Goal: Task Accomplishment & Management: Use online tool/utility

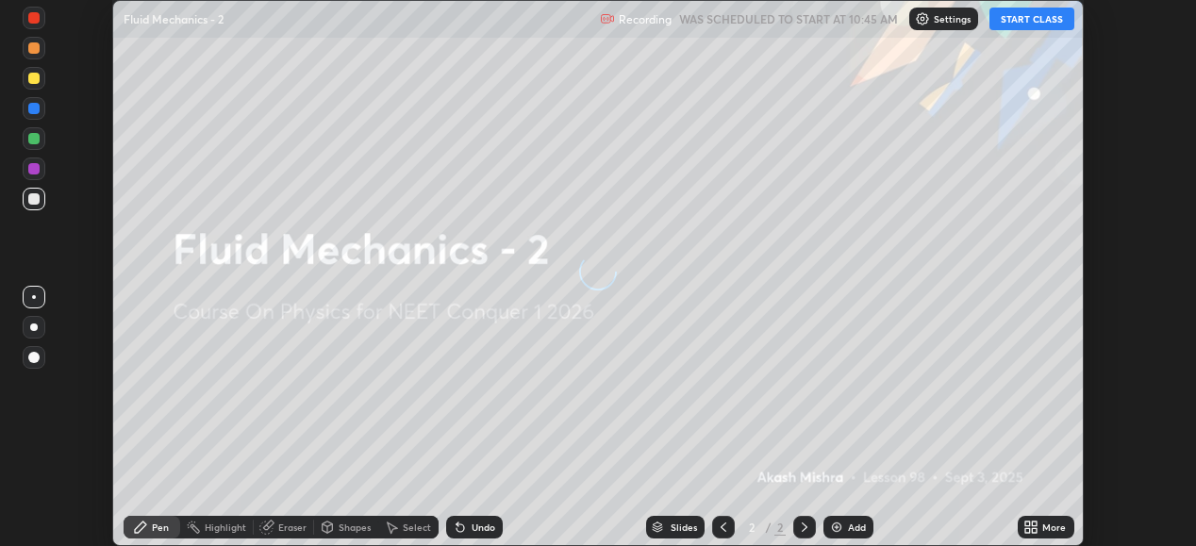
scroll to position [546, 1195]
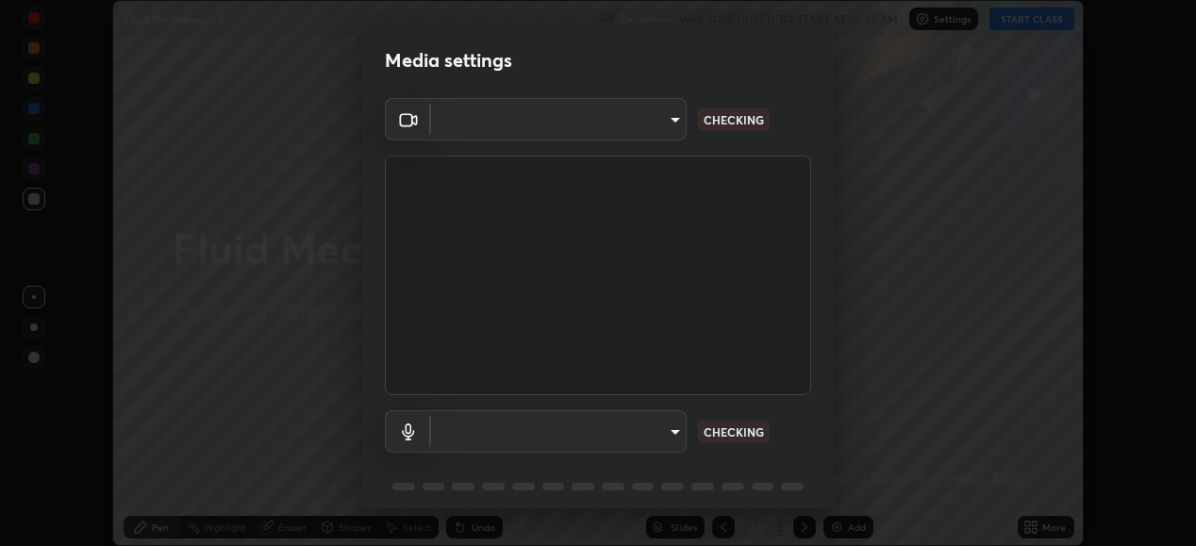
type input "6c2cbd707de14d6f22ad6aa38dcece7be3c4addb00b53b9d4bb55d2e14cdbb5a"
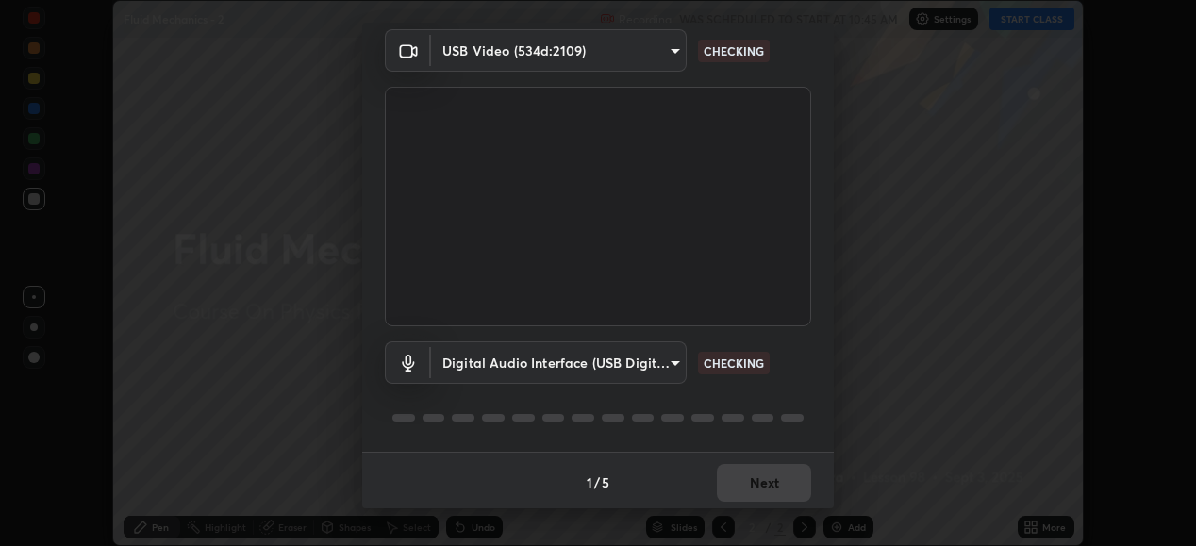
scroll to position [73, 0]
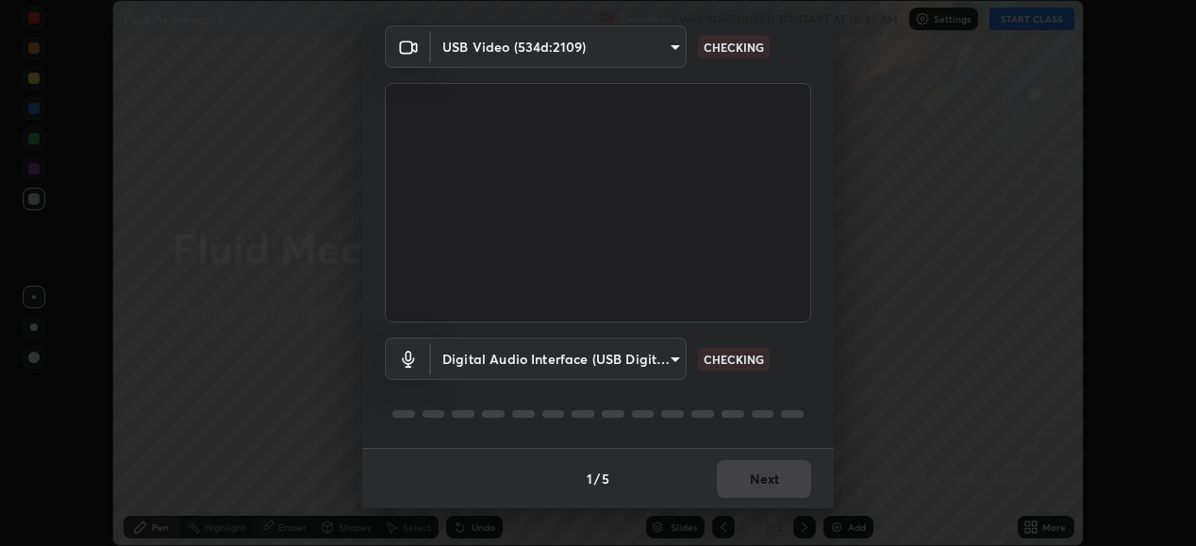
click at [669, 355] on body "Erase all Fluid Mechanics - 2 Recording WAS SCHEDULED TO START AT 10:45 AM Sett…" at bounding box center [598, 273] width 1196 height 546
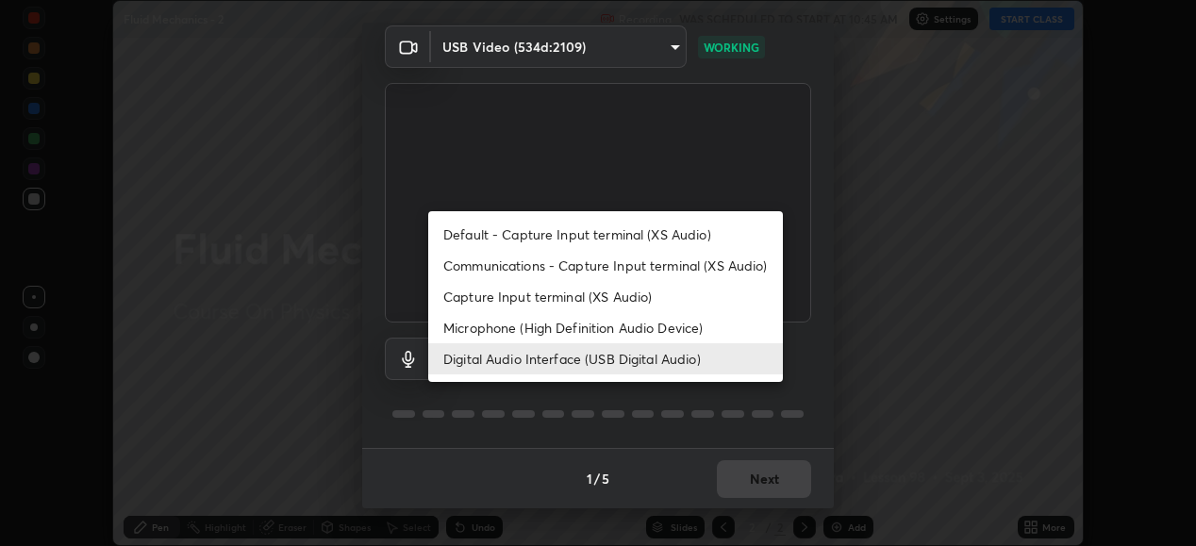
click at [814, 320] on div at bounding box center [598, 273] width 1196 height 546
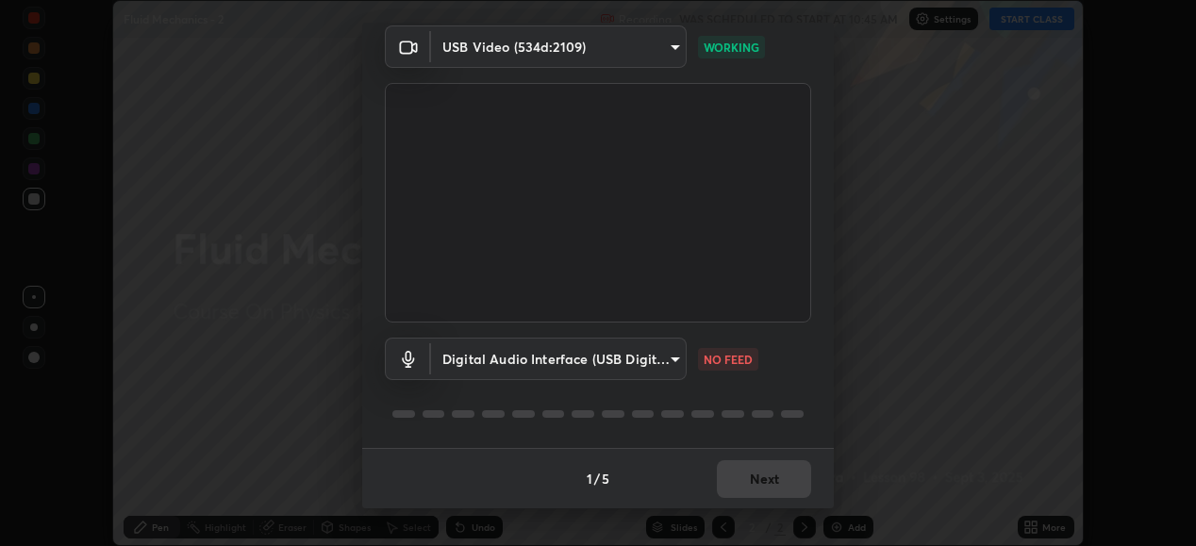
click at [672, 361] on body "Erase all Fluid Mechanics - 2 Recording WAS SCHEDULED TO START AT 10:45 AM Sett…" at bounding box center [598, 273] width 1196 height 546
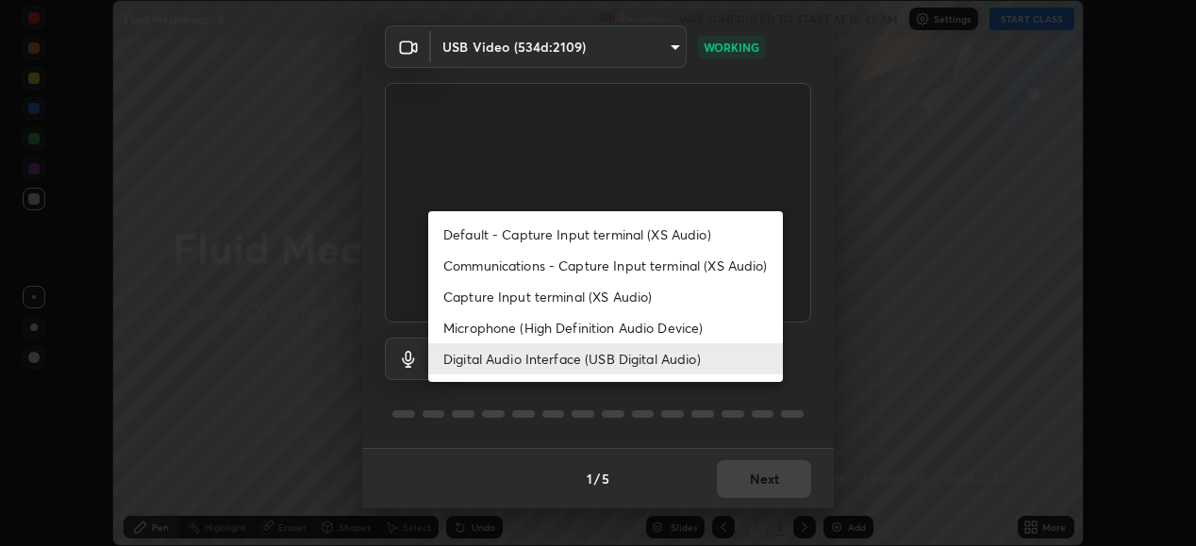
click at [633, 365] on li "Digital Audio Interface (USB Digital Audio)" at bounding box center [605, 358] width 355 height 31
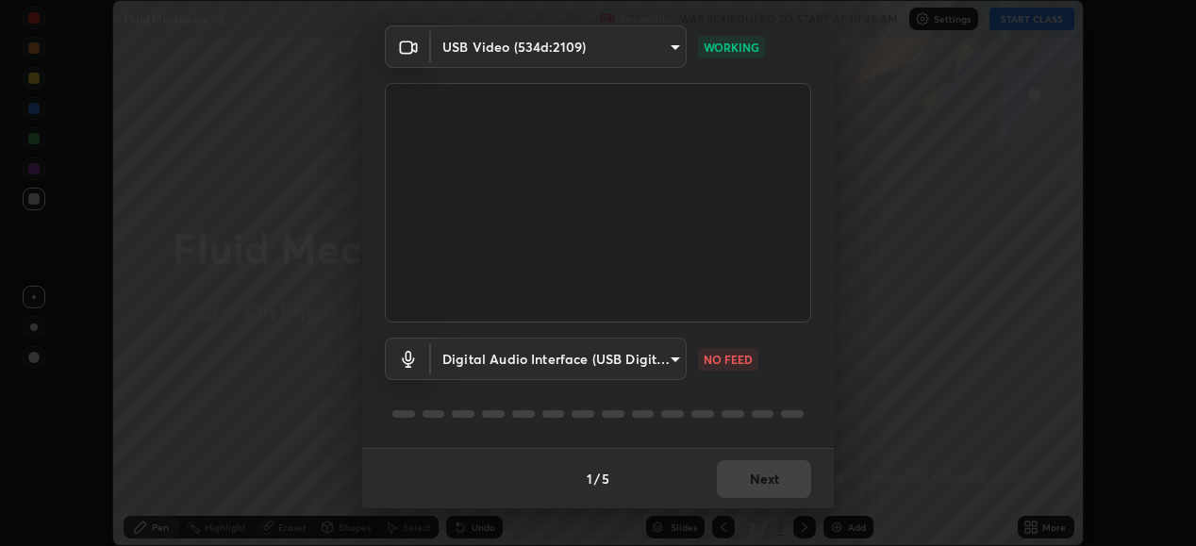
click at [661, 365] on body "Erase all Fluid Mechanics - 2 Recording WAS SCHEDULED TO START AT 10:45 AM Sett…" at bounding box center [598, 273] width 1196 height 546
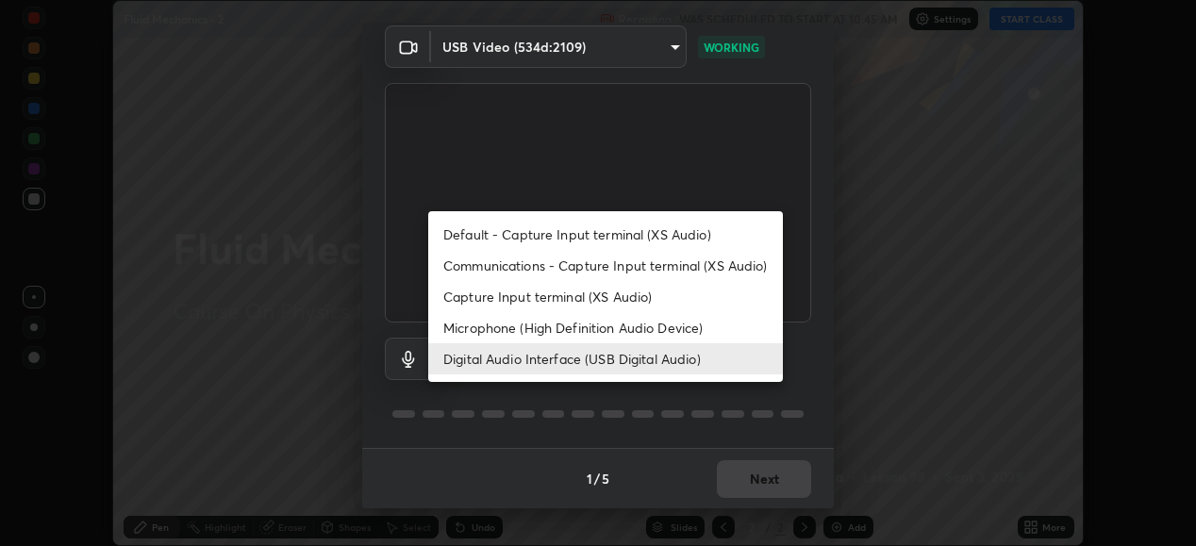
click at [648, 334] on li "Microphone (High Definition Audio Device)" at bounding box center [605, 327] width 355 height 31
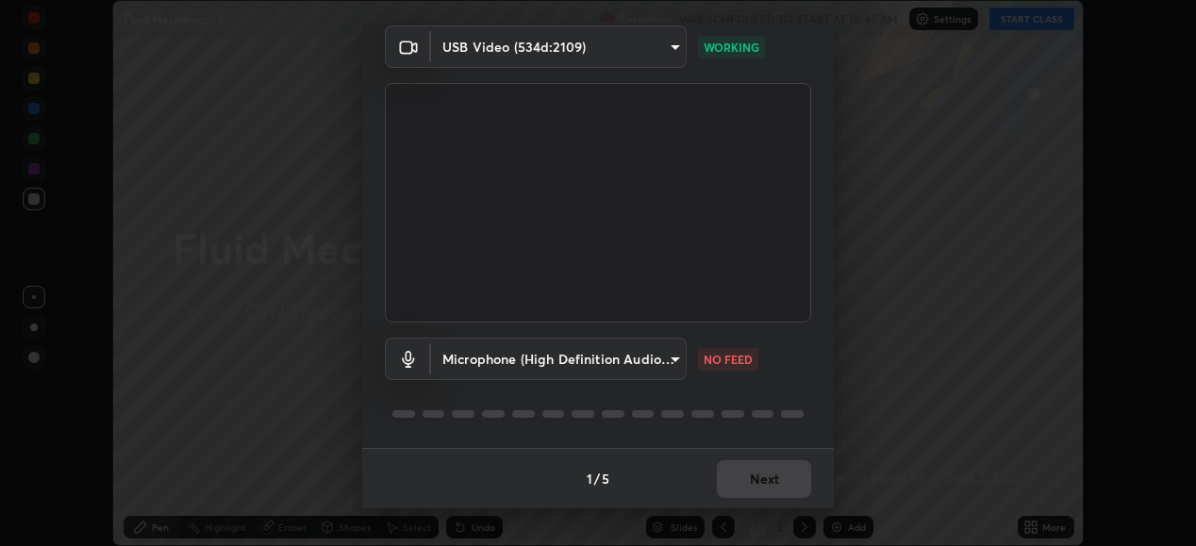
click at [636, 368] on body "Erase all Fluid Mechanics - 2 Recording WAS SCHEDULED TO START AT 10:45 AM Sett…" at bounding box center [598, 273] width 1196 height 546
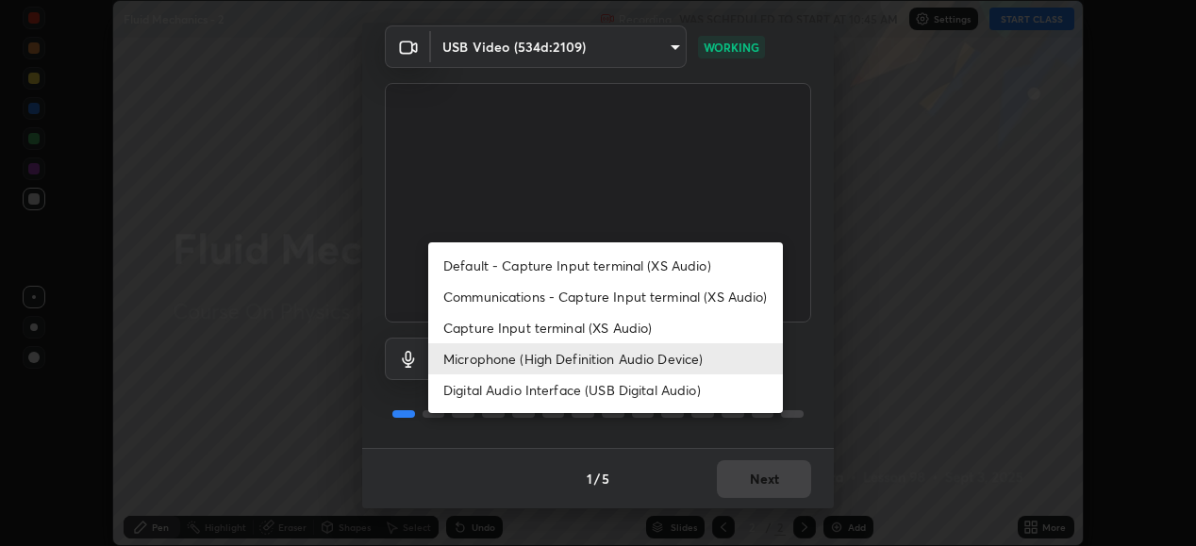
click at [633, 389] on li "Digital Audio Interface (USB Digital Audio)" at bounding box center [605, 389] width 355 height 31
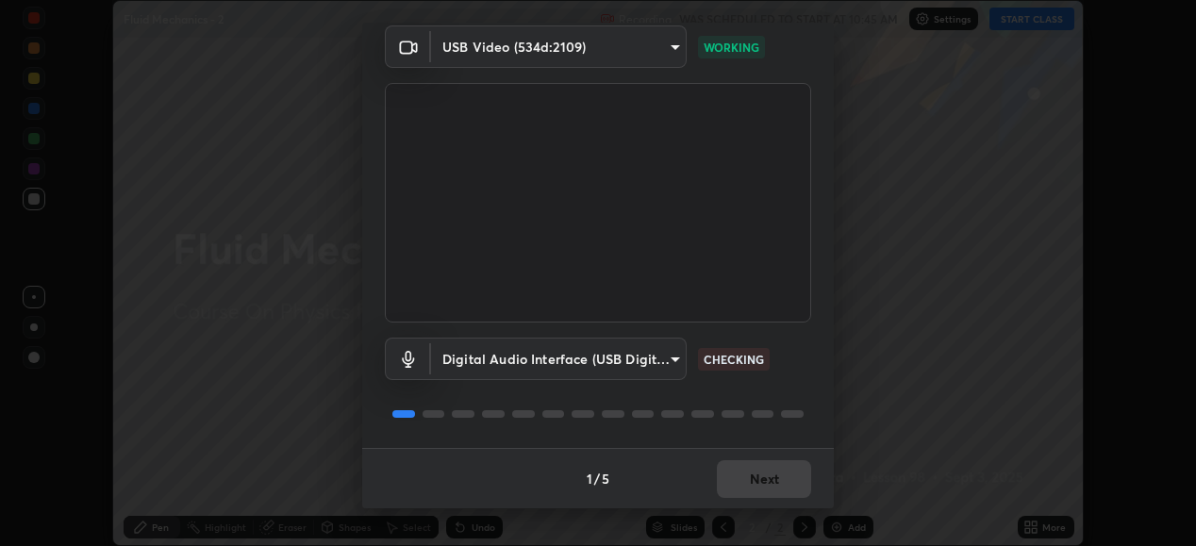
type input "c108463416e0f654911d3f2d5d8dc70540b561df972e8d28c90434f423b2e045"
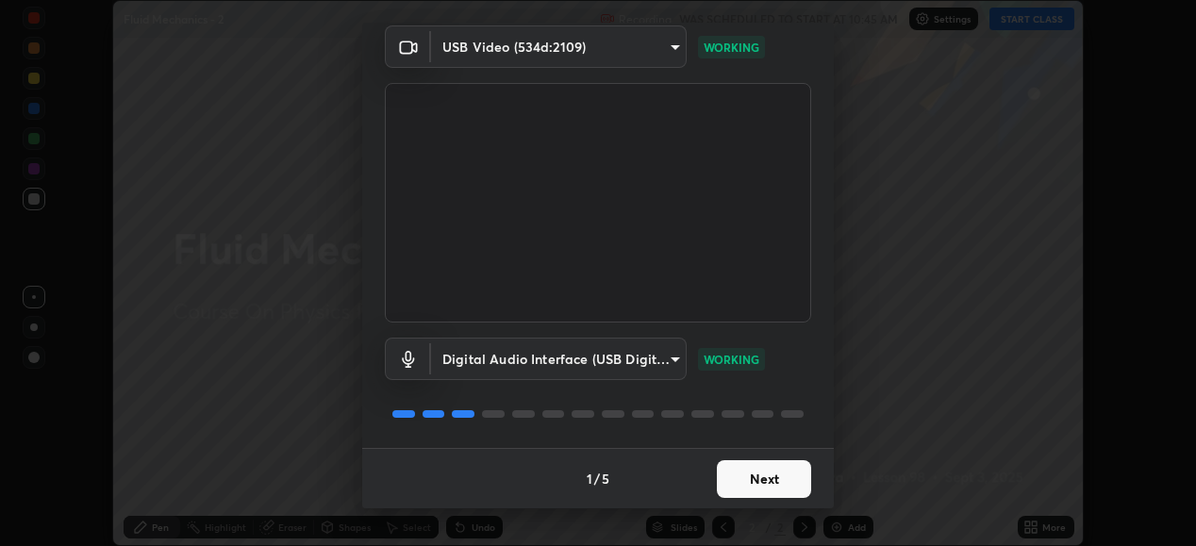
click at [769, 474] on button "Next" at bounding box center [764, 479] width 94 height 38
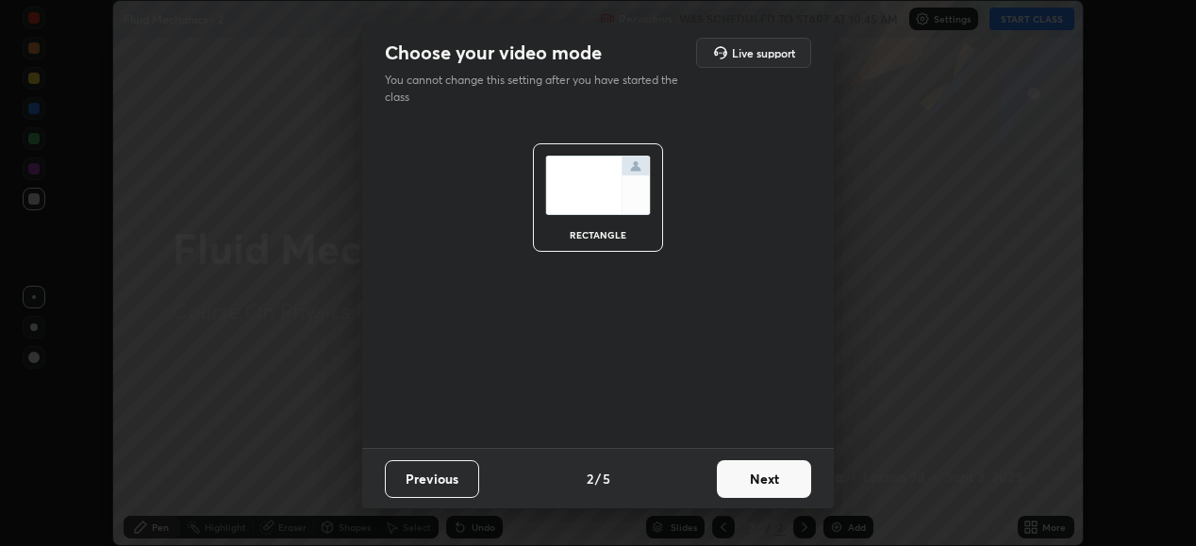
click at [772, 477] on button "Next" at bounding box center [764, 479] width 94 height 38
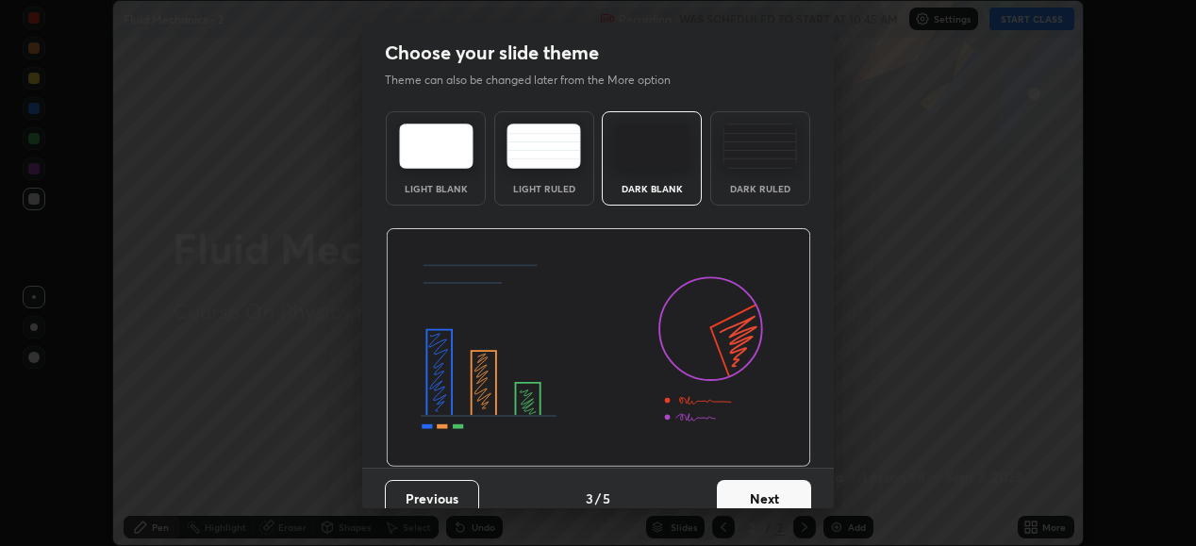
click at [781, 486] on button "Next" at bounding box center [764, 499] width 94 height 38
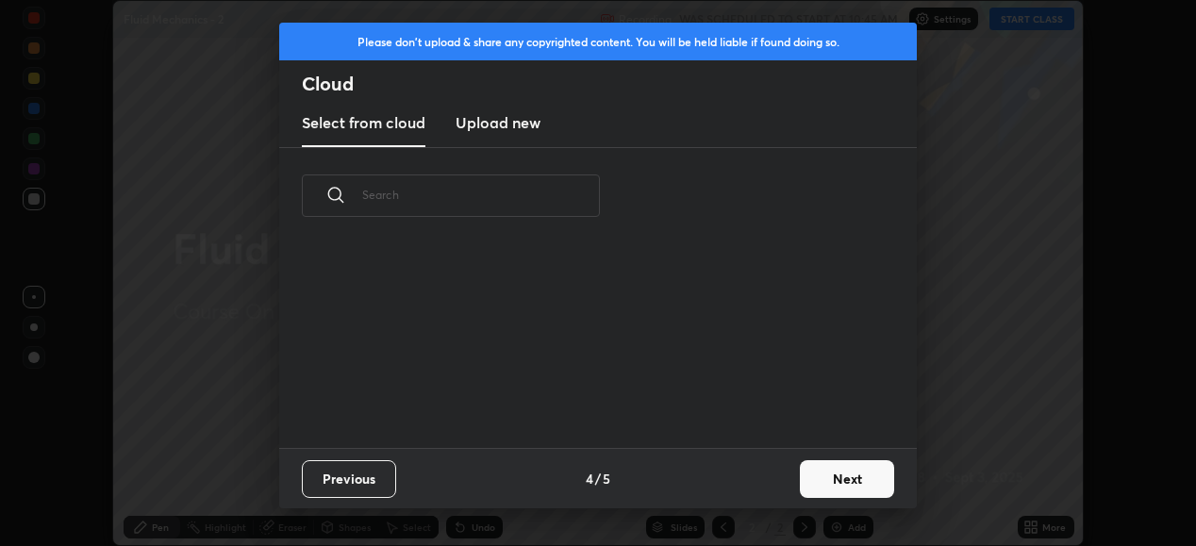
click at [827, 477] on button "Next" at bounding box center [847, 479] width 94 height 38
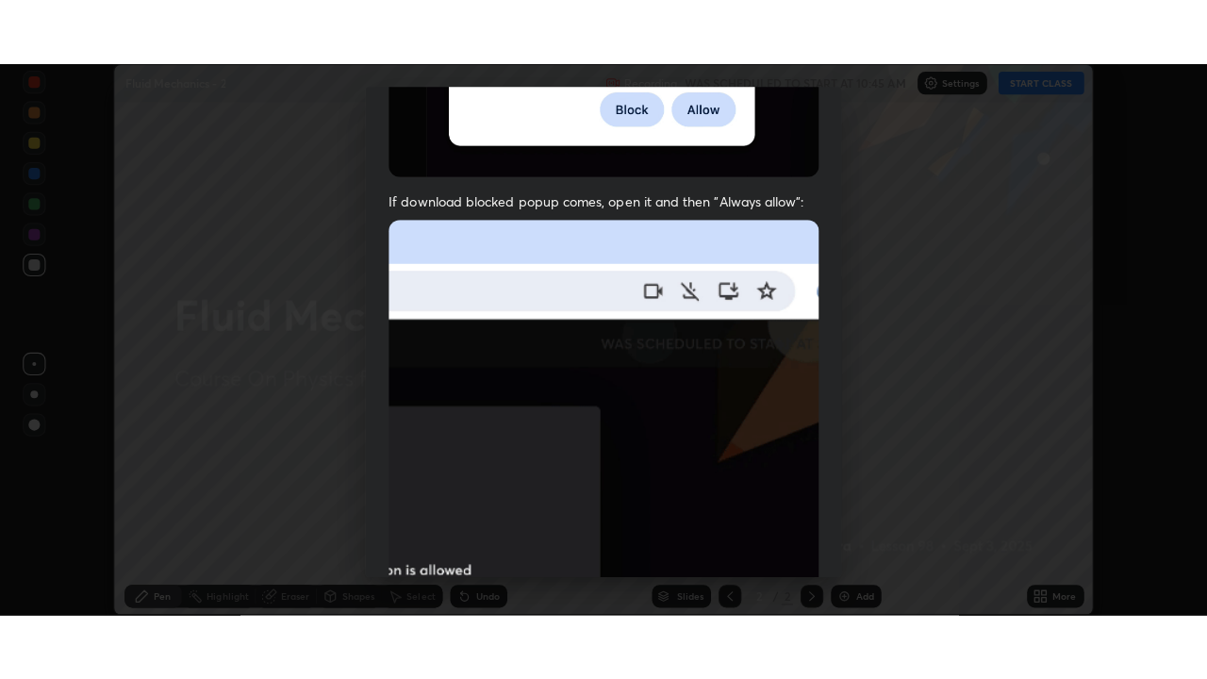
scroll to position [457, 0]
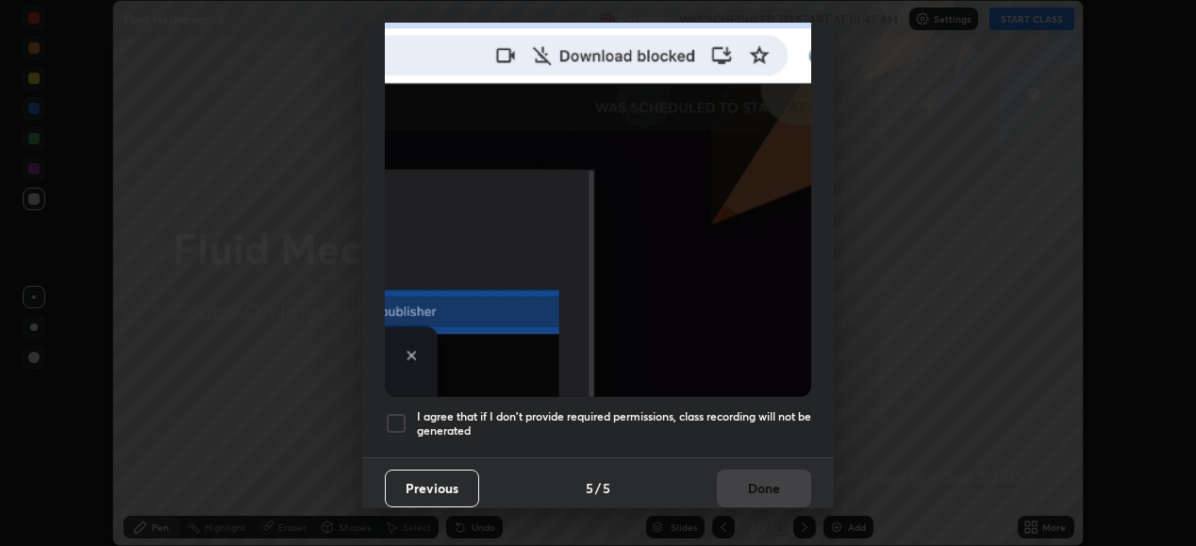
click at [711, 424] on h5 "I agree that if I don't provide required permissions, class recording will not …" at bounding box center [614, 423] width 394 height 29
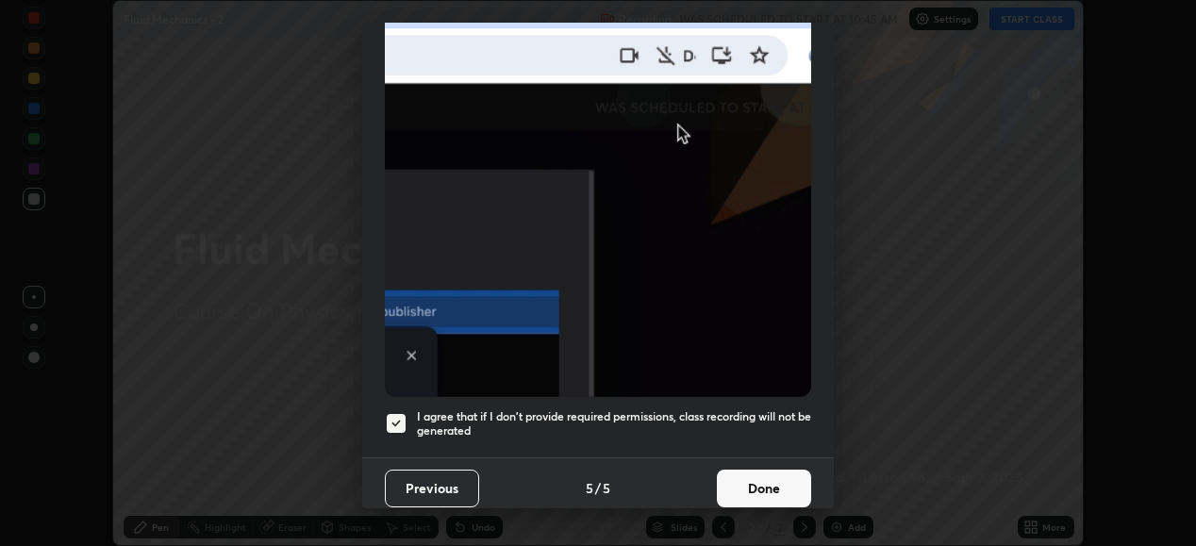
click at [760, 482] on button "Done" at bounding box center [764, 489] width 94 height 38
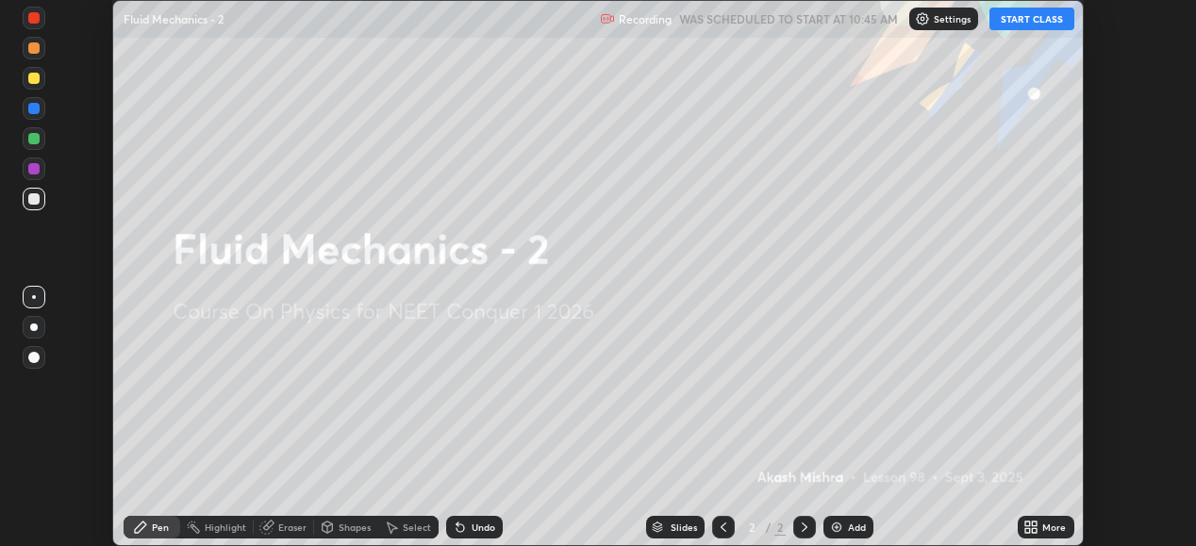
click at [1014, 23] on button "START CLASS" at bounding box center [1031, 19] width 85 height 23
click at [1033, 528] on icon at bounding box center [1034, 530] width 5 height 5
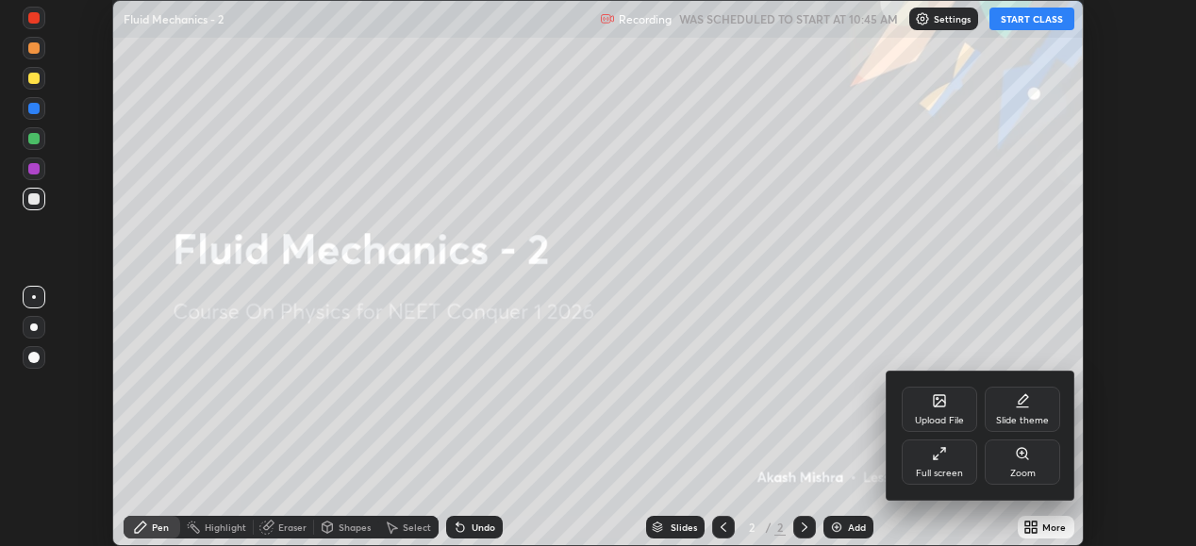
click at [940, 456] on icon at bounding box center [939, 453] width 15 height 15
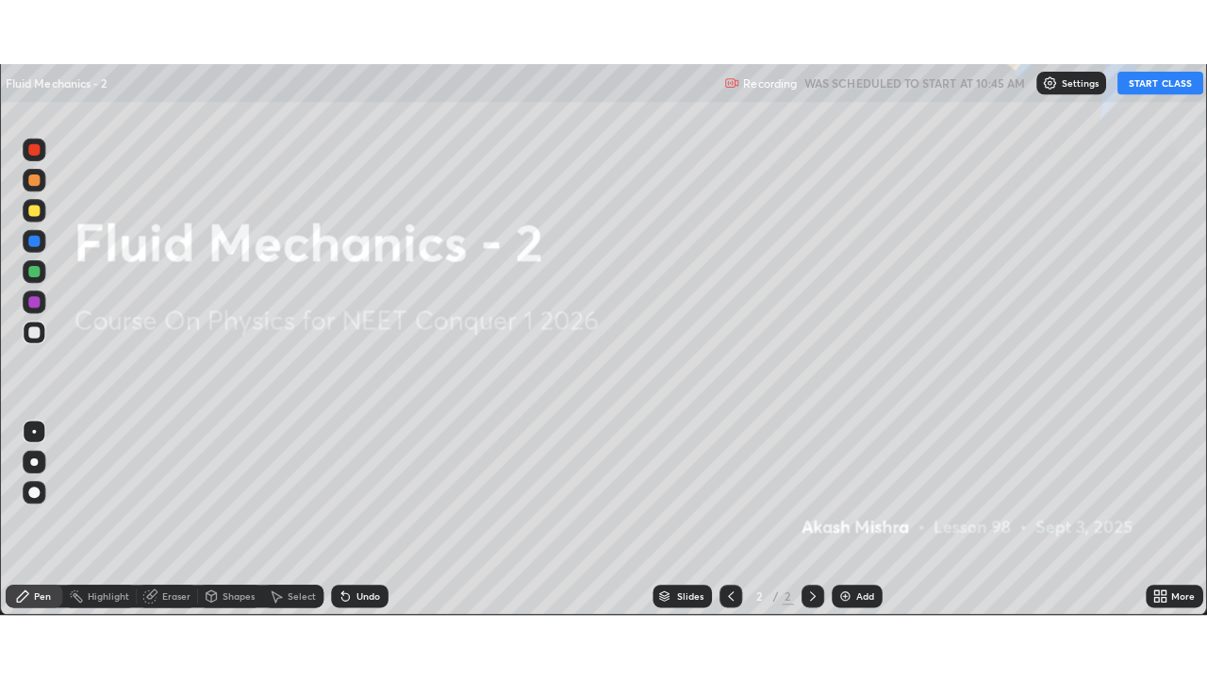
scroll to position [679, 1207]
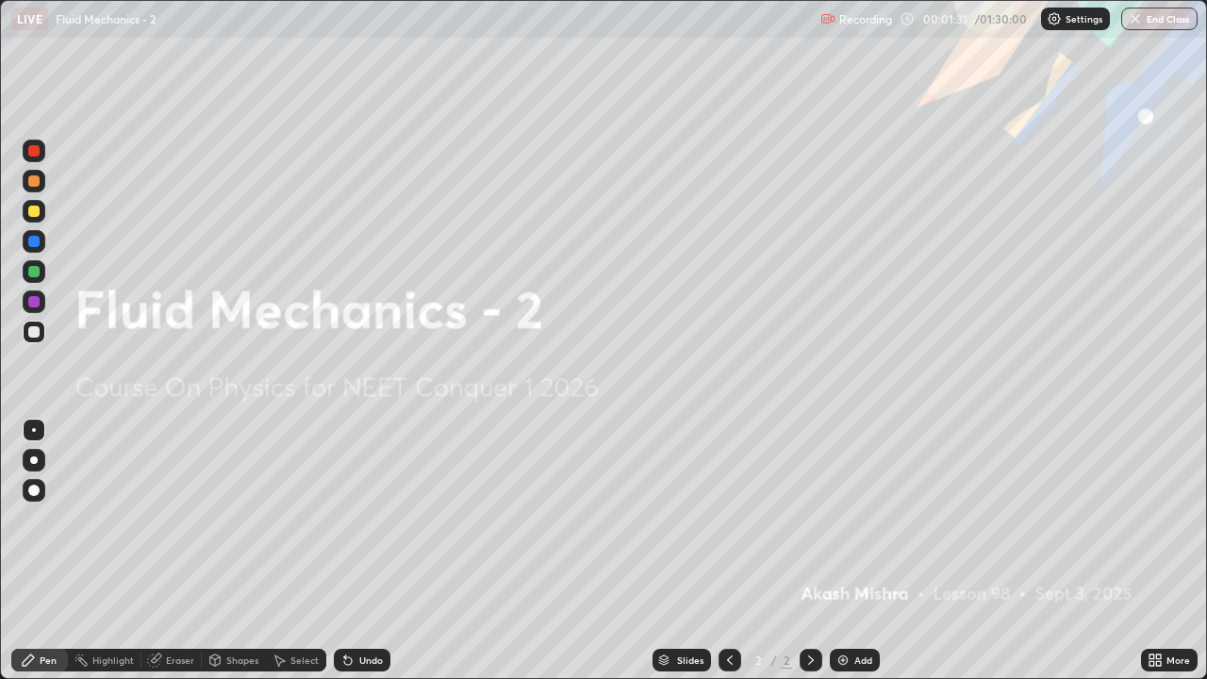
click at [856, 545] on div "Add" at bounding box center [863, 659] width 18 height 9
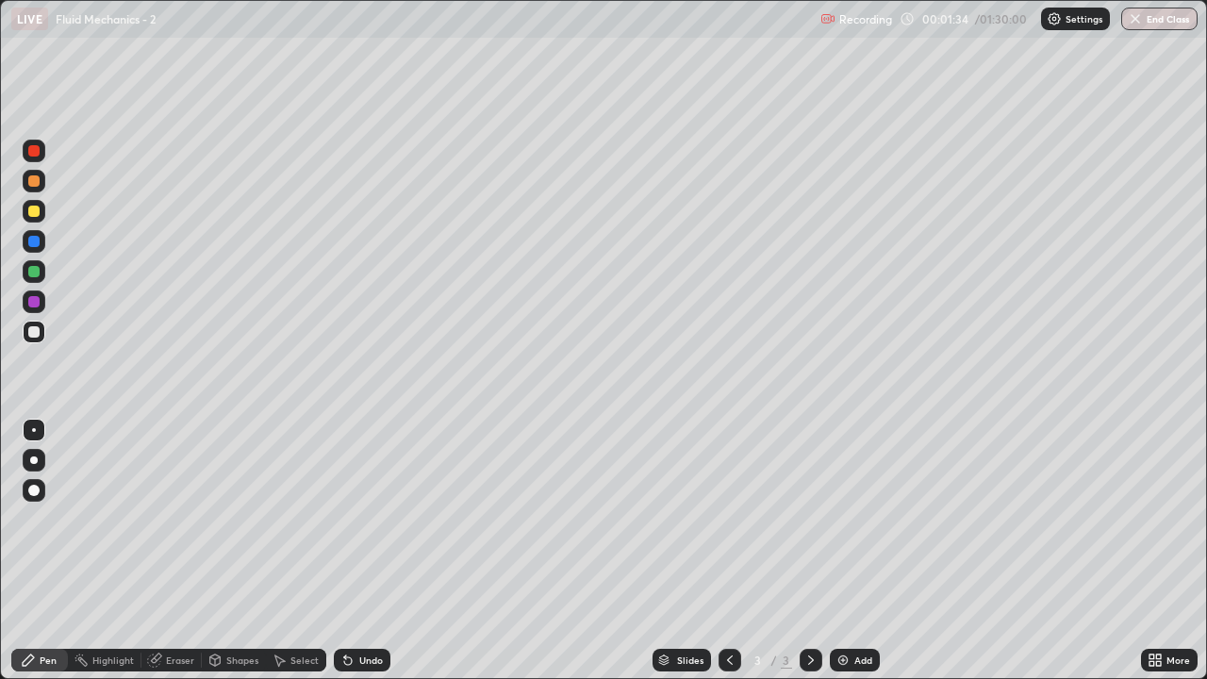
click at [231, 545] on div "Shapes" at bounding box center [242, 659] width 32 height 9
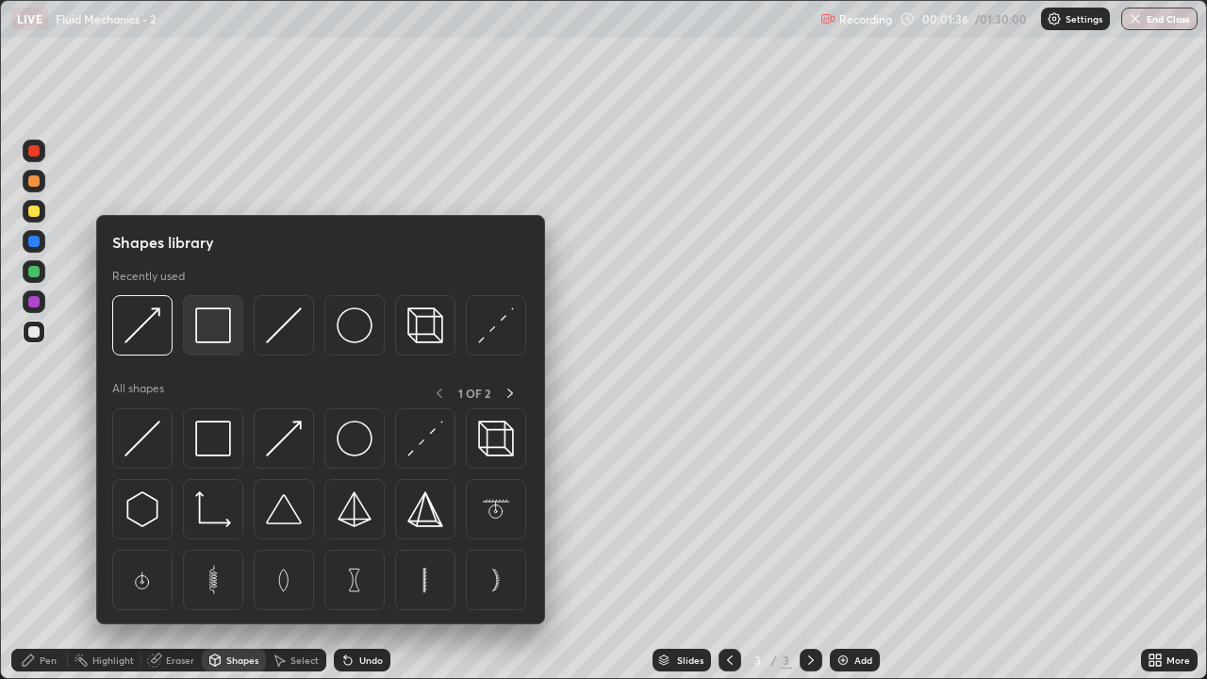
click at [230, 336] on img at bounding box center [213, 325] width 36 height 36
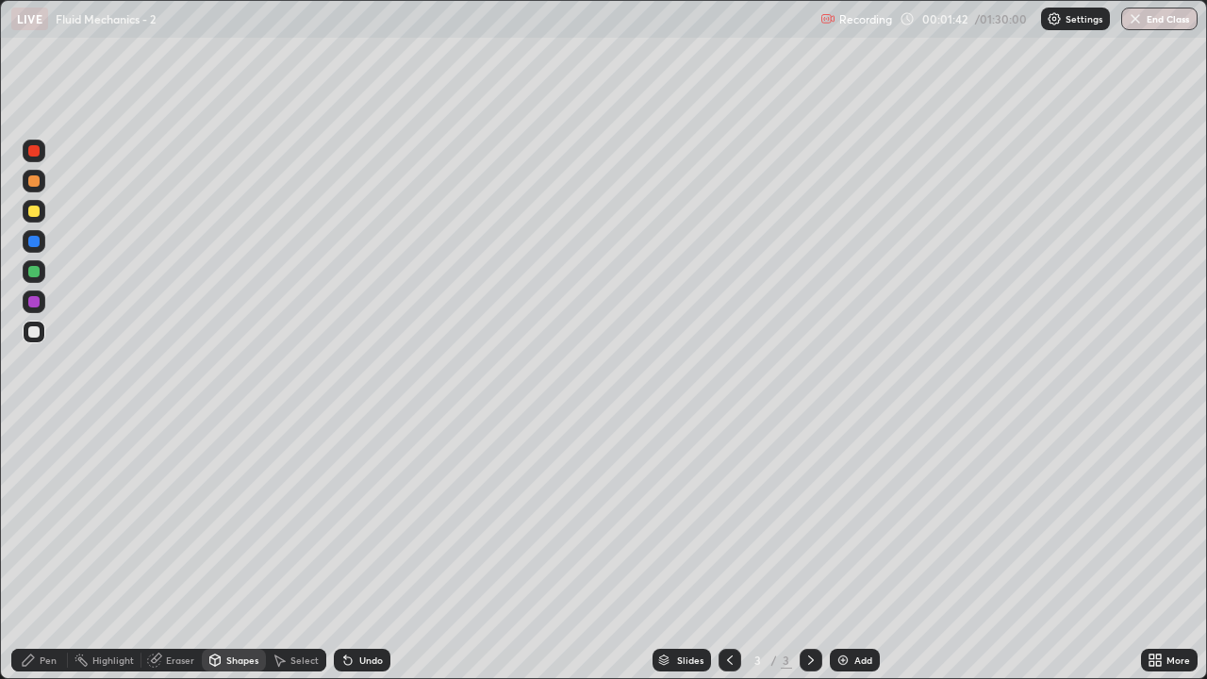
click at [226, 545] on div "Shapes" at bounding box center [242, 659] width 32 height 9
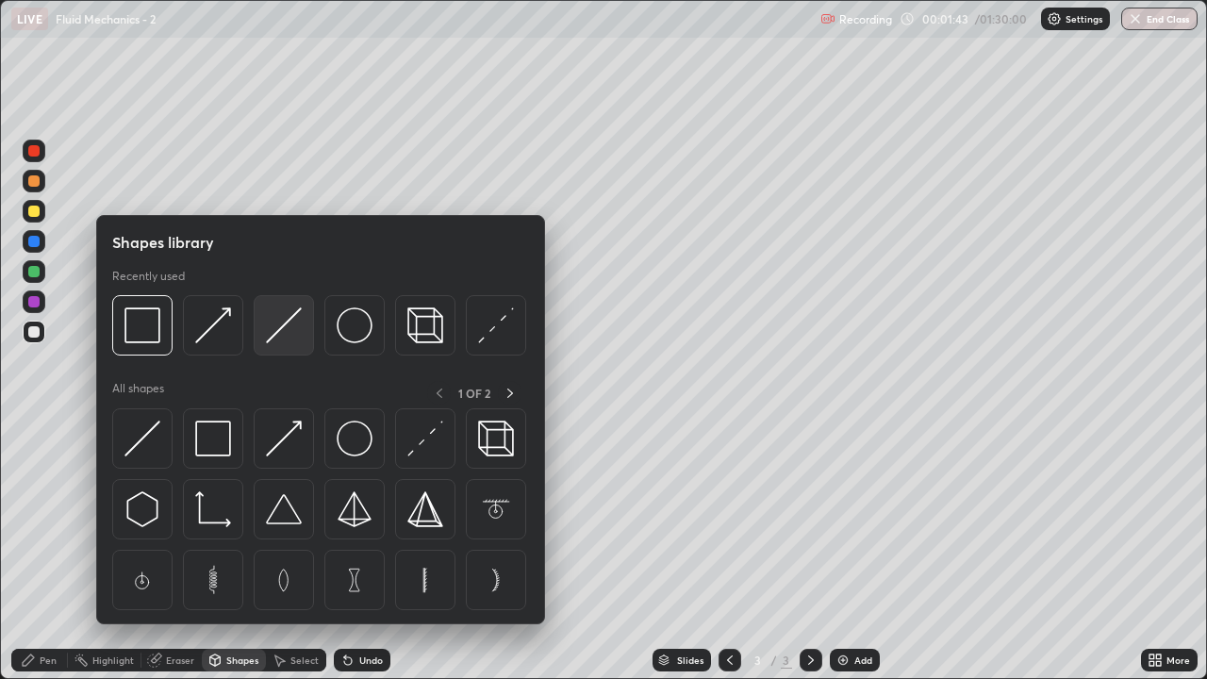
click at [268, 341] on img at bounding box center [284, 325] width 36 height 36
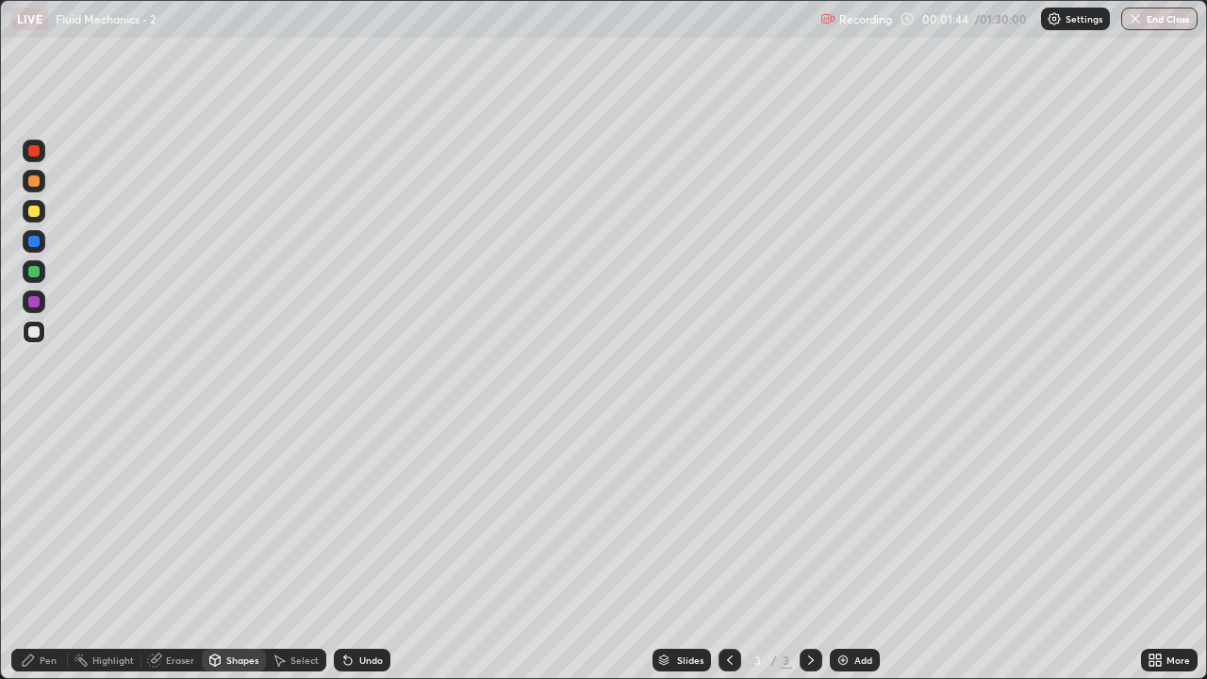
click at [39, 213] on div at bounding box center [33, 211] width 11 height 11
click at [48, 545] on div "Pen" at bounding box center [48, 659] width 17 height 9
click at [35, 183] on div at bounding box center [33, 180] width 11 height 11
click at [37, 327] on div at bounding box center [33, 331] width 11 height 11
click at [38, 214] on div at bounding box center [33, 211] width 11 height 11
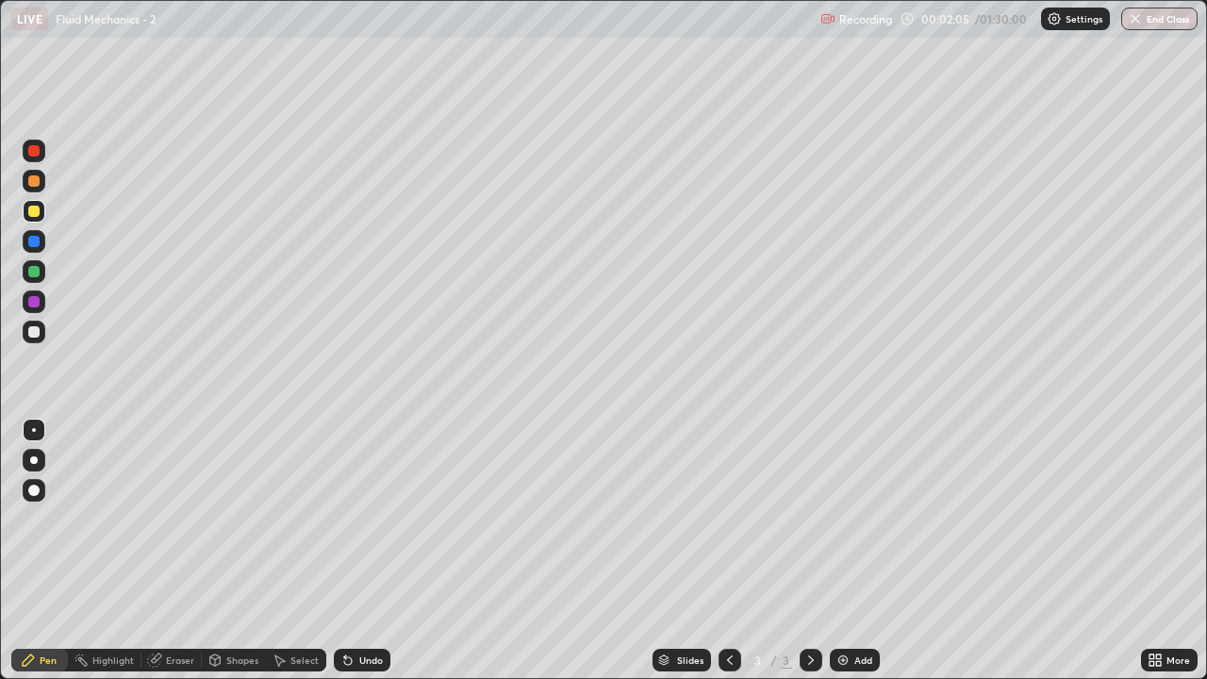
click at [41, 177] on div at bounding box center [34, 181] width 23 height 23
click at [38, 276] on div at bounding box center [34, 271] width 23 height 23
click at [354, 545] on div "Undo" at bounding box center [362, 660] width 57 height 23
click at [353, 545] on icon at bounding box center [347, 659] width 15 height 15
click at [38, 184] on div at bounding box center [33, 180] width 11 height 11
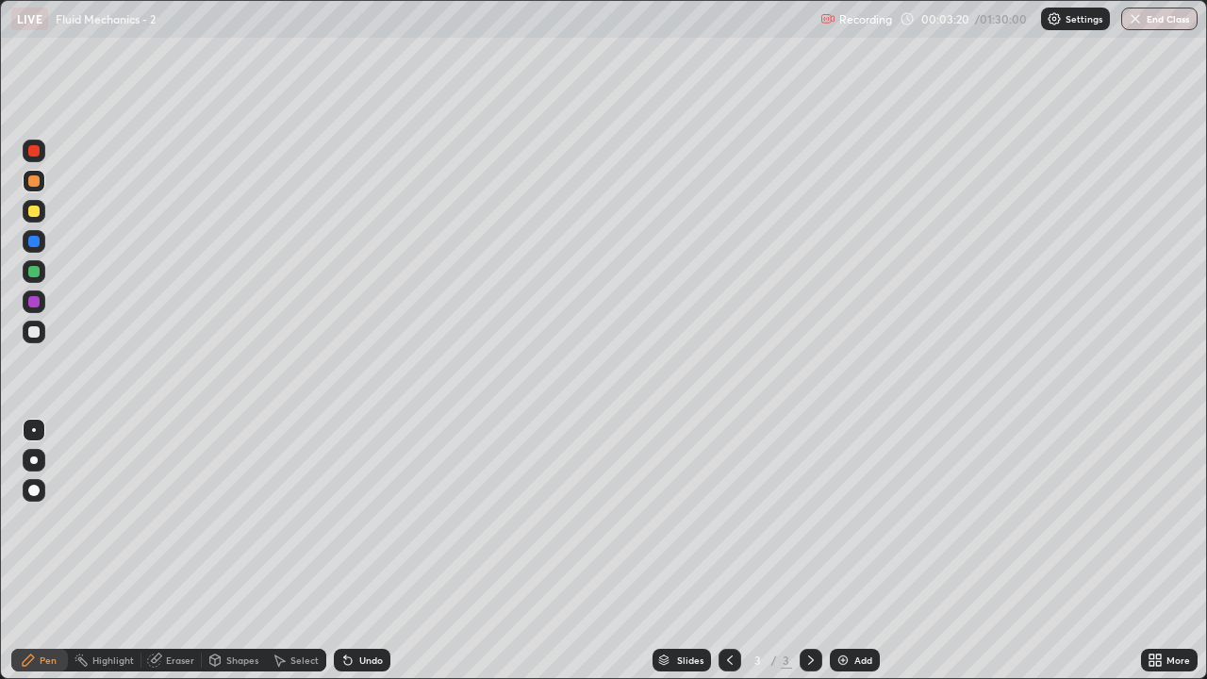
click at [359, 545] on div "Undo" at bounding box center [371, 659] width 24 height 9
click at [39, 272] on div at bounding box center [33, 271] width 11 height 11
click at [34, 272] on div at bounding box center [33, 271] width 11 height 11
click at [38, 214] on div at bounding box center [33, 211] width 11 height 11
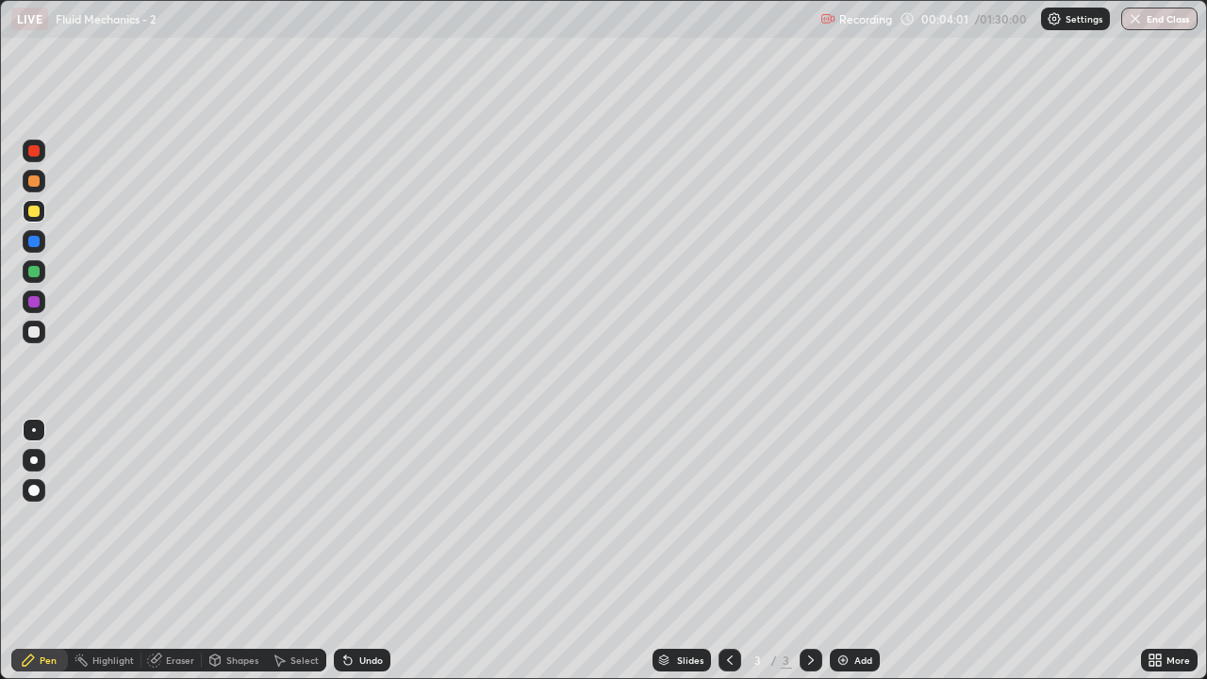
click at [43, 154] on div at bounding box center [34, 151] width 23 height 23
click at [36, 272] on div at bounding box center [33, 271] width 11 height 11
click at [38, 217] on div at bounding box center [34, 211] width 23 height 23
click at [165, 545] on div "Eraser" at bounding box center [171, 660] width 60 height 23
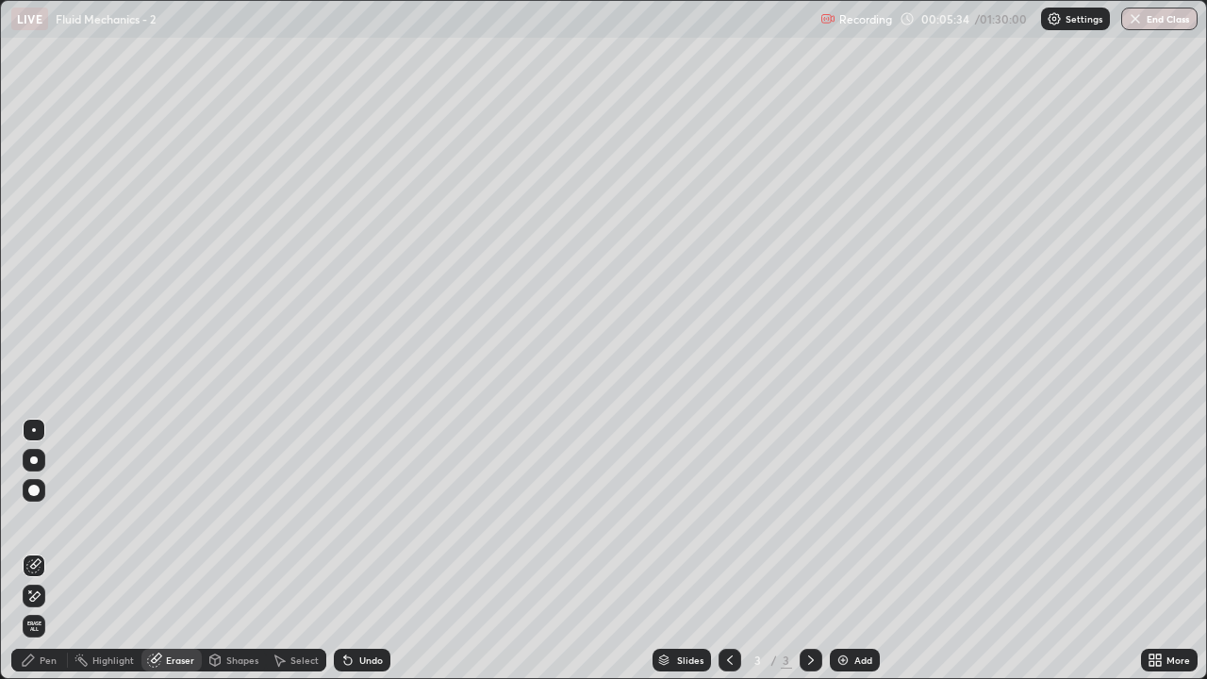
click at [41, 545] on div "Pen" at bounding box center [48, 659] width 17 height 9
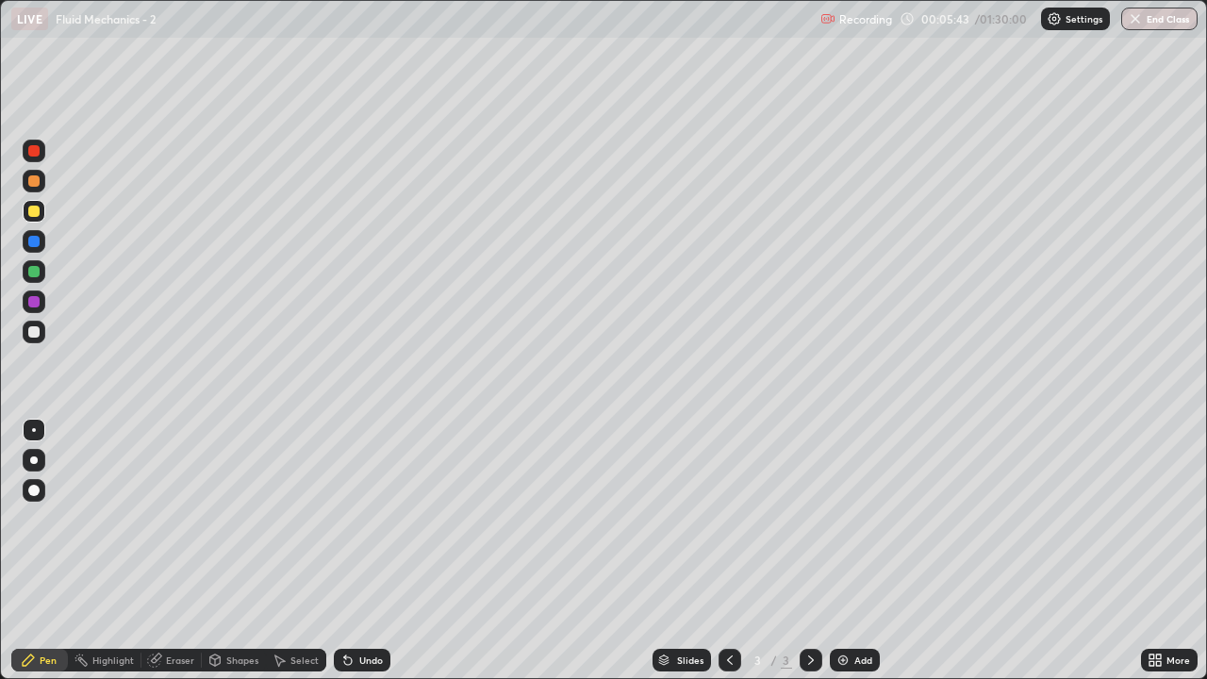
click at [359, 545] on div "Undo" at bounding box center [371, 659] width 24 height 9
click at [37, 181] on div at bounding box center [33, 180] width 11 height 11
click at [362, 545] on div "Undo" at bounding box center [362, 660] width 57 height 23
click at [359, 545] on div "Undo" at bounding box center [371, 659] width 24 height 9
click at [366, 545] on div "Undo" at bounding box center [371, 659] width 24 height 9
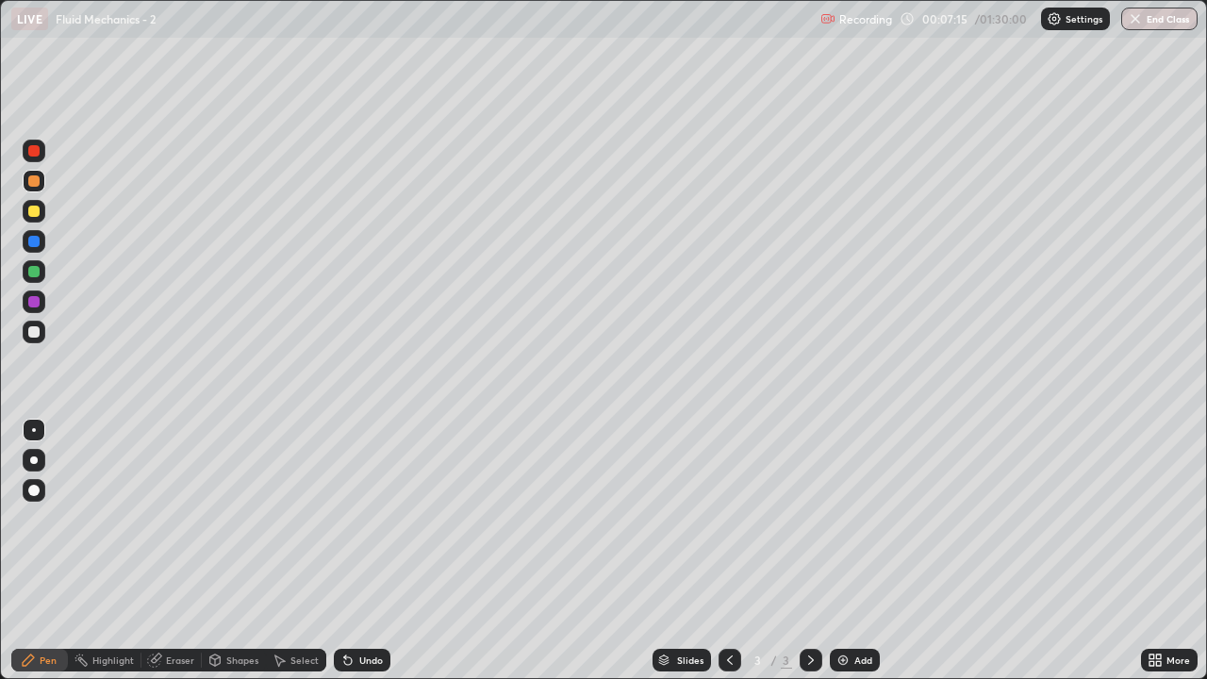
click at [364, 545] on div "Undo" at bounding box center [371, 659] width 24 height 9
click at [366, 545] on div "Undo" at bounding box center [371, 659] width 24 height 9
click at [38, 272] on div at bounding box center [33, 271] width 11 height 11
click at [368, 545] on div "Undo" at bounding box center [371, 659] width 24 height 9
click at [366, 545] on div "Undo" at bounding box center [371, 659] width 24 height 9
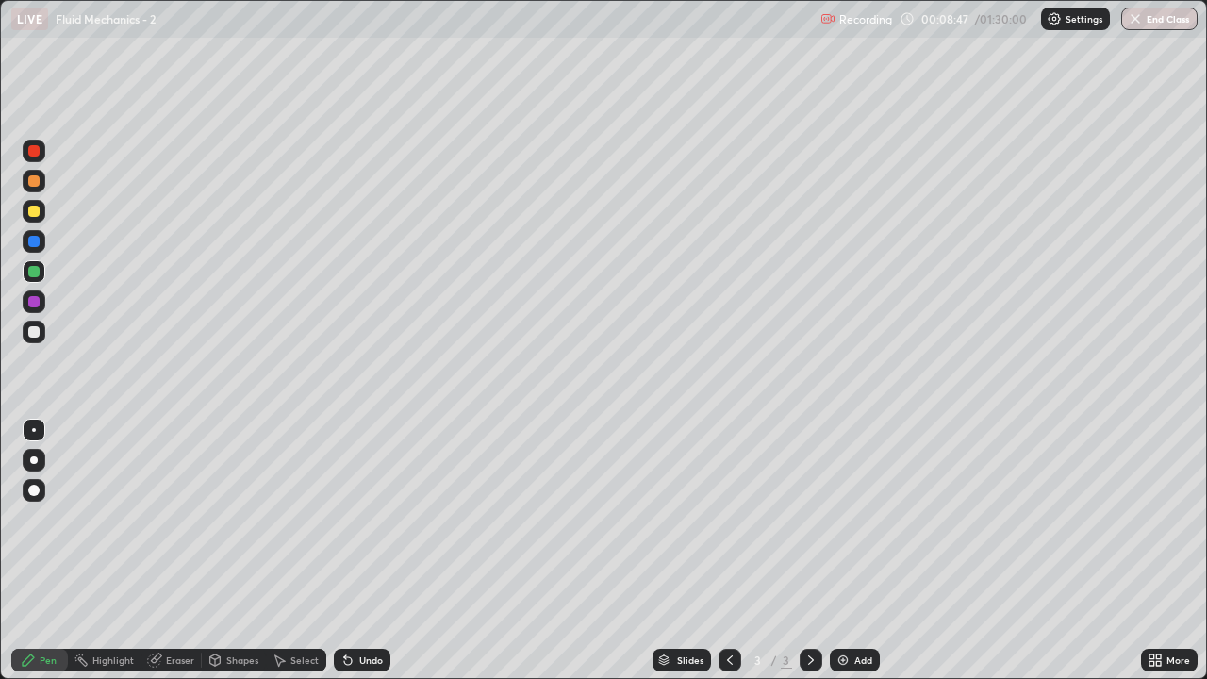
click at [372, 545] on div "Undo" at bounding box center [362, 660] width 57 height 23
click at [847, 545] on img at bounding box center [842, 659] width 15 height 15
click at [245, 545] on div "Shapes" at bounding box center [242, 659] width 32 height 9
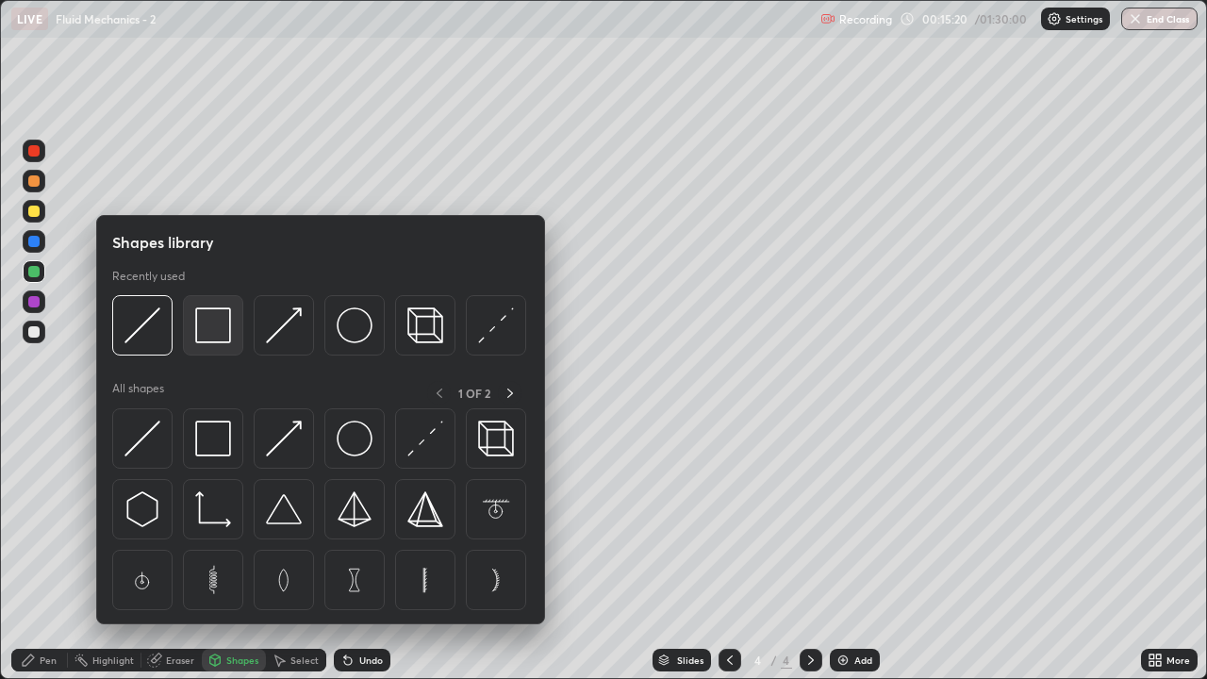
click at [213, 336] on img at bounding box center [213, 325] width 36 height 36
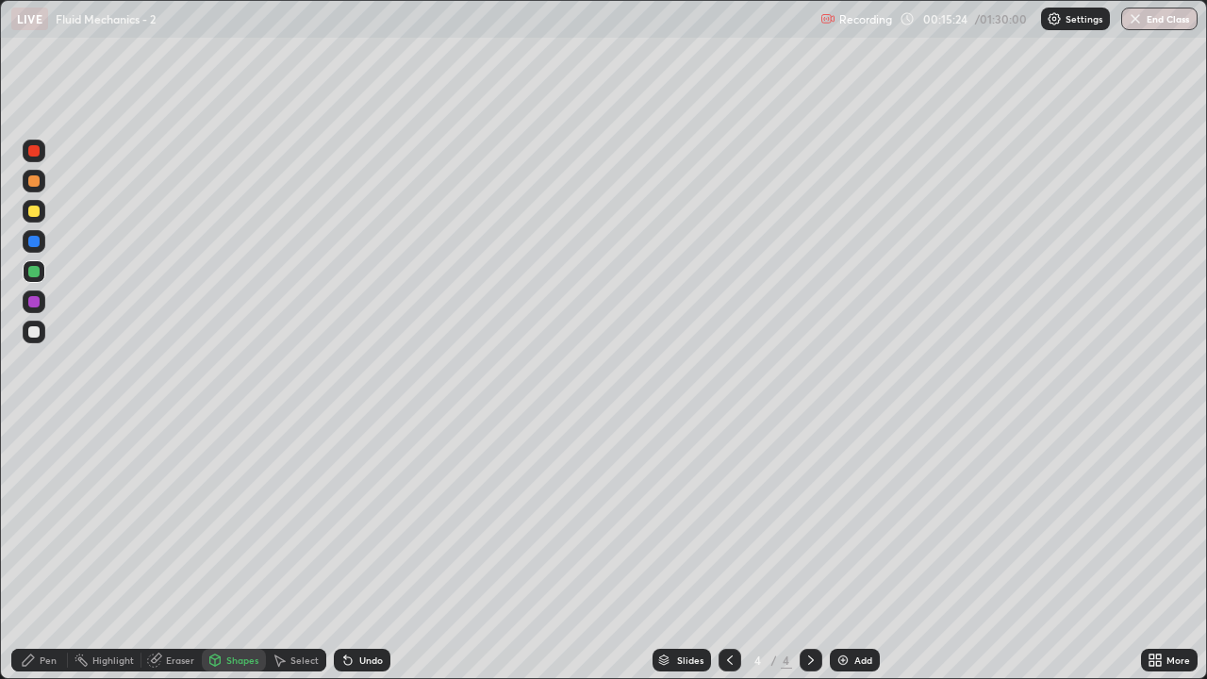
click at [54, 545] on div "Pen" at bounding box center [48, 659] width 17 height 9
click at [227, 545] on div "Shapes" at bounding box center [242, 659] width 32 height 9
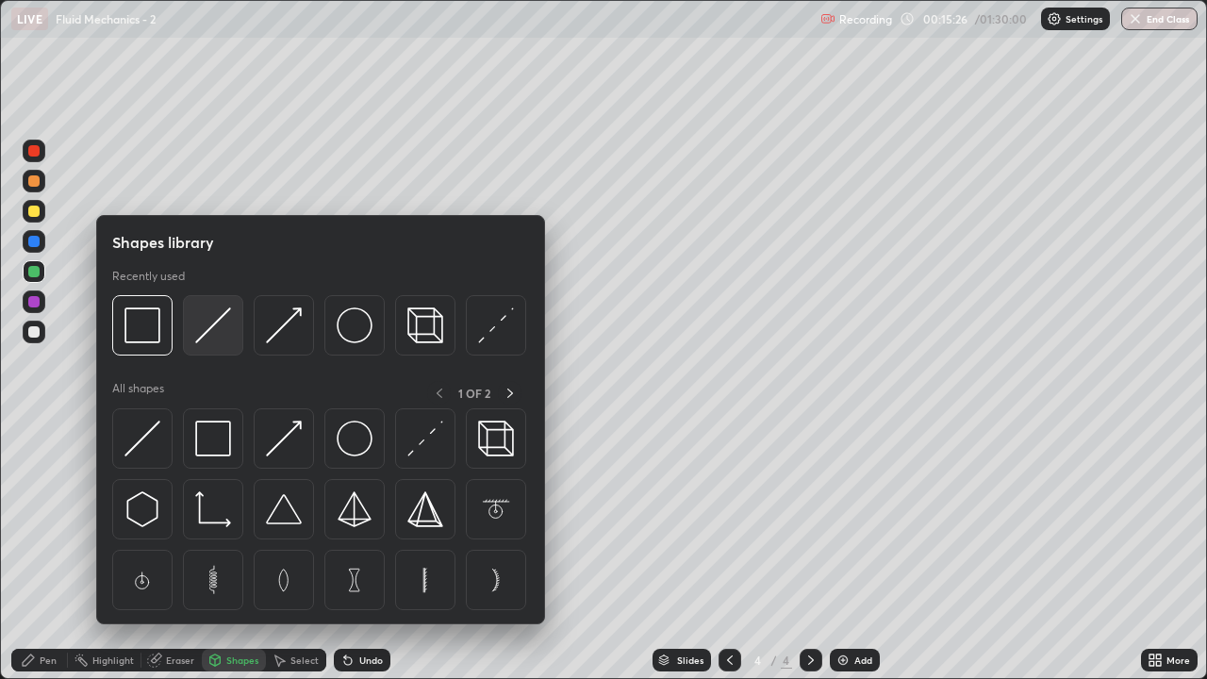
click at [212, 323] on img at bounding box center [213, 325] width 36 height 36
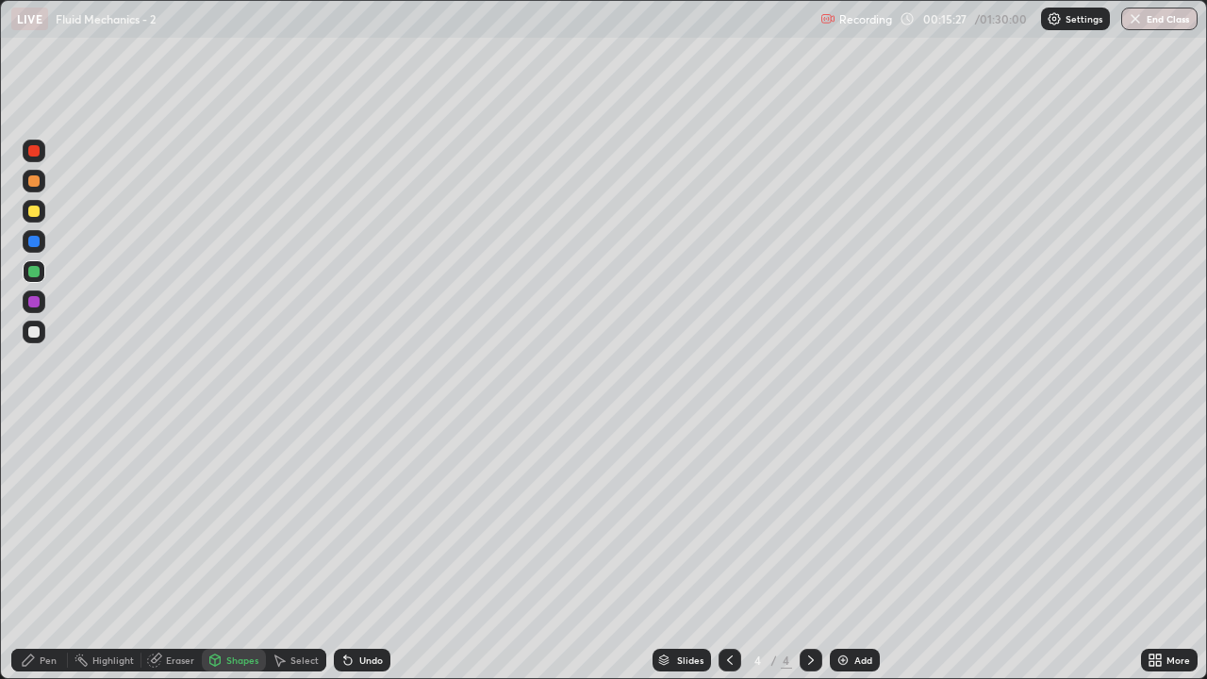
click at [42, 208] on div at bounding box center [34, 211] width 23 height 23
click at [354, 545] on div "Undo" at bounding box center [362, 660] width 57 height 23
click at [294, 545] on div "Select" at bounding box center [304, 659] width 28 height 9
click at [175, 106] on div "0 ° Undo Copy Duplicate Duplicate to new slide Delete" at bounding box center [603, 339] width 1205 height 677
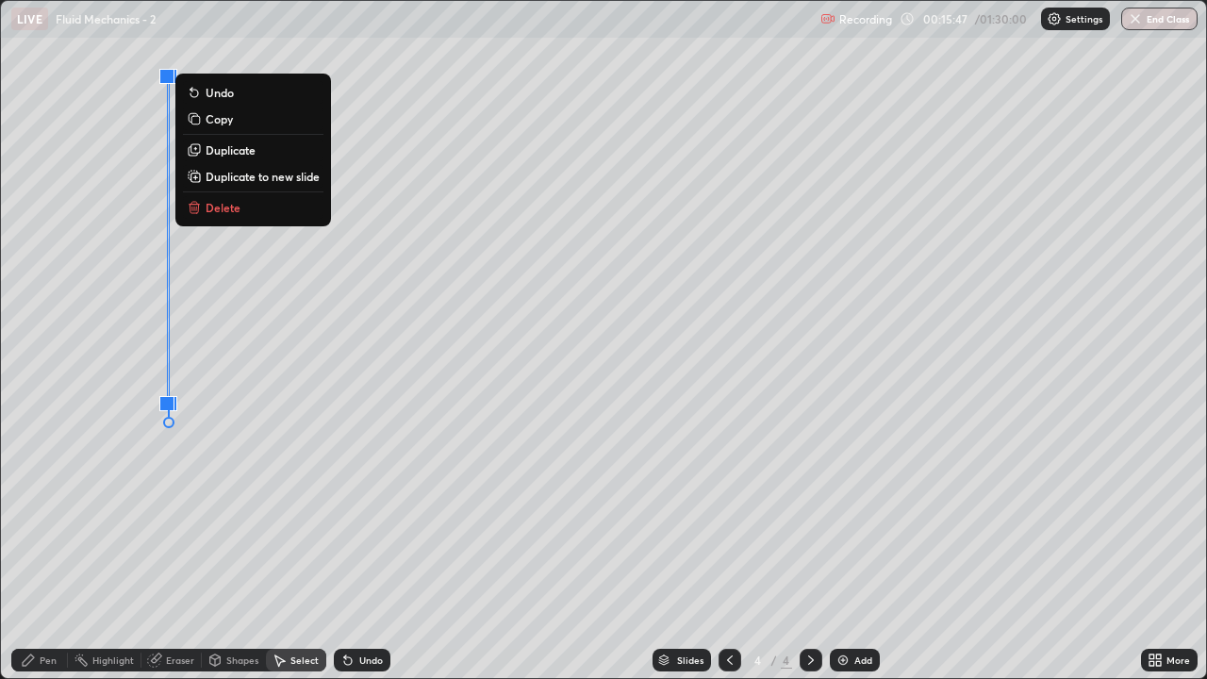
click at [239, 261] on div "0 ° Undo Copy Duplicate Duplicate to new slide Delete" at bounding box center [603, 339] width 1205 height 677
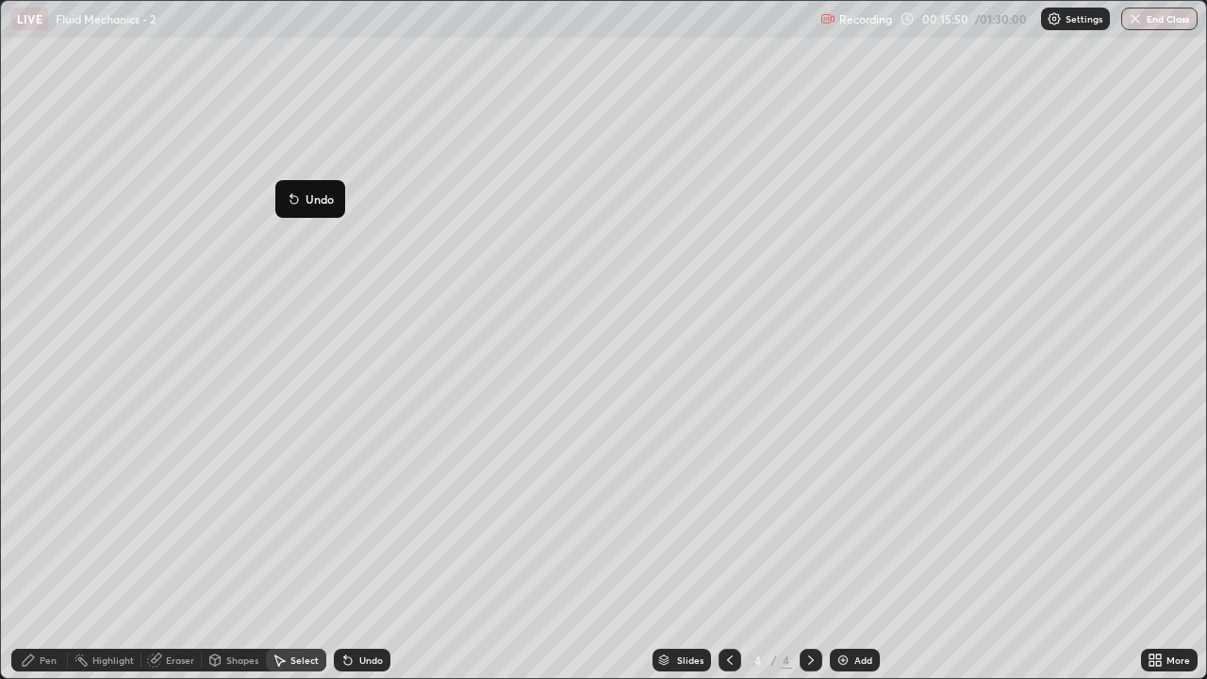
click at [257, 232] on div "0 ° Undo Copy Duplicate Duplicate to new slide Delete" at bounding box center [603, 339] width 1205 height 677
click at [42, 545] on div "Pen" at bounding box center [48, 659] width 17 height 9
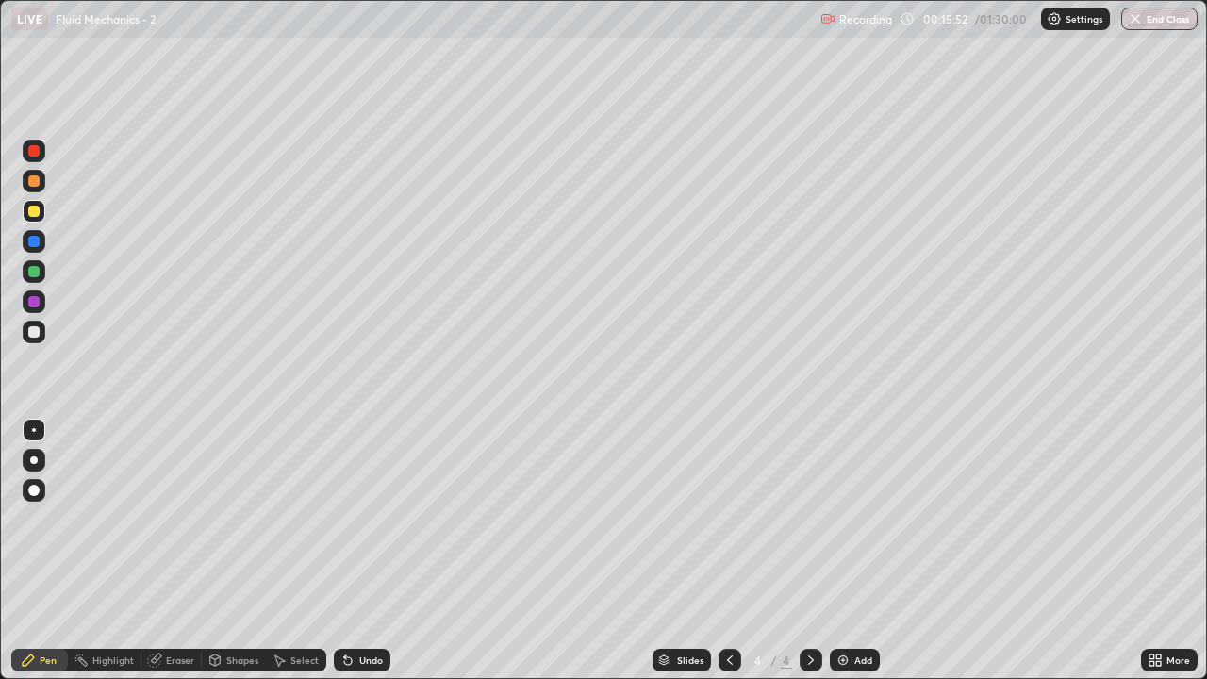
click at [41, 271] on div at bounding box center [34, 271] width 23 height 23
click at [41, 181] on div at bounding box center [34, 181] width 23 height 23
click at [371, 545] on div "Undo" at bounding box center [371, 659] width 24 height 9
click at [41, 274] on div at bounding box center [34, 271] width 23 height 23
click at [37, 212] on div at bounding box center [33, 211] width 11 height 11
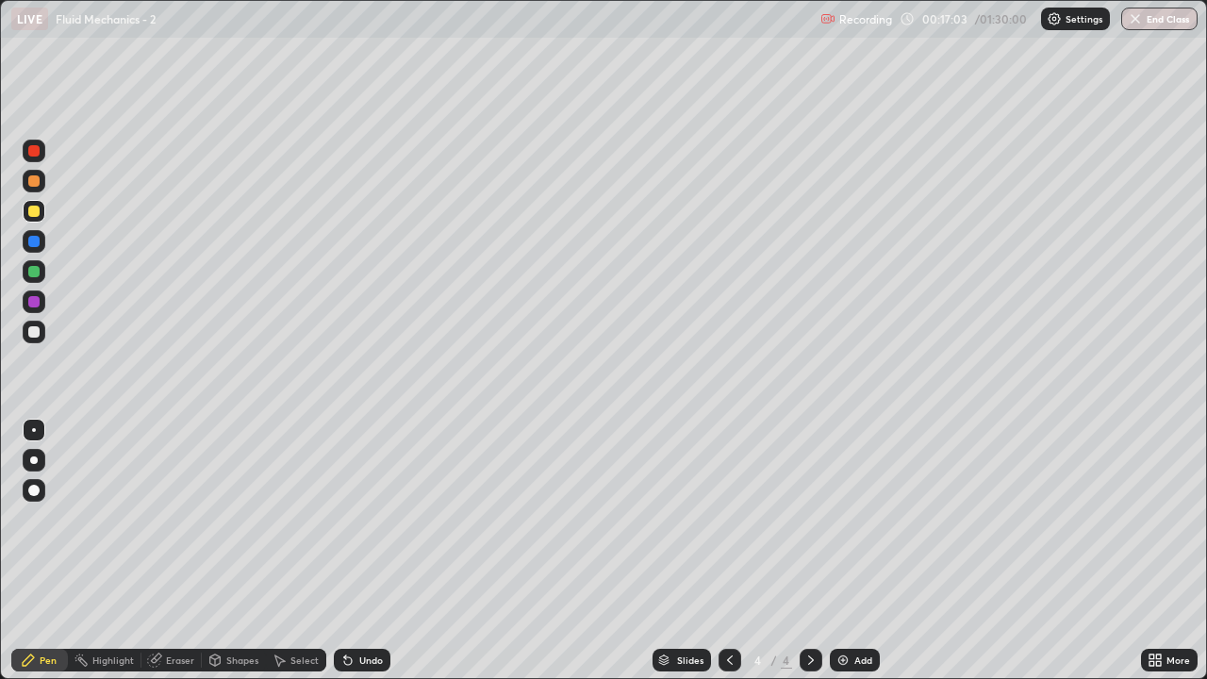
click at [371, 545] on div "Undo" at bounding box center [371, 659] width 24 height 9
click at [376, 545] on div "Undo" at bounding box center [371, 659] width 24 height 9
click at [386, 545] on div "Undo" at bounding box center [362, 660] width 57 height 23
click at [366, 545] on div "Undo" at bounding box center [362, 660] width 57 height 23
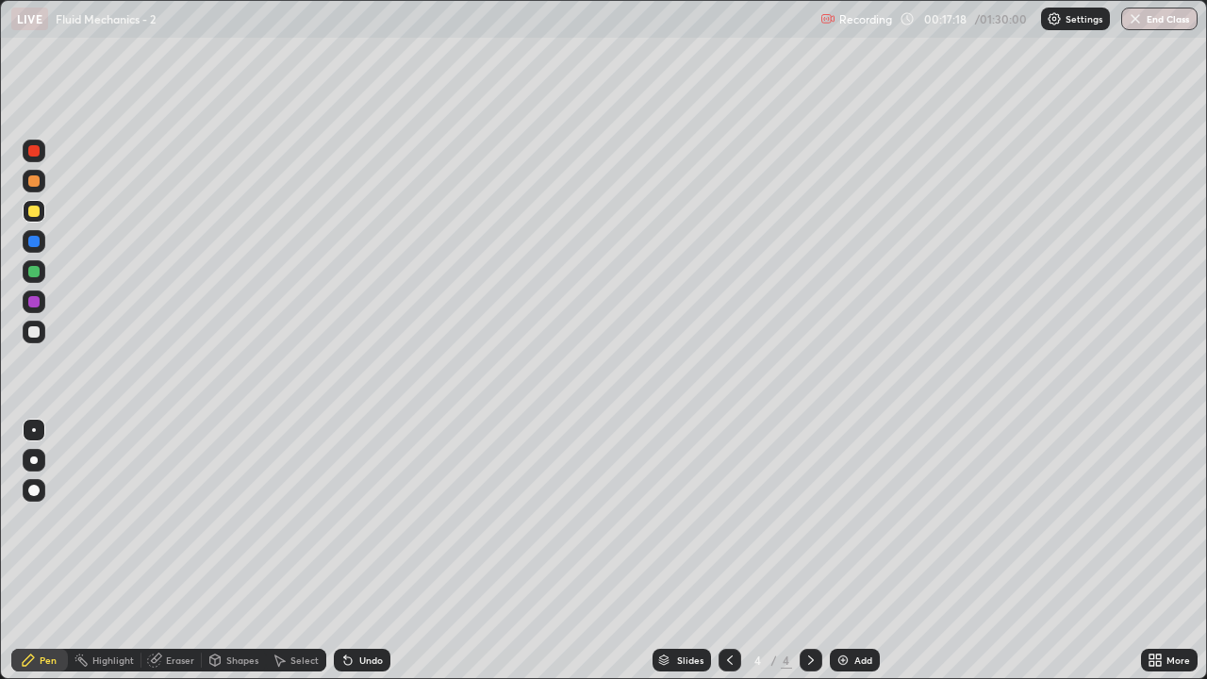
click at [361, 545] on div "Undo" at bounding box center [362, 660] width 57 height 23
click at [359, 545] on div "Undo" at bounding box center [371, 659] width 24 height 9
click at [354, 545] on div "Undo" at bounding box center [362, 660] width 57 height 23
click at [356, 545] on div "Undo" at bounding box center [362, 660] width 57 height 23
click at [355, 545] on div "Undo" at bounding box center [362, 660] width 57 height 23
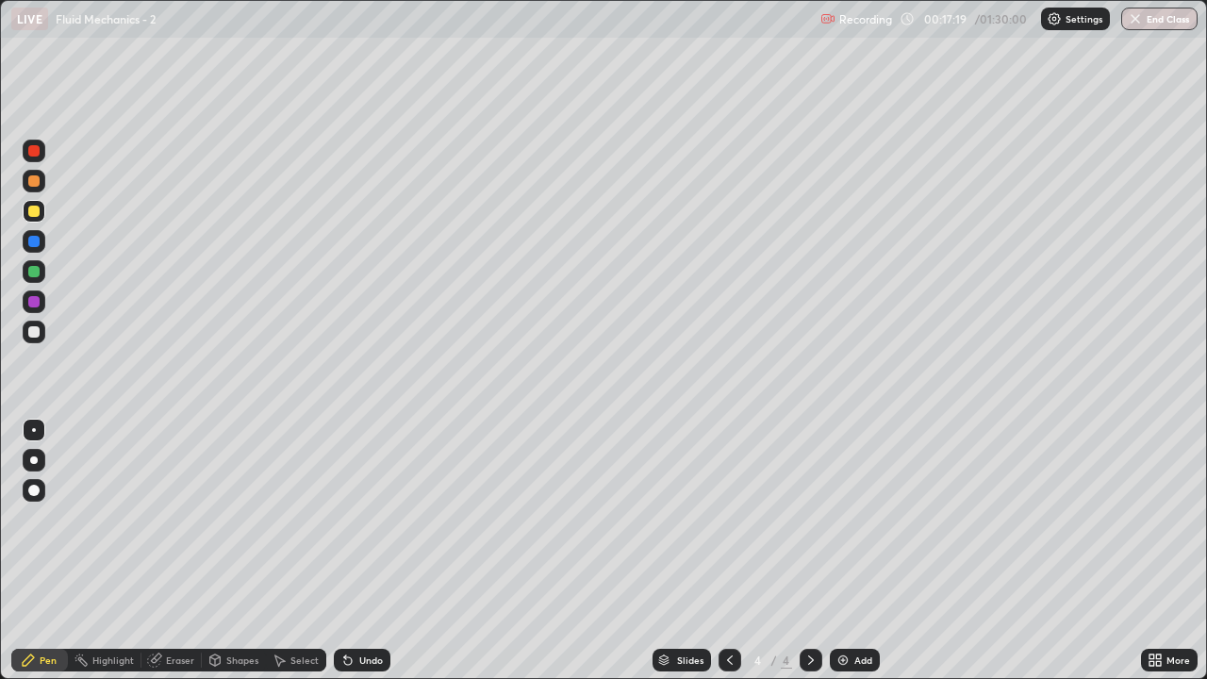
click at [356, 545] on div "Undo" at bounding box center [362, 660] width 57 height 23
click at [358, 545] on div "Undo" at bounding box center [358, 660] width 64 height 38
click at [243, 545] on div "Shapes" at bounding box center [242, 659] width 32 height 9
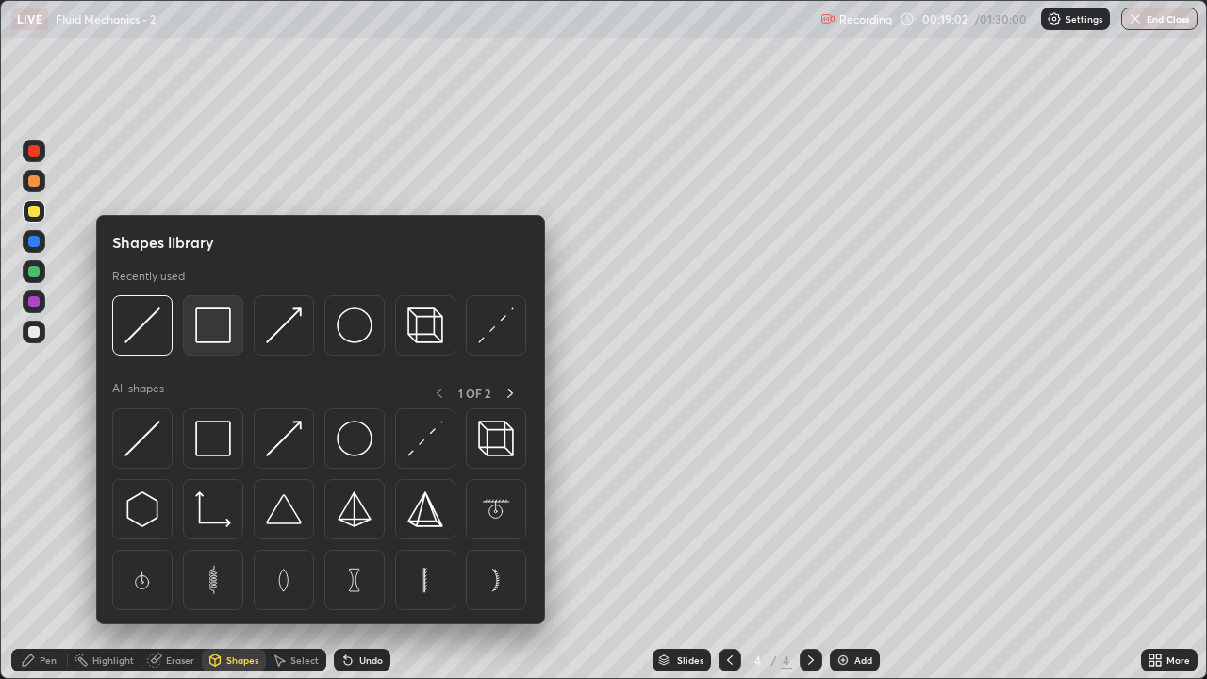
click at [215, 339] on img at bounding box center [213, 325] width 36 height 36
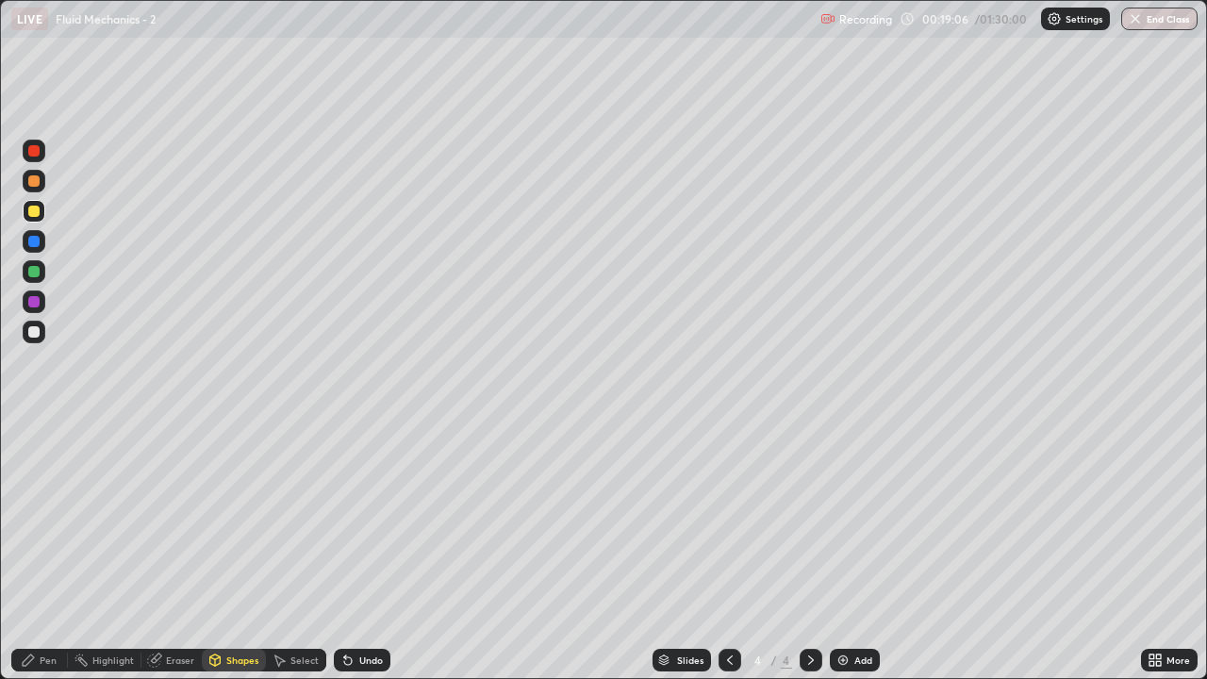
click at [248, 545] on div "Shapes" at bounding box center [242, 659] width 32 height 9
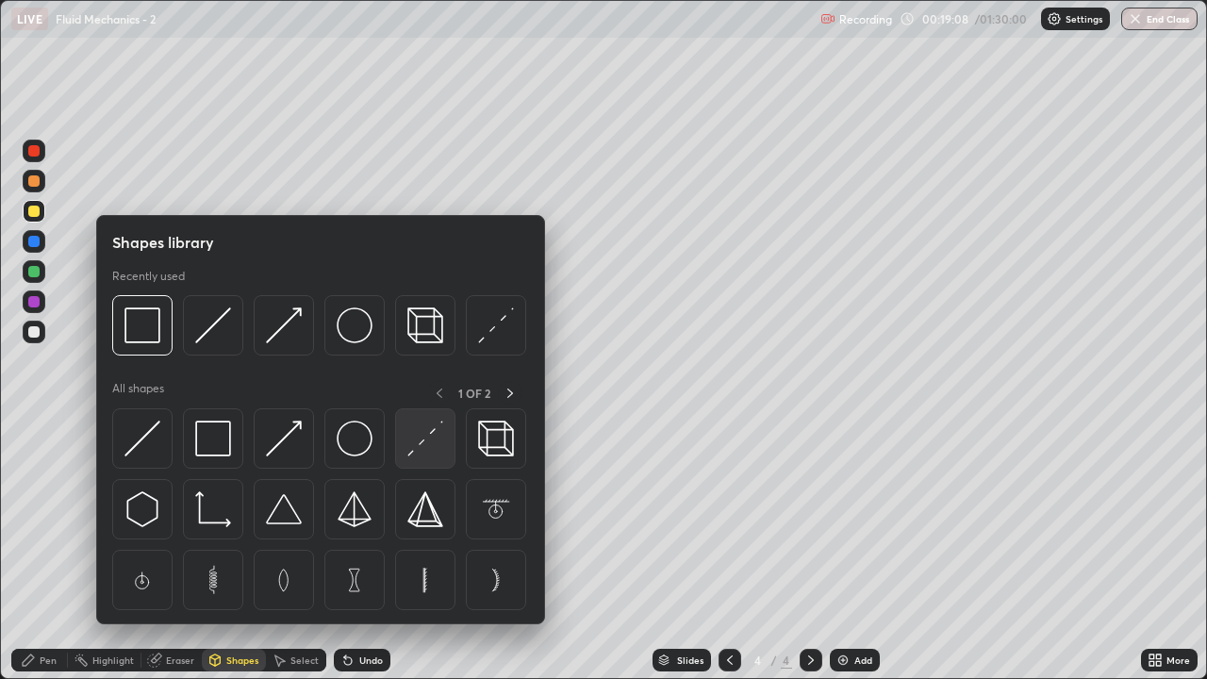
click at [434, 443] on img at bounding box center [425, 439] width 36 height 36
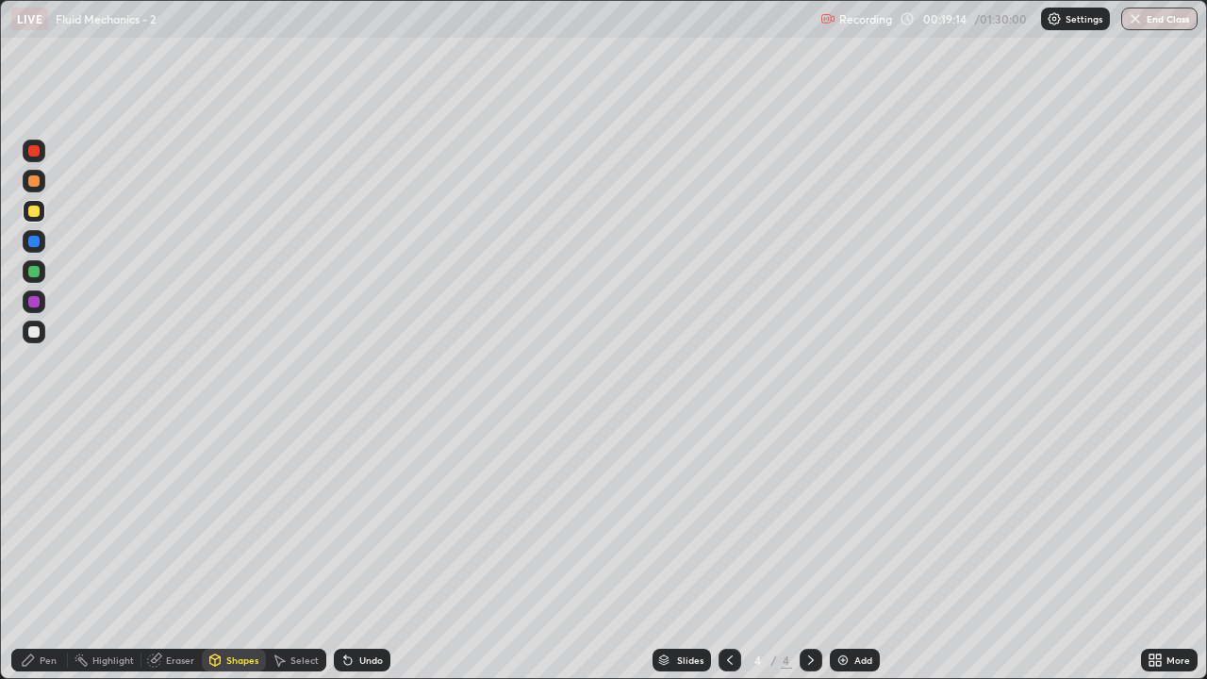
click at [48, 545] on div "Pen" at bounding box center [48, 659] width 17 height 9
click at [34, 333] on div at bounding box center [33, 331] width 11 height 11
click at [362, 545] on div "Undo" at bounding box center [371, 659] width 24 height 9
click at [386, 545] on div "Undo" at bounding box center [362, 660] width 57 height 23
click at [728, 545] on icon at bounding box center [729, 659] width 15 height 15
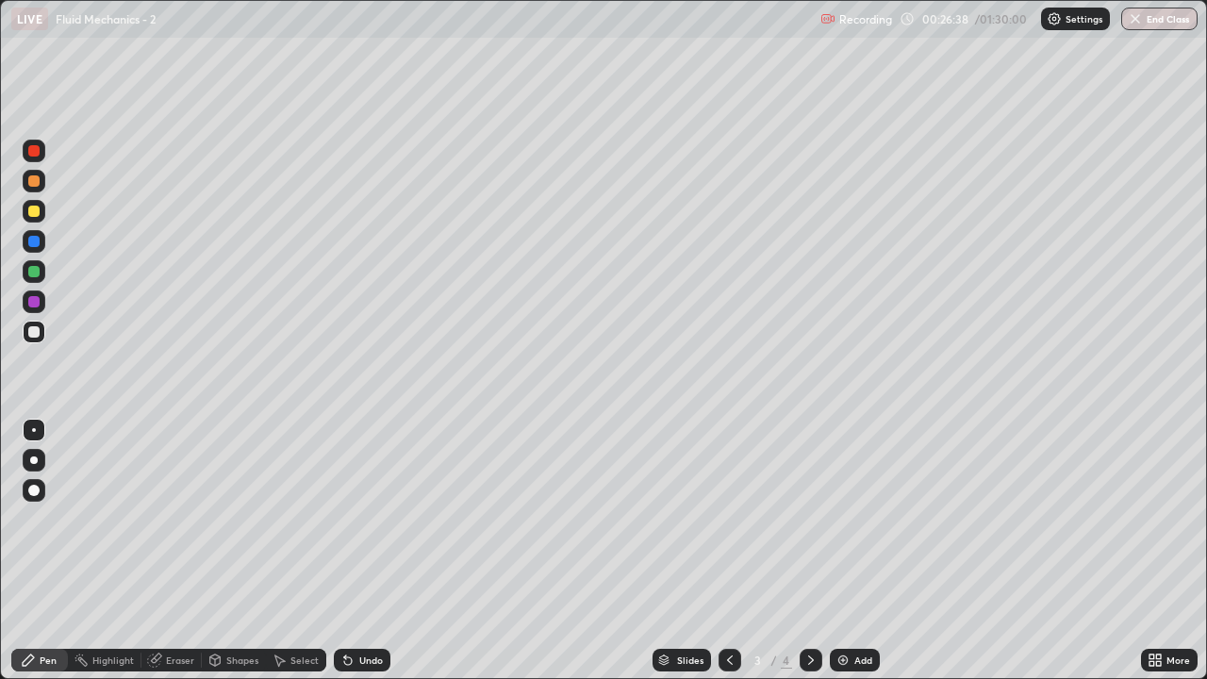
click at [731, 545] on icon at bounding box center [729, 659] width 15 height 15
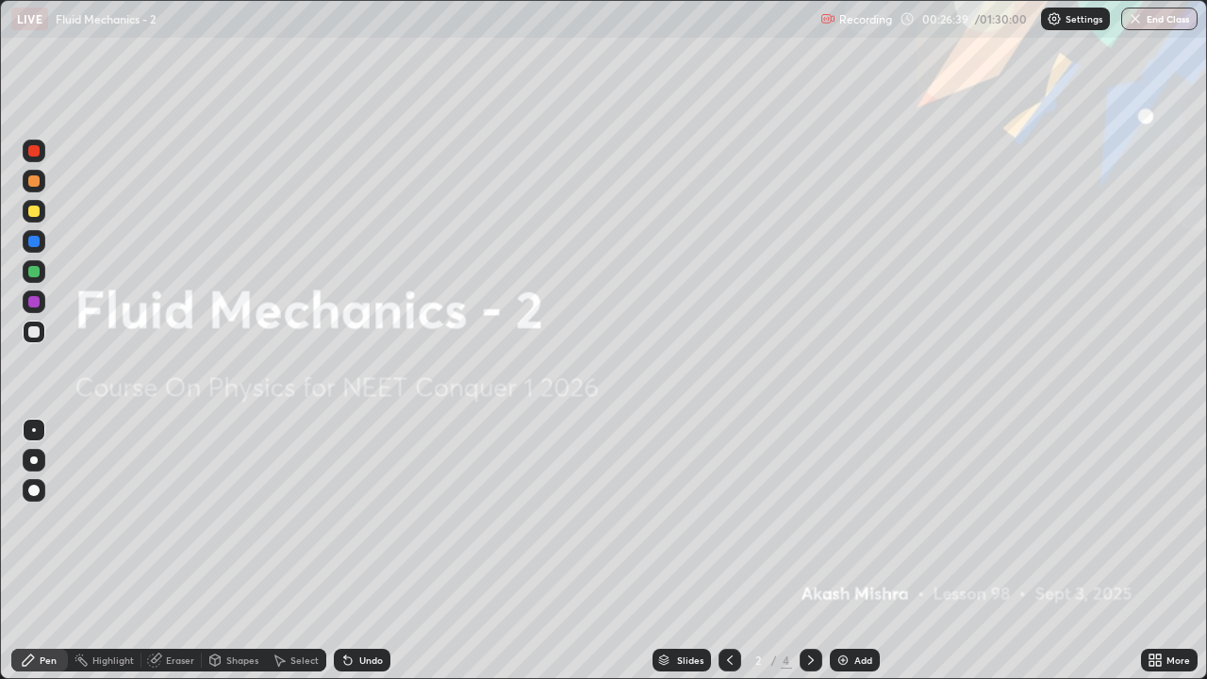
click at [811, 545] on icon at bounding box center [810, 659] width 15 height 15
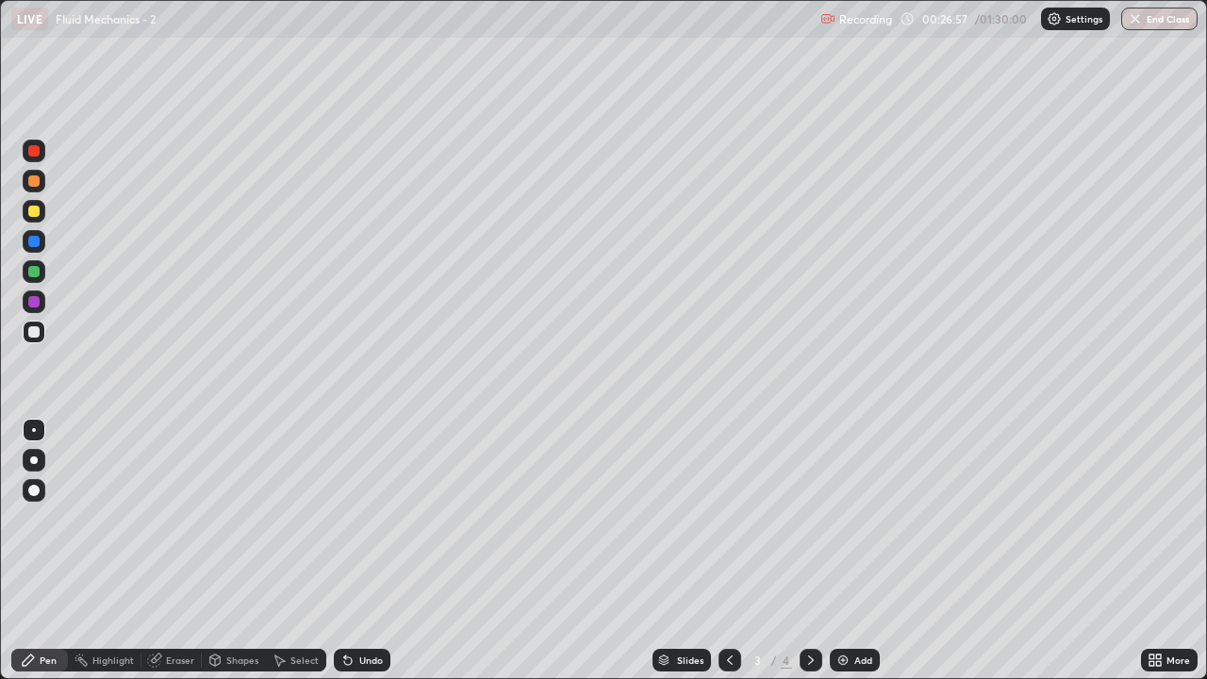
click at [806, 545] on icon at bounding box center [810, 659] width 15 height 15
click at [810, 545] on icon at bounding box center [810, 659] width 15 height 15
click at [847, 545] on img at bounding box center [842, 659] width 15 height 15
click at [232, 545] on div "Shapes" at bounding box center [242, 659] width 32 height 9
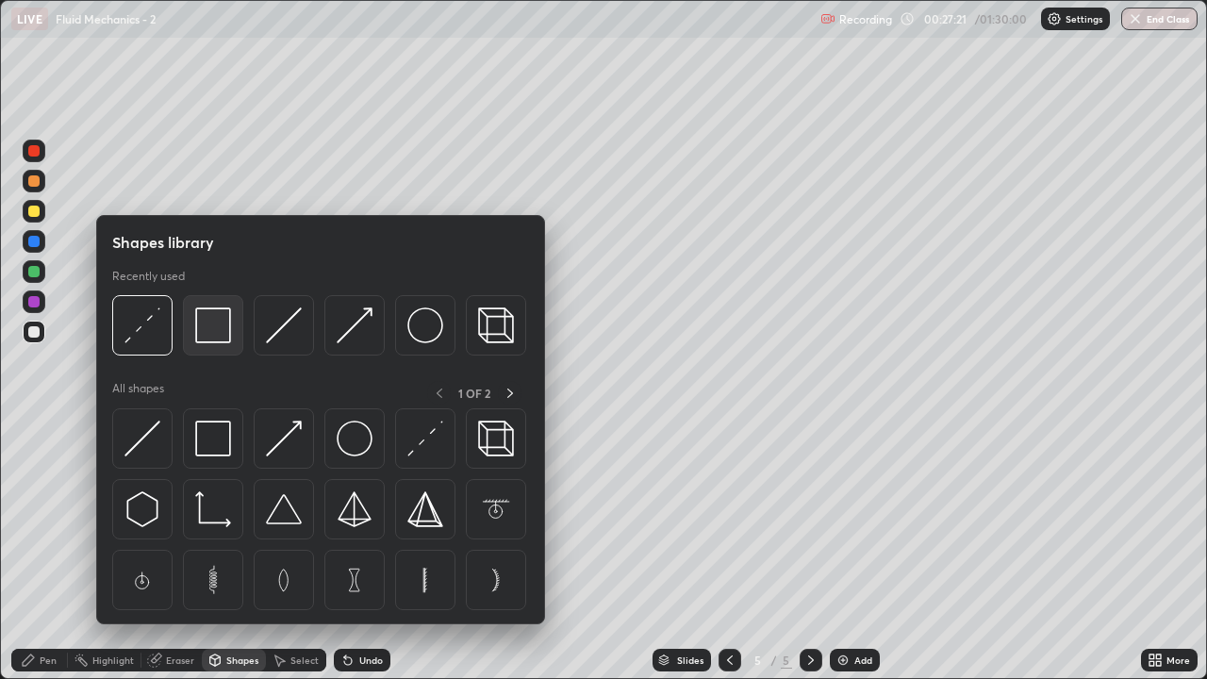
click at [217, 332] on img at bounding box center [213, 325] width 36 height 36
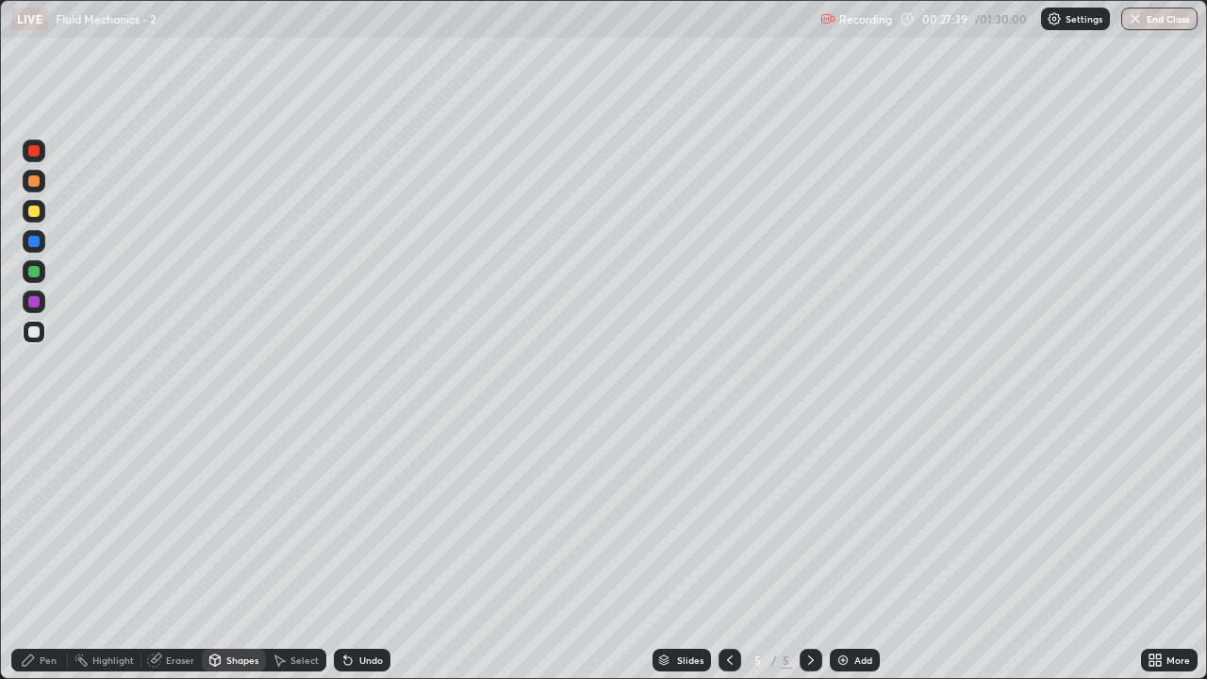
click at [182, 545] on div "Eraser" at bounding box center [171, 660] width 60 height 23
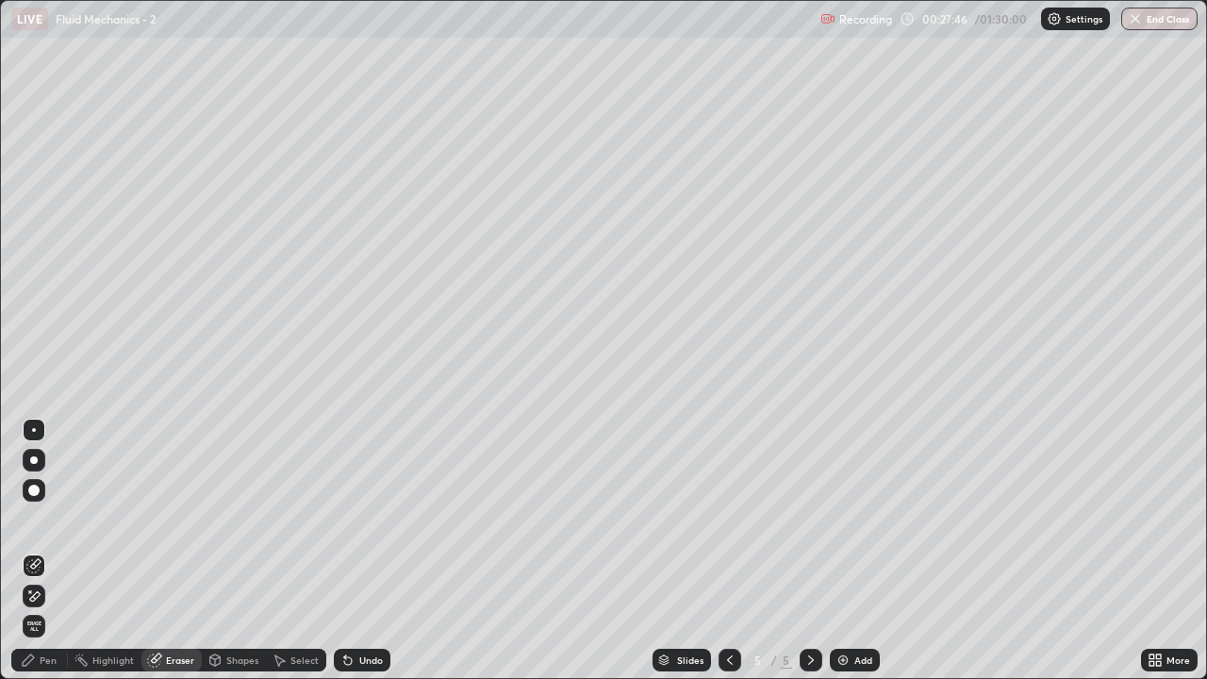
click at [45, 545] on div "Pen" at bounding box center [48, 659] width 17 height 9
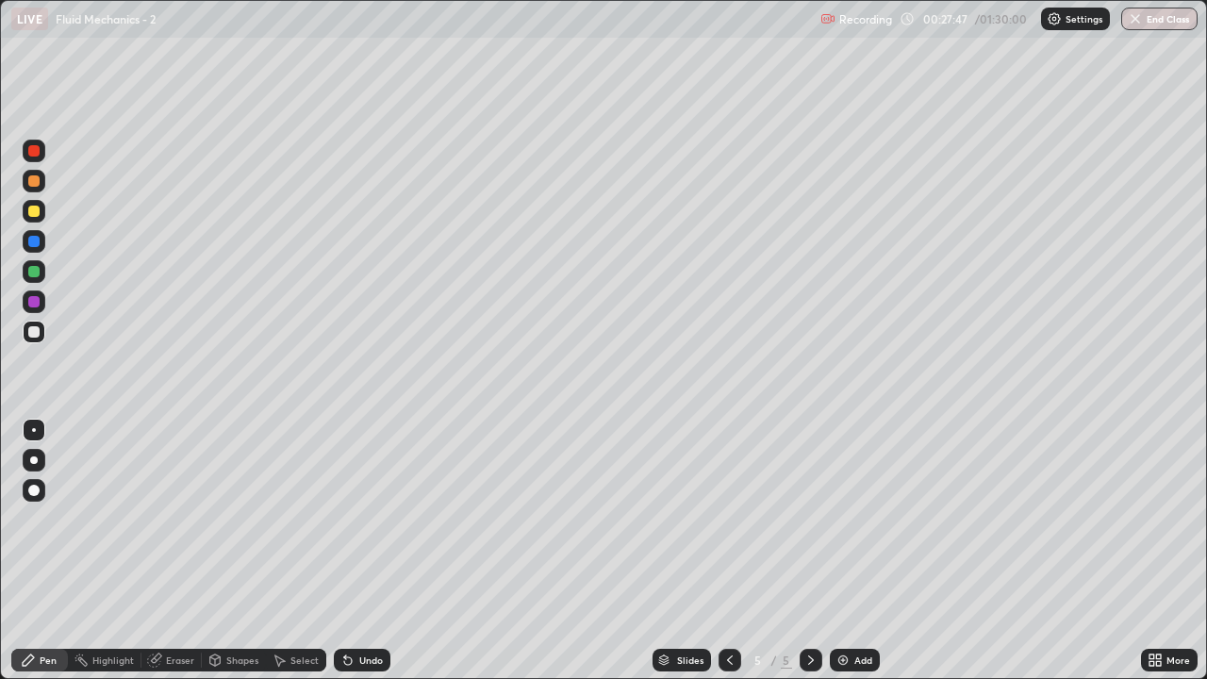
click at [38, 214] on div at bounding box center [33, 211] width 11 height 11
click at [37, 277] on div at bounding box center [34, 271] width 23 height 23
click at [37, 306] on div at bounding box center [33, 301] width 11 height 11
click at [365, 545] on div "Undo" at bounding box center [371, 659] width 24 height 9
click at [37, 328] on div at bounding box center [33, 331] width 11 height 11
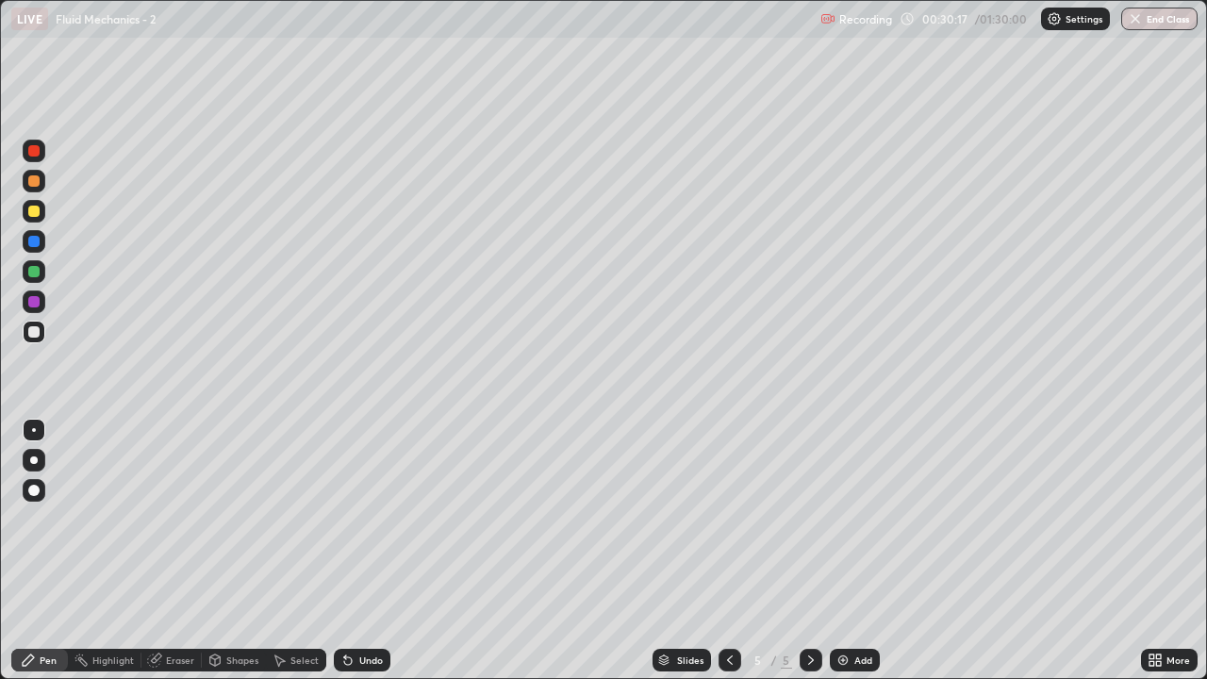
click at [234, 545] on div "Shapes" at bounding box center [242, 659] width 32 height 9
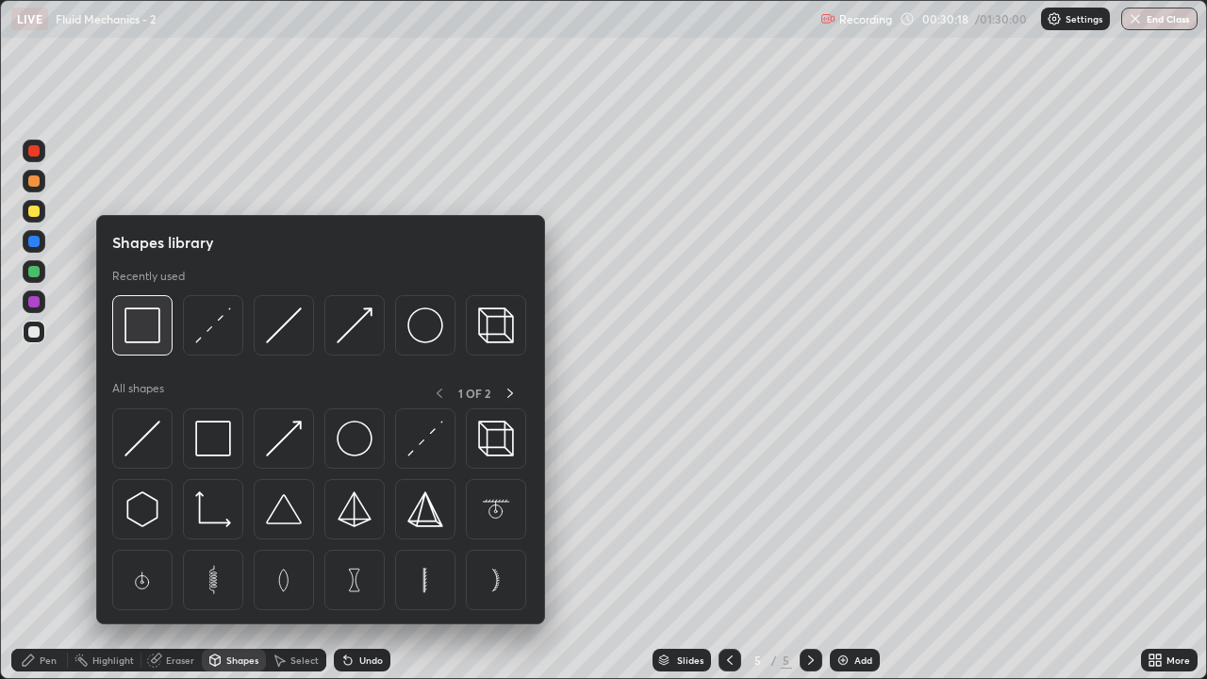
click at [144, 322] on img at bounding box center [142, 325] width 36 height 36
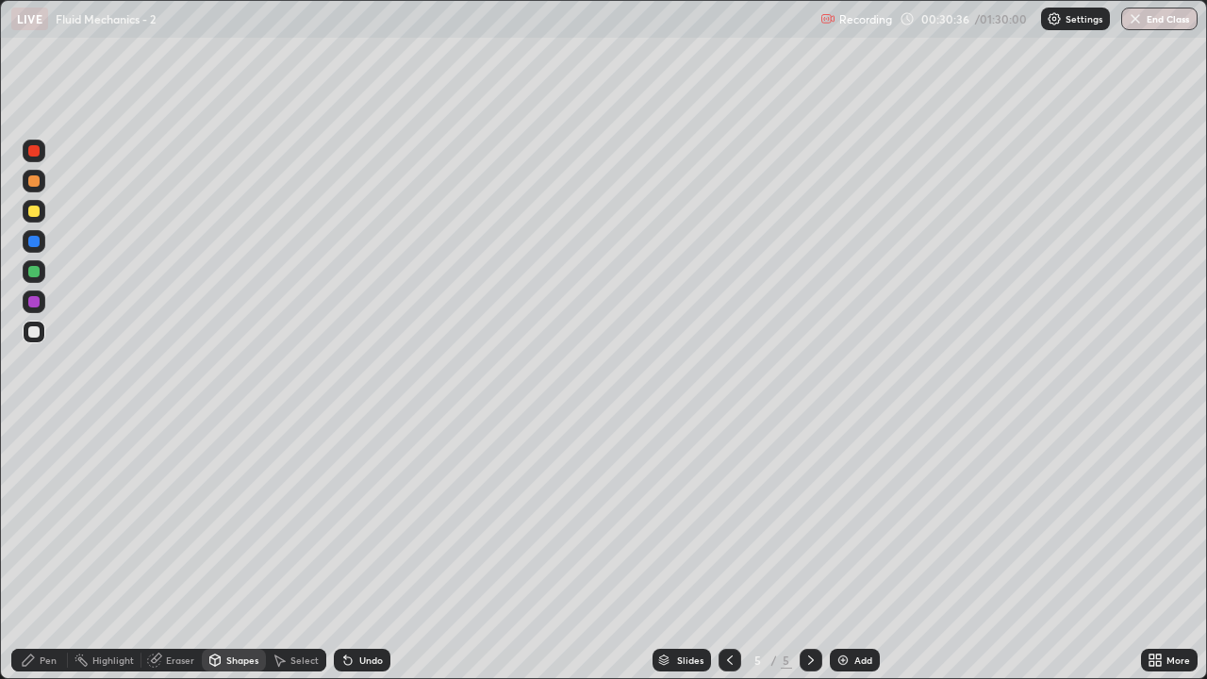
click at [367, 545] on div "Undo" at bounding box center [371, 659] width 24 height 9
click at [48, 545] on div "Pen" at bounding box center [48, 659] width 17 height 9
click at [37, 215] on div at bounding box center [33, 211] width 11 height 11
click at [180, 545] on div "Eraser" at bounding box center [180, 659] width 28 height 9
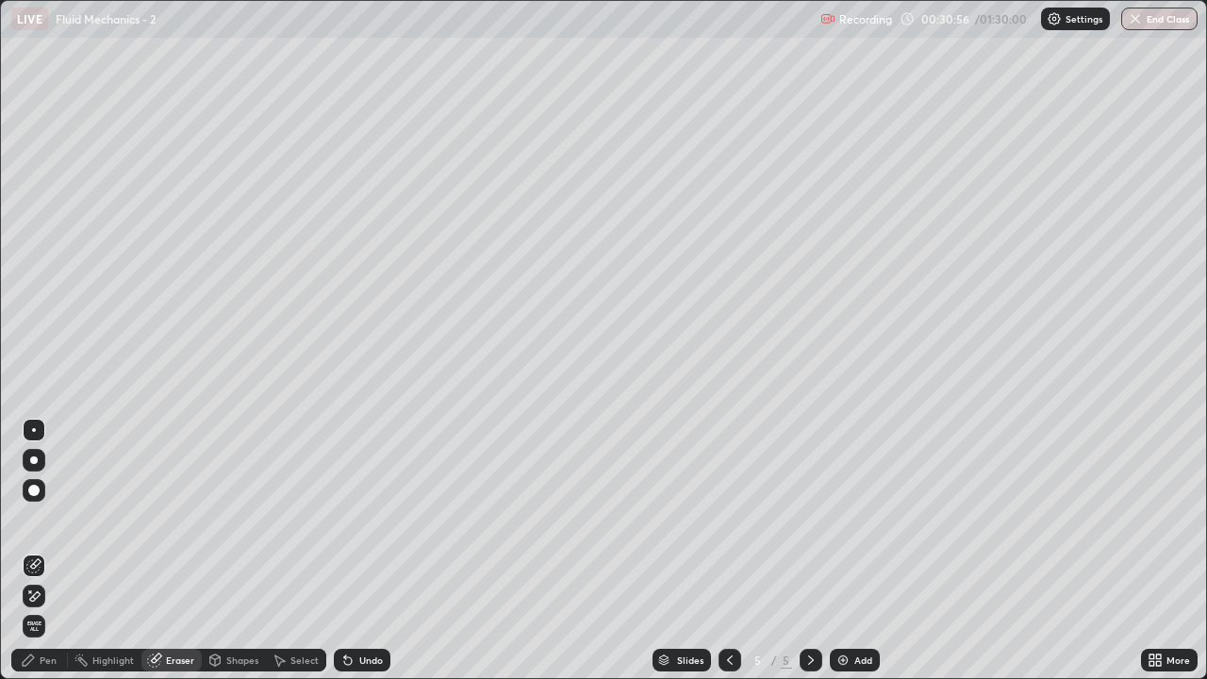
click at [53, 545] on div "Pen" at bounding box center [48, 659] width 17 height 9
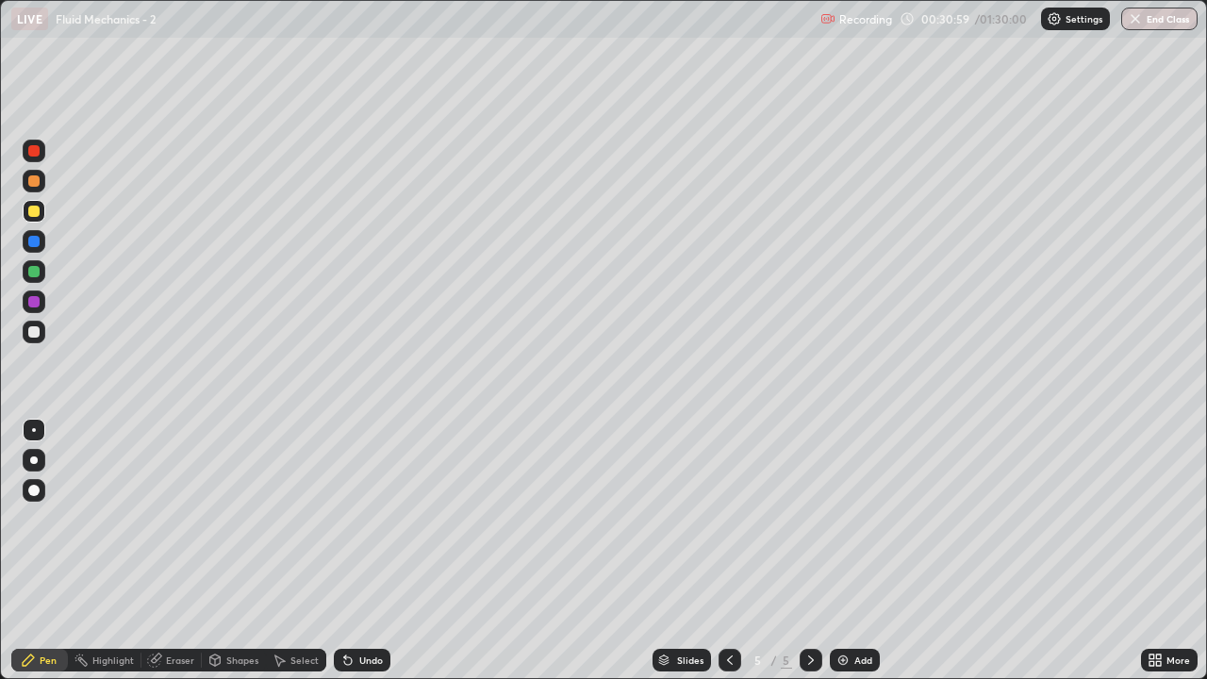
click at [41, 271] on div at bounding box center [34, 271] width 23 height 23
click at [34, 214] on div at bounding box center [33, 211] width 11 height 11
click at [180, 545] on div "Eraser" at bounding box center [180, 659] width 28 height 9
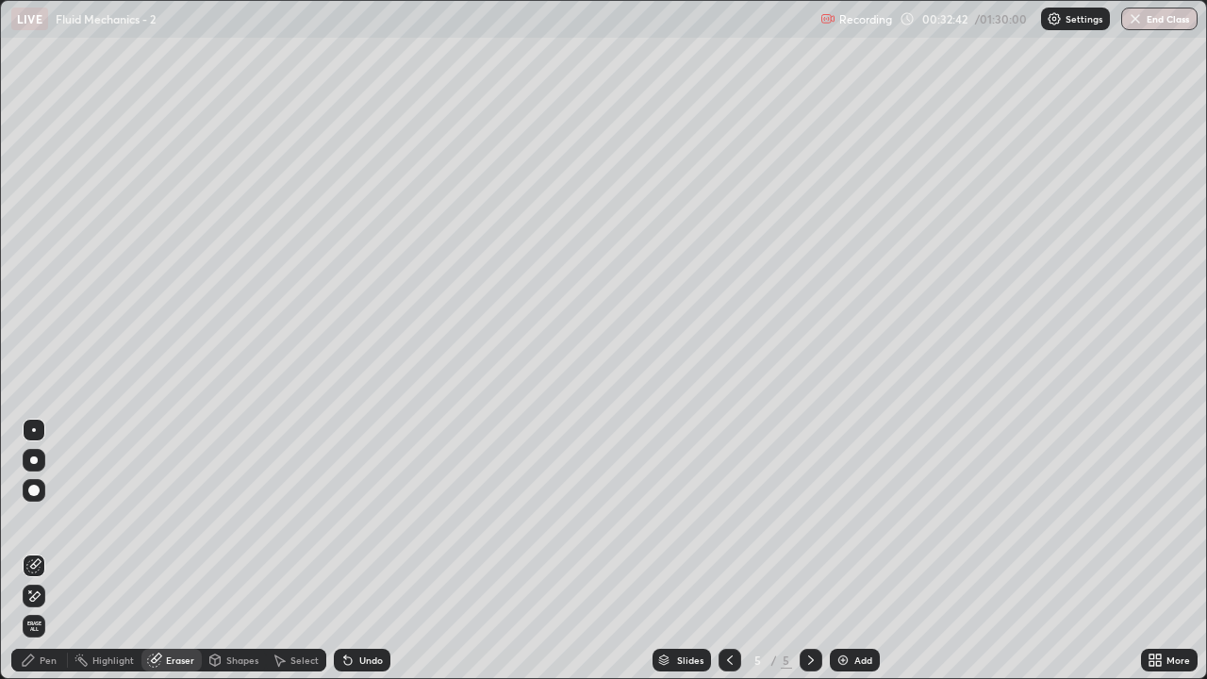
click at [44, 545] on div "Pen" at bounding box center [48, 659] width 17 height 9
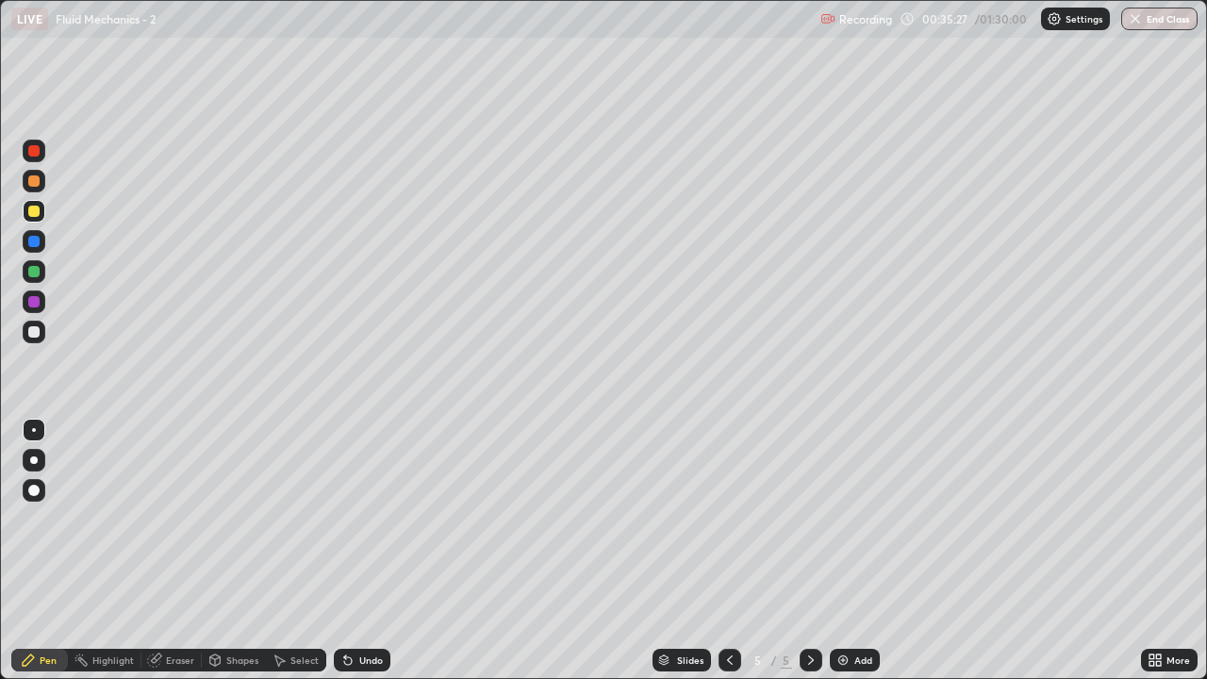
click at [39, 336] on div at bounding box center [33, 331] width 11 height 11
click at [36, 155] on div at bounding box center [33, 150] width 11 height 11
click at [364, 545] on div "Undo" at bounding box center [362, 660] width 57 height 23
click at [848, 545] on div "Add" at bounding box center [855, 660] width 50 height 23
click at [34, 331] on div at bounding box center [33, 331] width 11 height 11
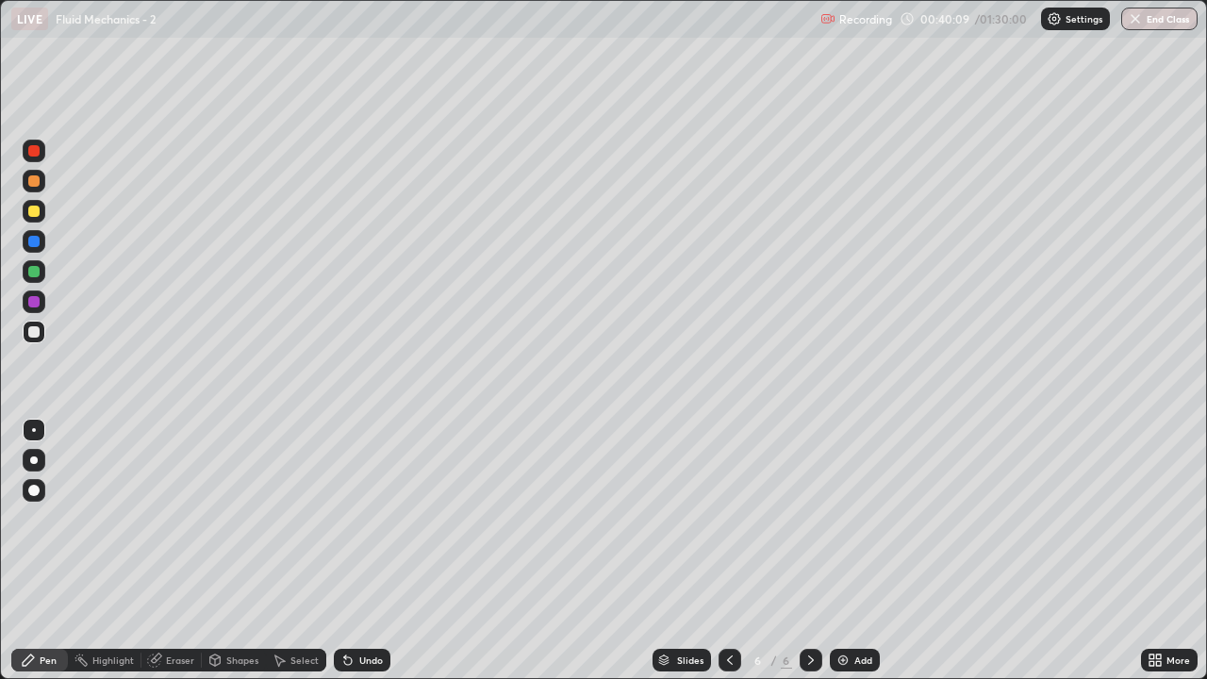
click at [234, 545] on div "Shapes" at bounding box center [242, 659] width 32 height 9
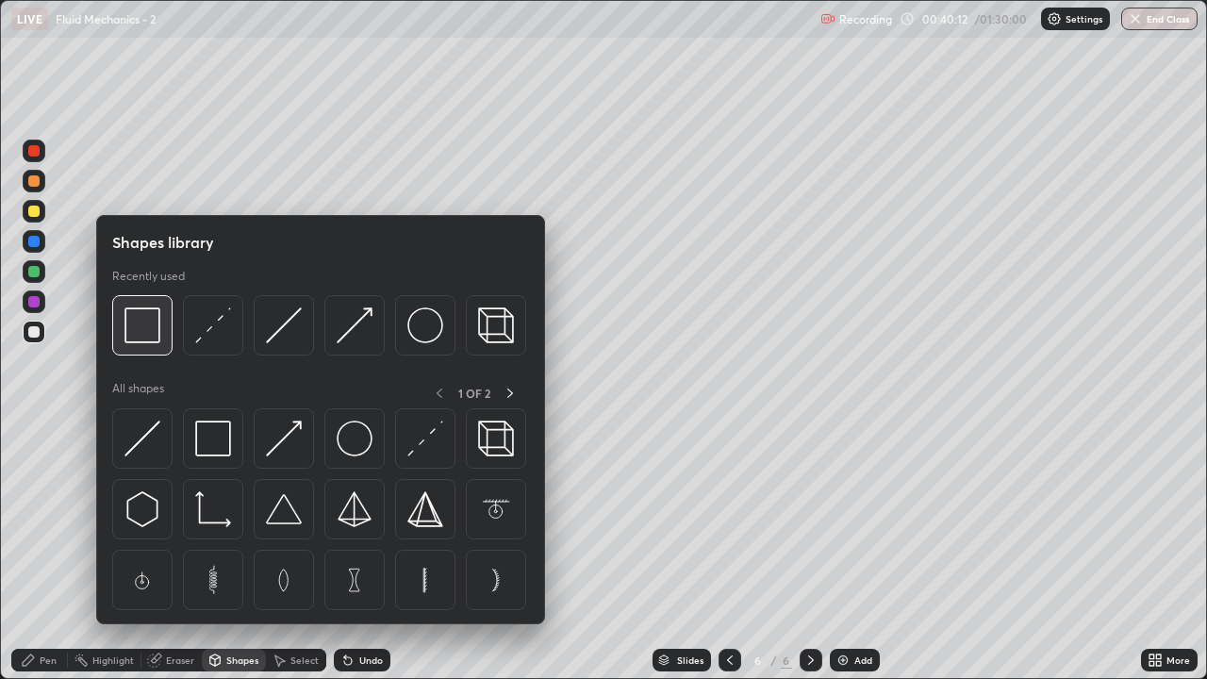
click at [154, 332] on img at bounding box center [142, 325] width 36 height 36
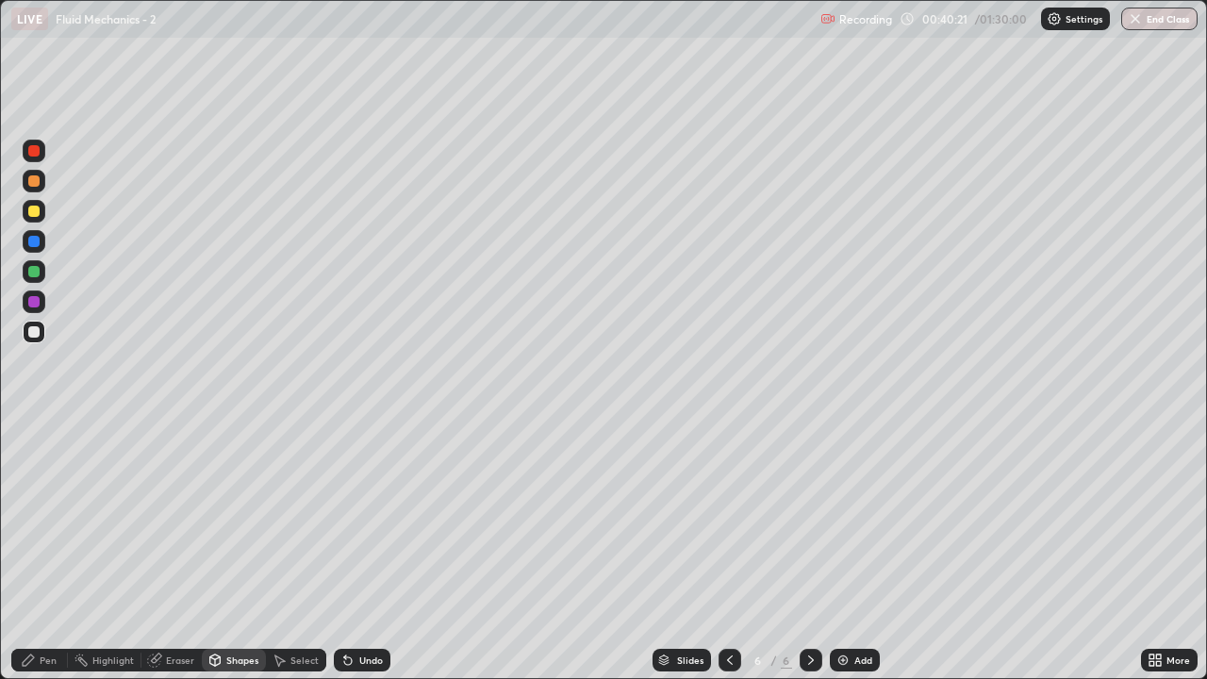
click at [178, 545] on div "Eraser" at bounding box center [180, 659] width 28 height 9
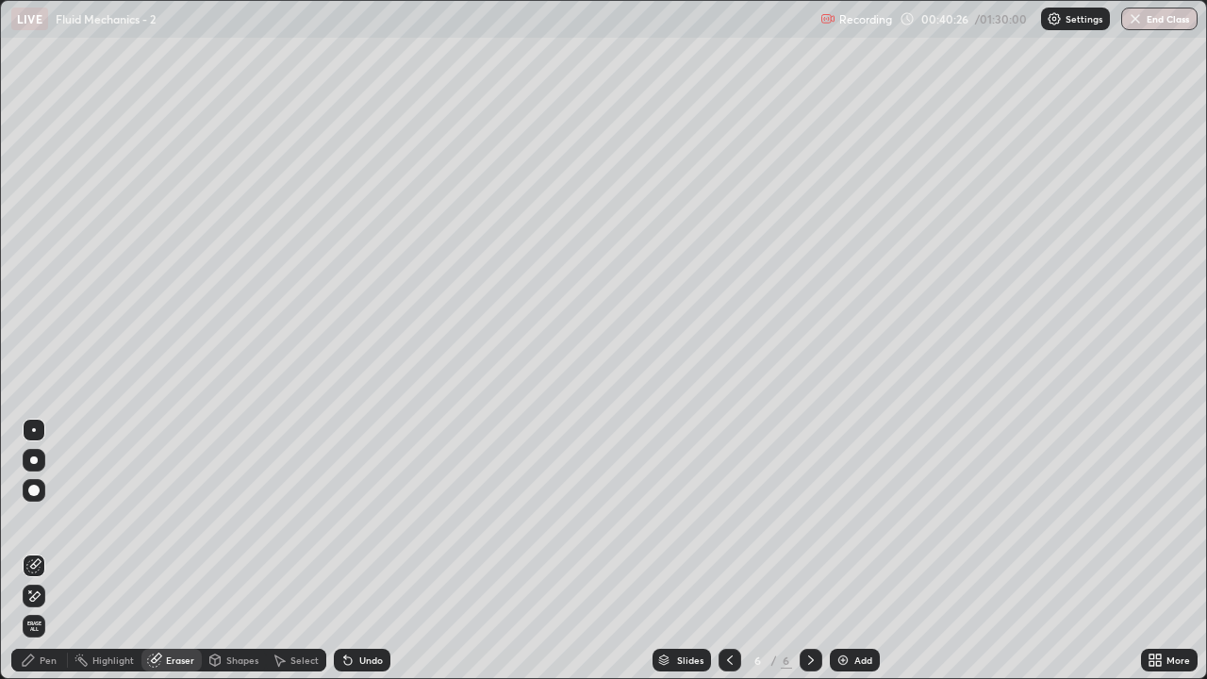
click at [52, 545] on div "Pen" at bounding box center [48, 659] width 17 height 9
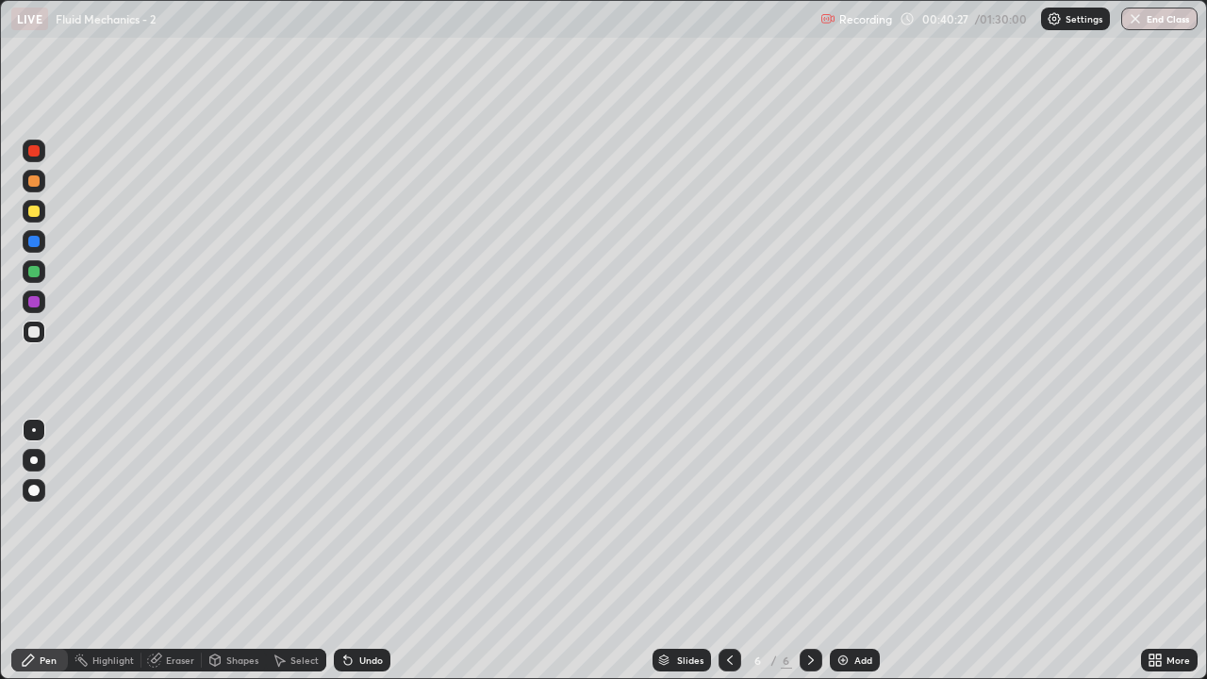
click at [37, 219] on div at bounding box center [34, 211] width 23 height 23
click at [240, 545] on div "Shapes" at bounding box center [242, 659] width 32 height 9
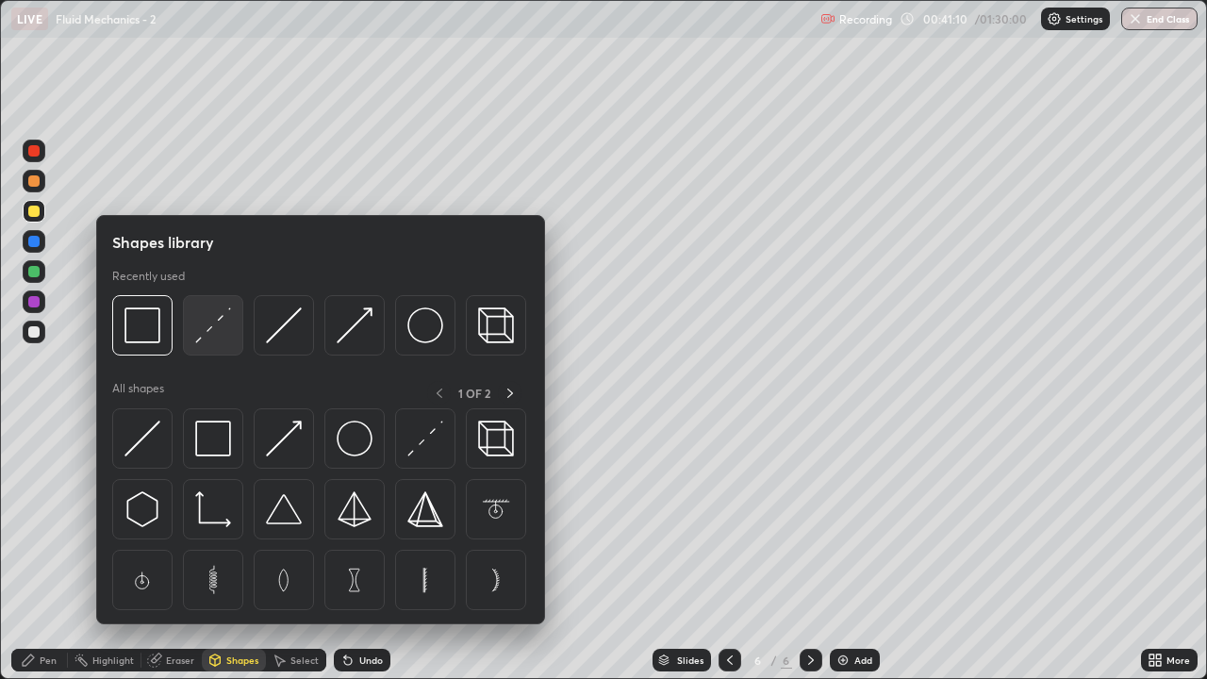
click at [209, 322] on img at bounding box center [213, 325] width 36 height 36
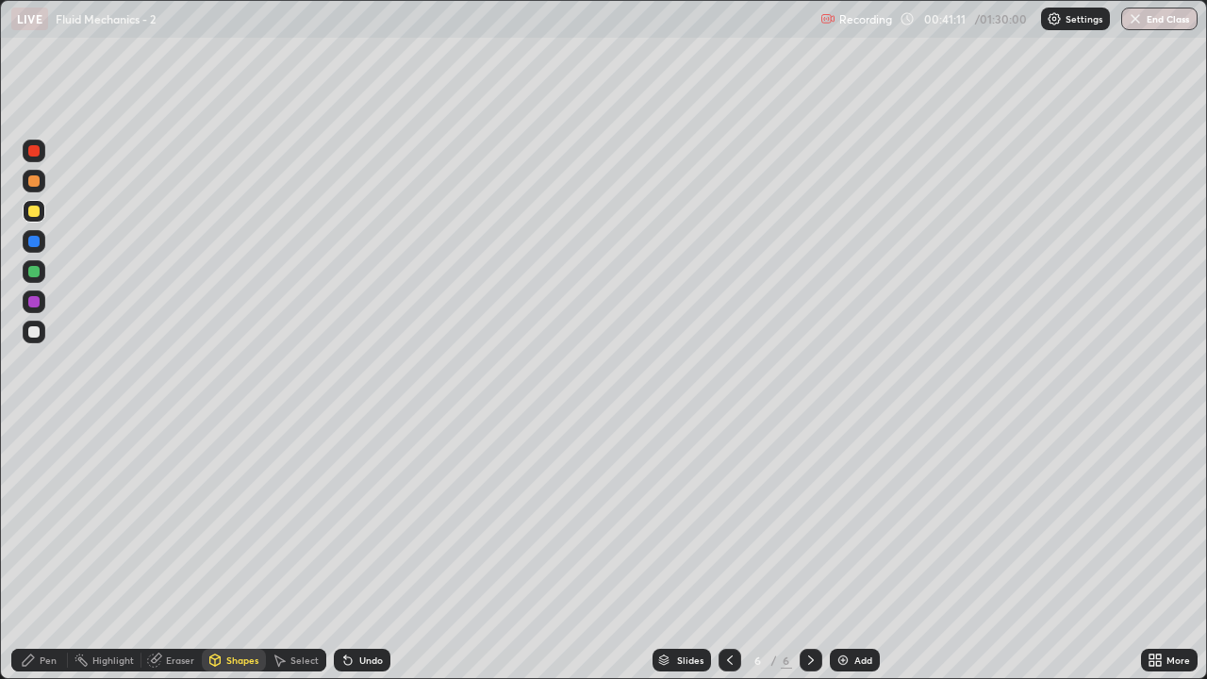
click at [34, 152] on div at bounding box center [33, 150] width 11 height 11
click at [360, 545] on div "Undo" at bounding box center [362, 660] width 57 height 23
click at [38, 274] on div at bounding box center [33, 271] width 11 height 11
click at [364, 545] on div "Undo" at bounding box center [362, 660] width 57 height 23
click at [34, 152] on div at bounding box center [33, 150] width 11 height 11
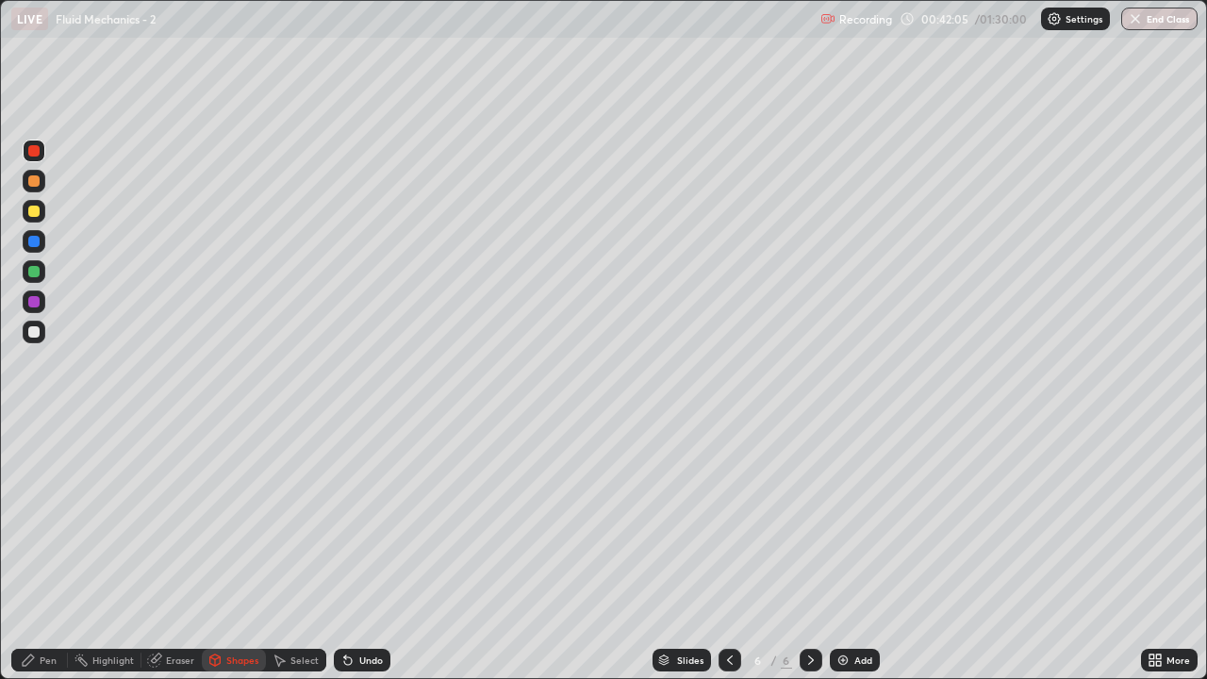
click at [34, 333] on div at bounding box center [33, 331] width 11 height 11
click at [40, 545] on div "Pen" at bounding box center [48, 659] width 17 height 9
click at [34, 212] on div at bounding box center [33, 211] width 11 height 11
click at [367, 545] on div "Undo" at bounding box center [371, 659] width 24 height 9
click at [41, 269] on div at bounding box center [34, 271] width 23 height 23
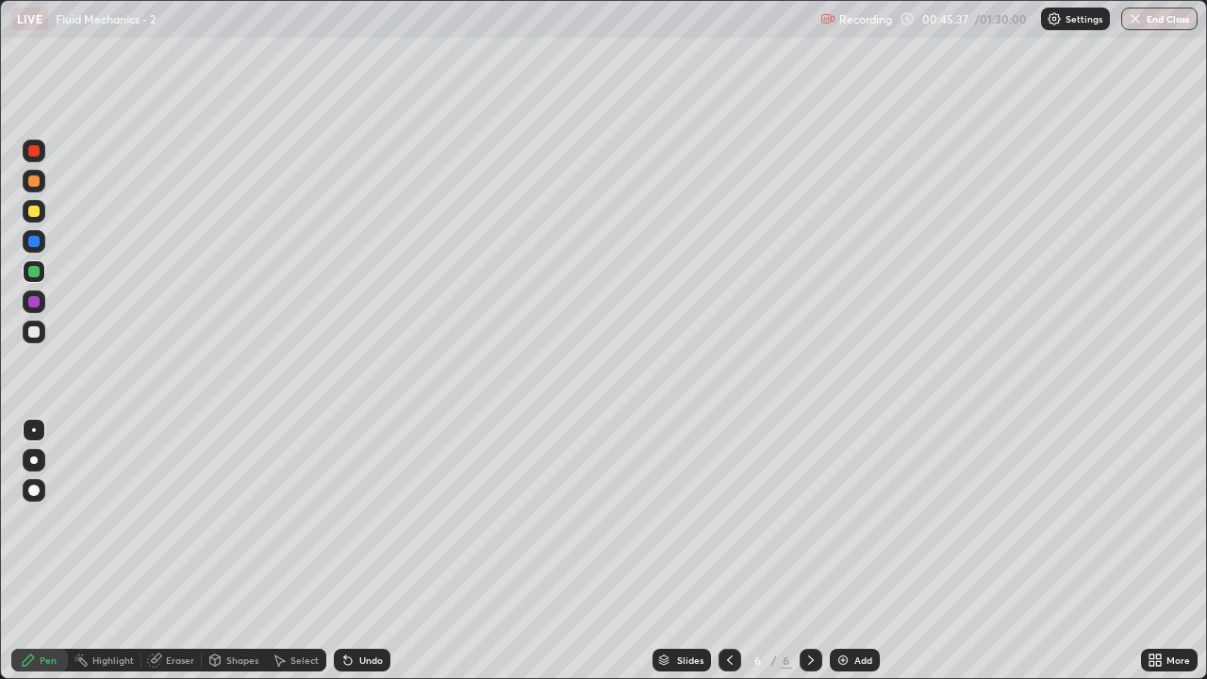
click at [35, 152] on div at bounding box center [33, 150] width 11 height 11
click at [361, 545] on div "Undo" at bounding box center [362, 660] width 57 height 23
click at [41, 216] on div at bounding box center [34, 211] width 23 height 23
click at [865, 545] on div "Add" at bounding box center [863, 659] width 18 height 9
click at [32, 332] on div at bounding box center [33, 331] width 11 height 11
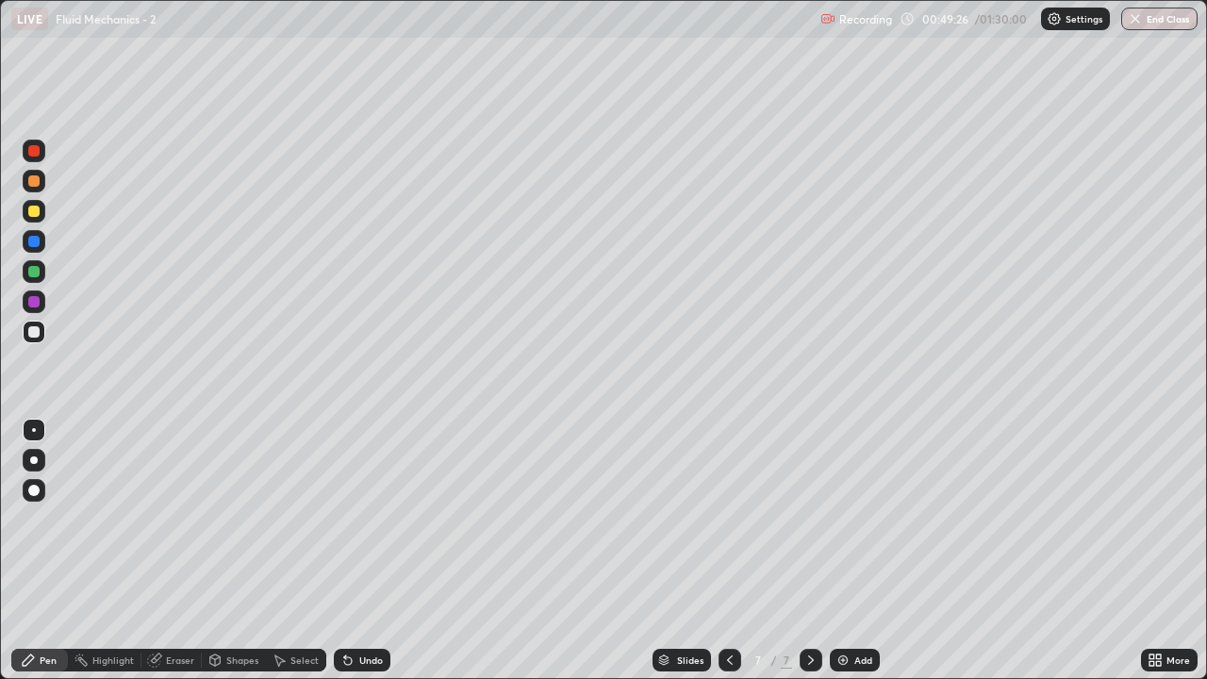
click at [728, 545] on icon at bounding box center [729, 659] width 15 height 15
click at [809, 545] on icon at bounding box center [810, 659] width 15 height 15
click at [41, 337] on div at bounding box center [34, 332] width 23 height 23
click at [236, 545] on div "Shapes" at bounding box center [242, 659] width 32 height 9
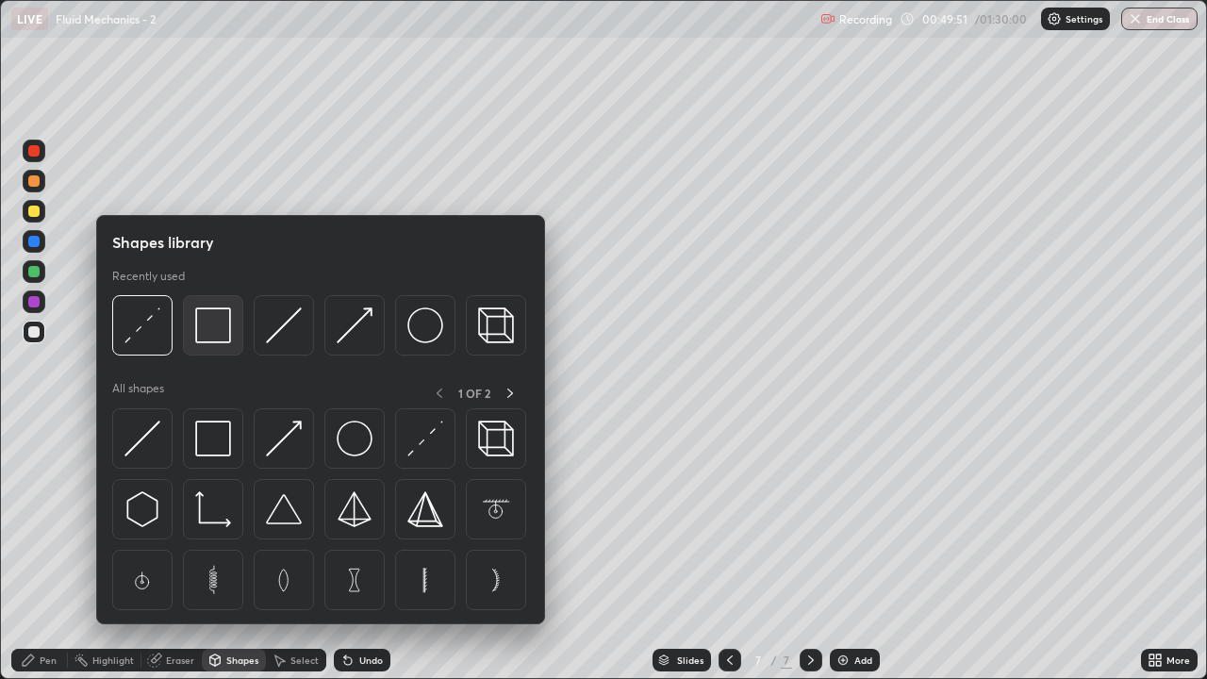
click at [207, 331] on img at bounding box center [213, 325] width 36 height 36
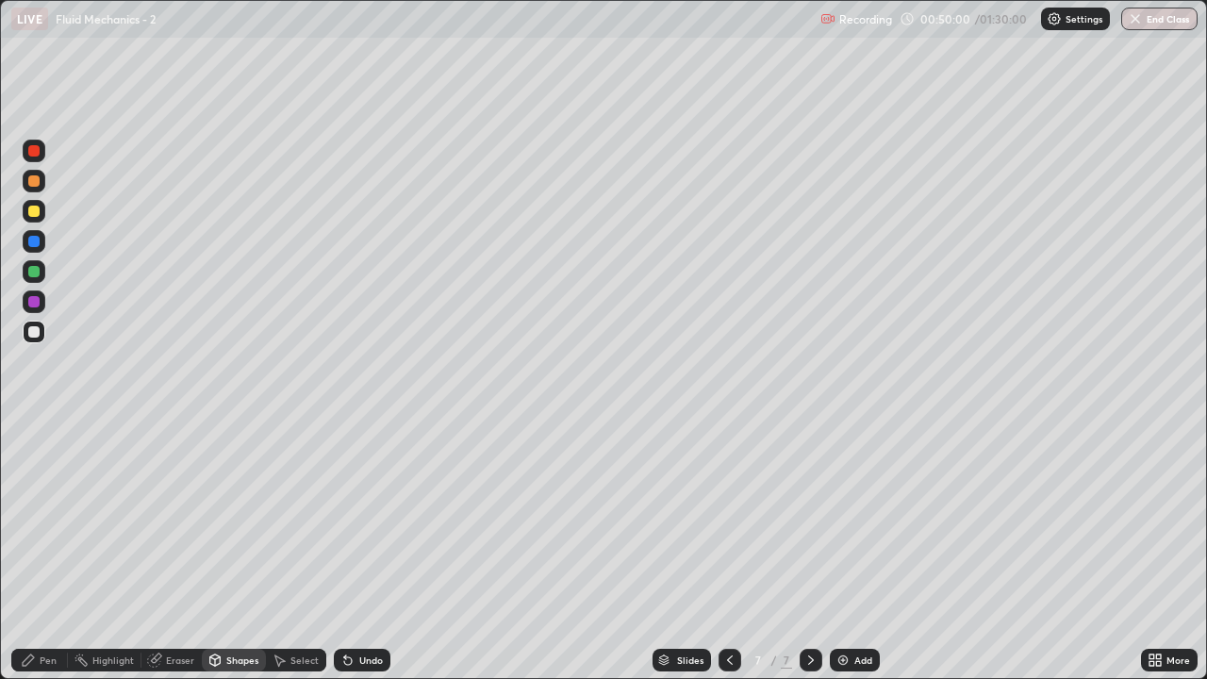
click at [365, 545] on div "Undo" at bounding box center [371, 659] width 24 height 9
click at [54, 545] on div "Pen" at bounding box center [48, 659] width 17 height 9
click at [358, 545] on div "Undo" at bounding box center [362, 660] width 57 height 23
click at [41, 212] on div at bounding box center [34, 211] width 23 height 23
click at [35, 332] on div at bounding box center [33, 331] width 11 height 11
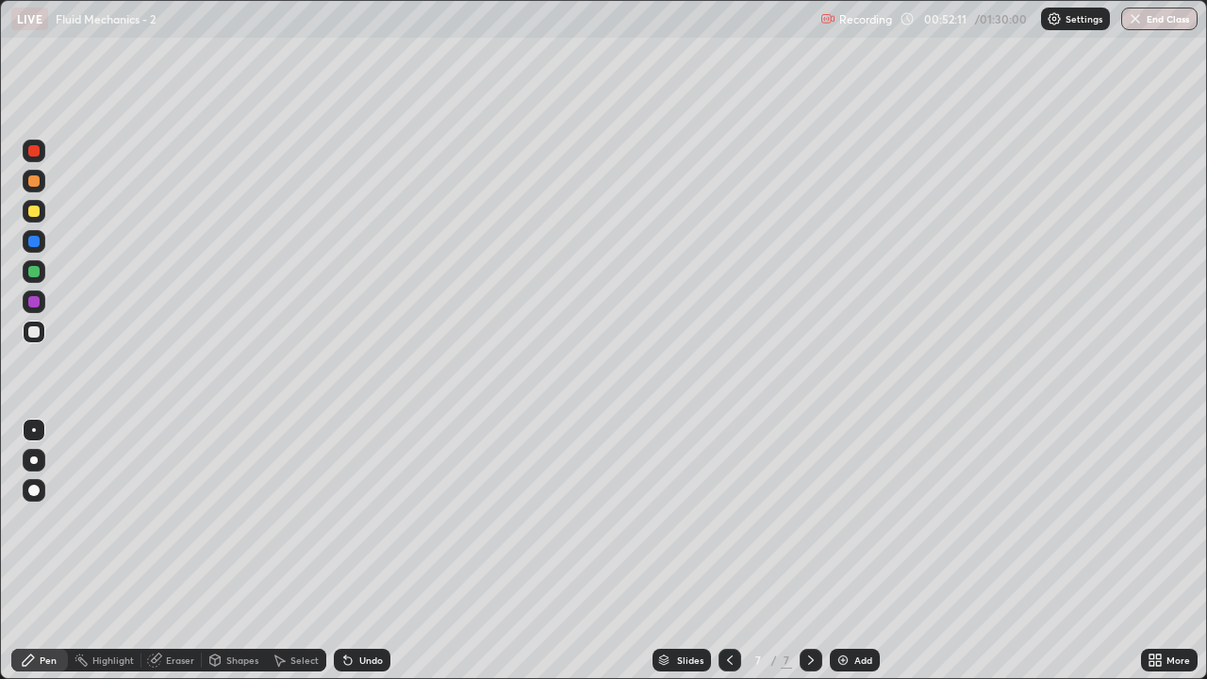
click at [39, 216] on div at bounding box center [34, 211] width 23 height 23
click at [857, 545] on div "Add" at bounding box center [855, 660] width 50 height 23
click at [231, 545] on div "Shapes" at bounding box center [242, 659] width 32 height 9
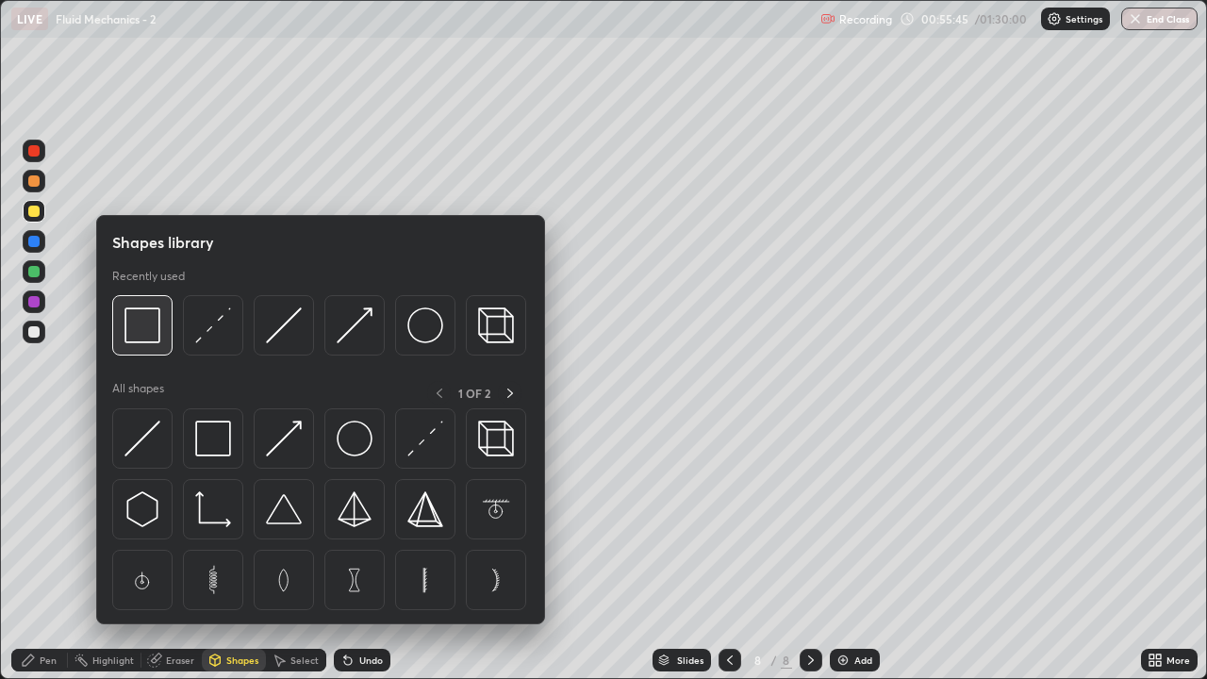
click at [157, 319] on img at bounding box center [142, 325] width 36 height 36
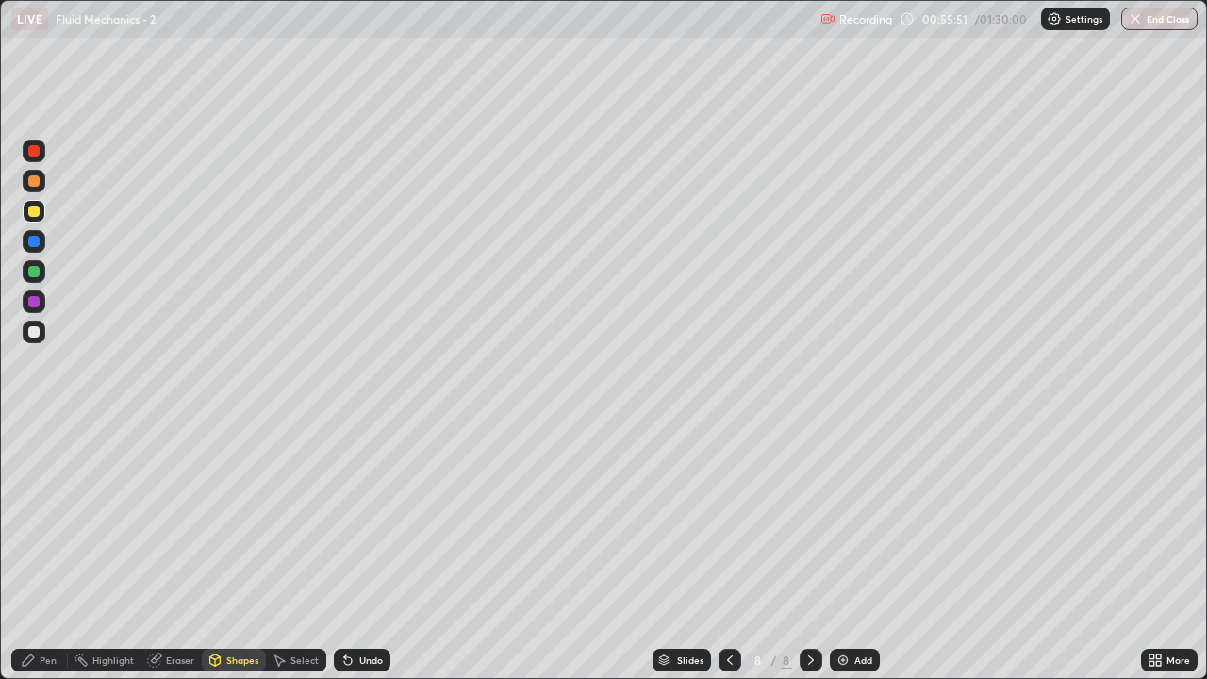
click at [176, 545] on div "Eraser" at bounding box center [180, 659] width 28 height 9
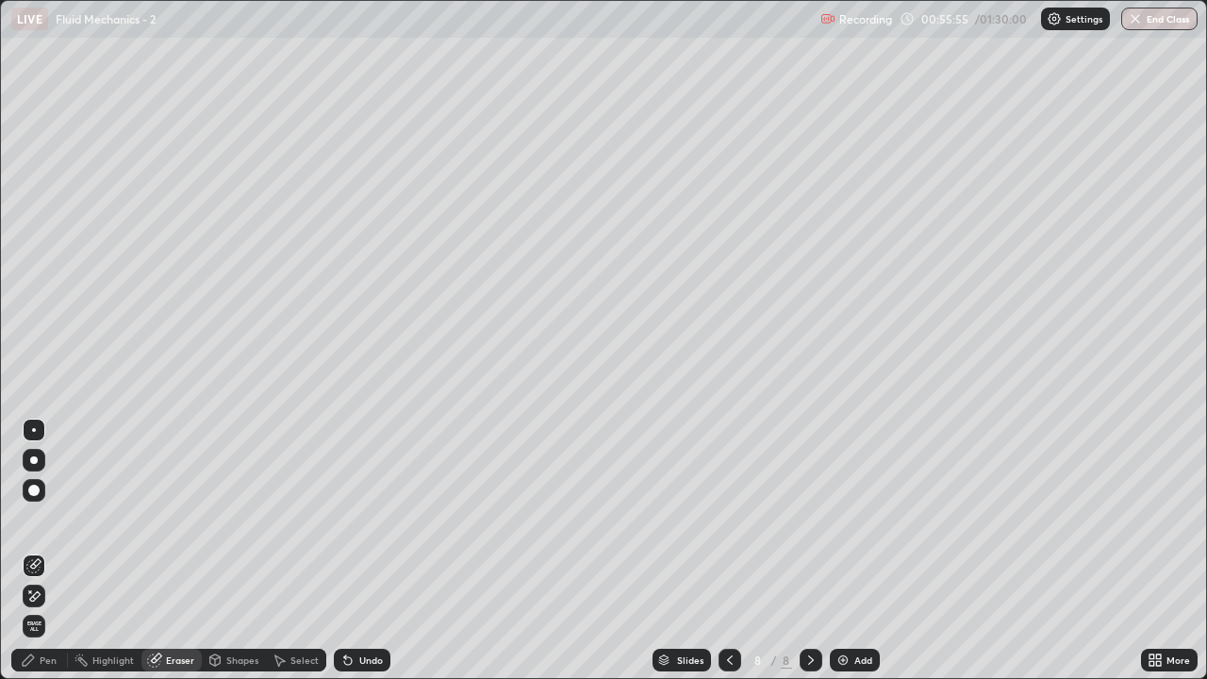
click at [56, 545] on div "Pen" at bounding box center [39, 660] width 57 height 23
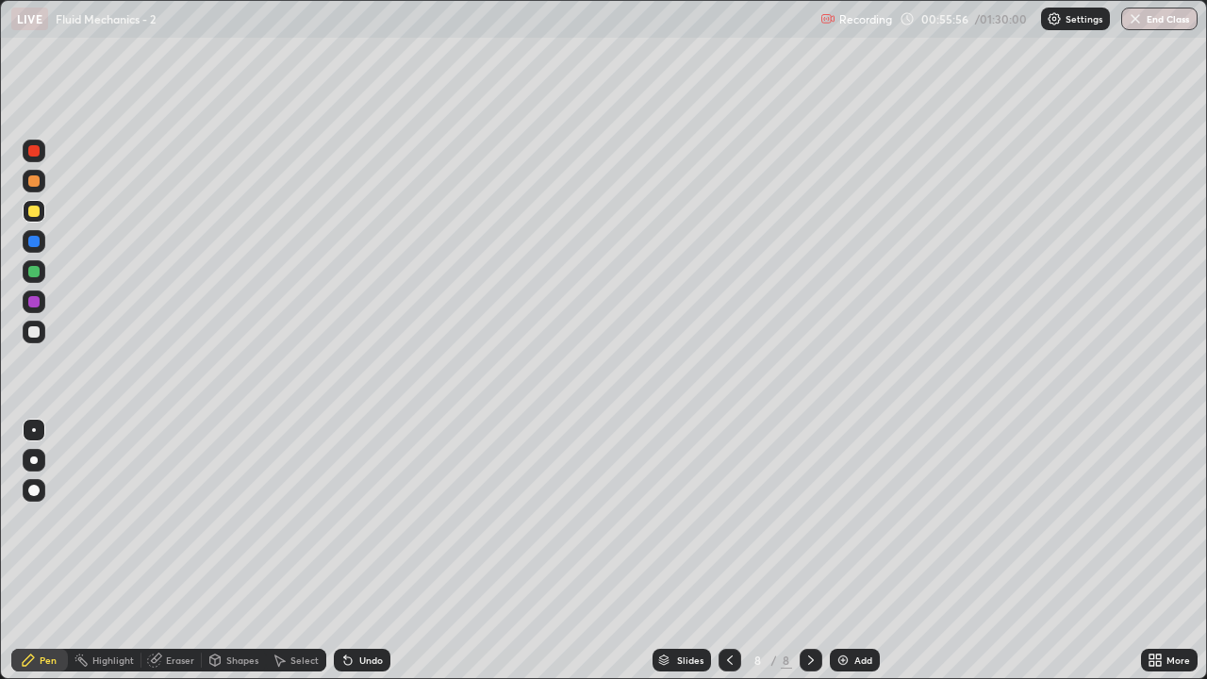
click at [42, 331] on div at bounding box center [34, 332] width 23 height 23
click at [34, 214] on div at bounding box center [33, 211] width 11 height 11
click at [40, 272] on div at bounding box center [34, 271] width 23 height 23
click at [36, 210] on div at bounding box center [33, 211] width 11 height 11
click at [372, 545] on div "Undo" at bounding box center [371, 659] width 24 height 9
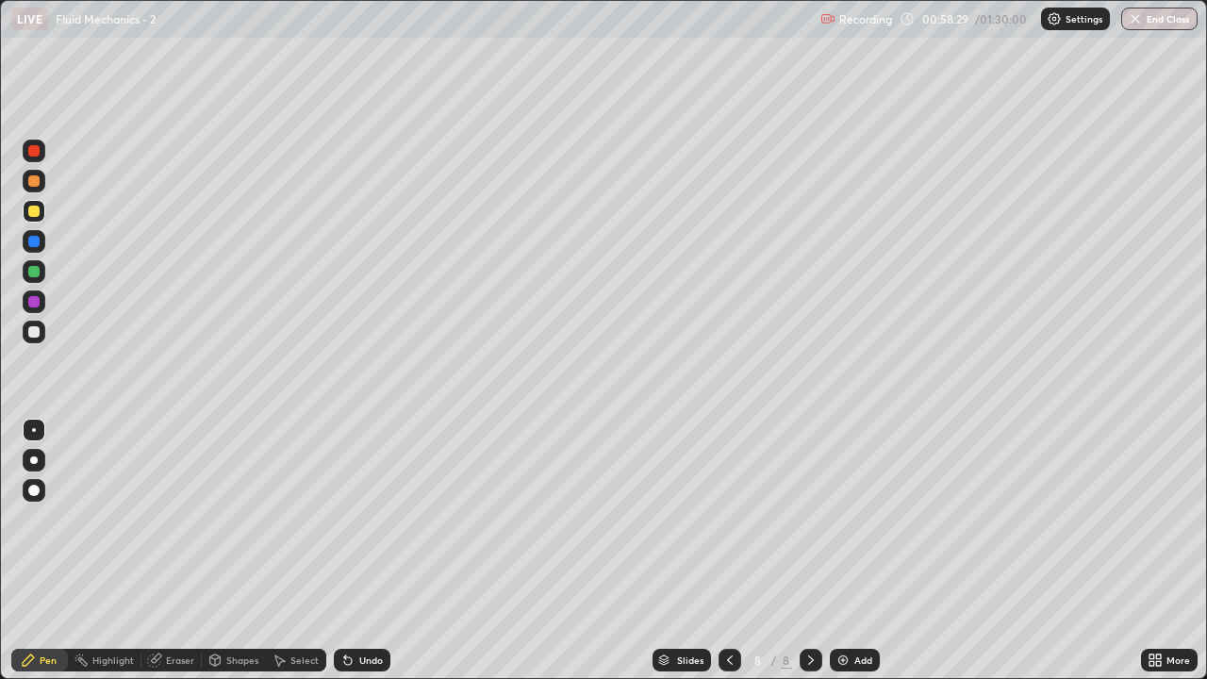
click at [371, 545] on div "Undo" at bounding box center [371, 659] width 24 height 9
click at [367, 545] on div "Undo" at bounding box center [371, 659] width 24 height 9
click at [365, 545] on div "Undo" at bounding box center [371, 659] width 24 height 9
click at [36, 332] on div at bounding box center [33, 331] width 11 height 11
click at [359, 545] on div "Undo" at bounding box center [371, 659] width 24 height 9
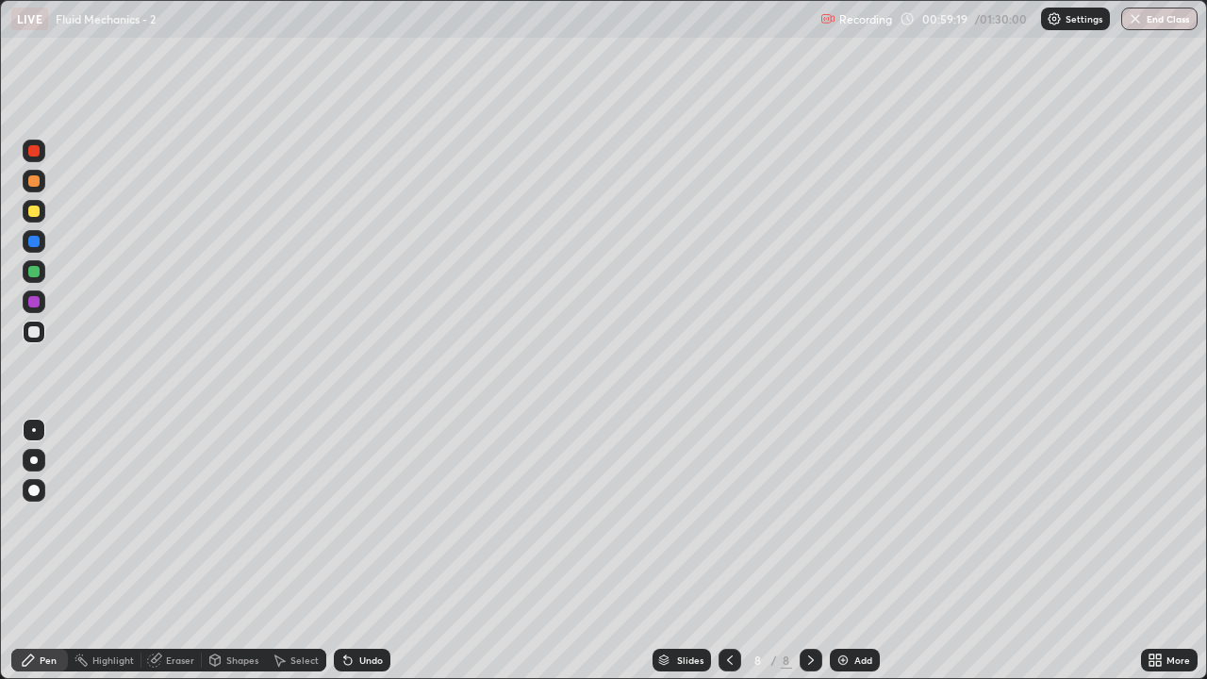
click at [31, 180] on div at bounding box center [33, 180] width 11 height 11
click at [34, 152] on div at bounding box center [33, 150] width 11 height 11
click at [37, 272] on div at bounding box center [33, 271] width 11 height 11
click at [361, 545] on div "Undo" at bounding box center [371, 659] width 24 height 9
click at [365, 545] on div "Undo" at bounding box center [371, 659] width 24 height 9
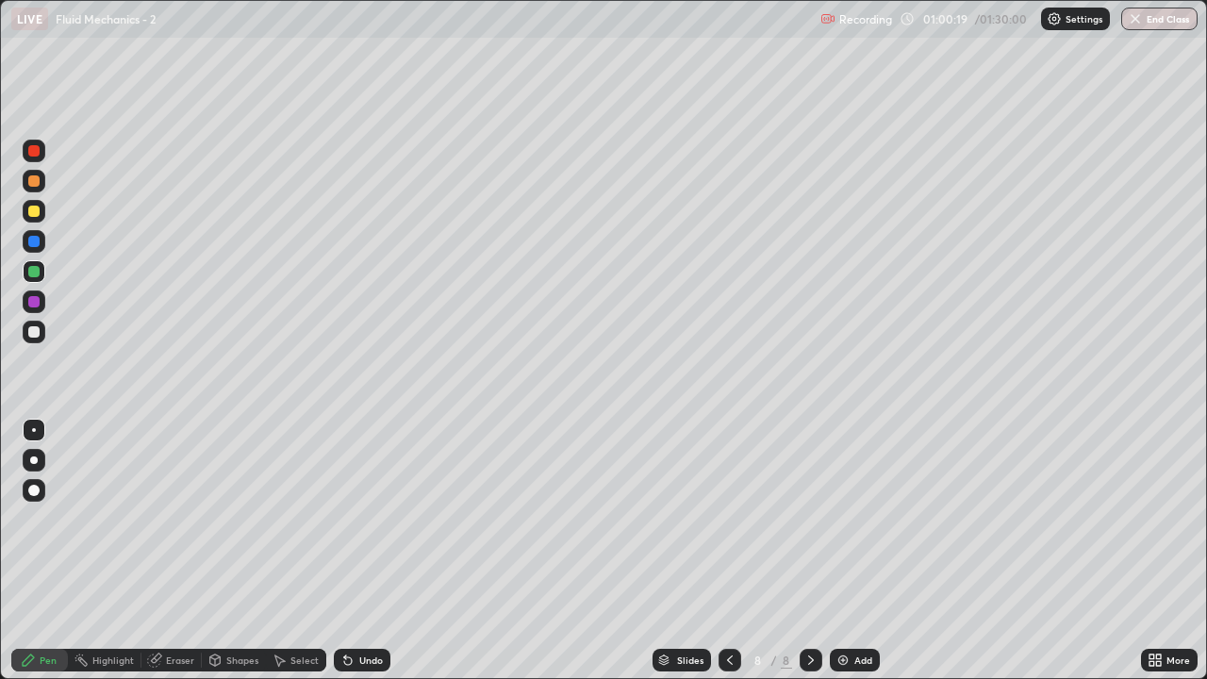
click at [363, 545] on div "Undo" at bounding box center [371, 659] width 24 height 9
click at [364, 545] on div "Undo" at bounding box center [371, 659] width 24 height 9
click at [363, 545] on div "Undo" at bounding box center [362, 660] width 57 height 23
click at [364, 545] on div "Undo" at bounding box center [362, 660] width 57 height 23
click at [363, 545] on div "Undo" at bounding box center [362, 660] width 57 height 23
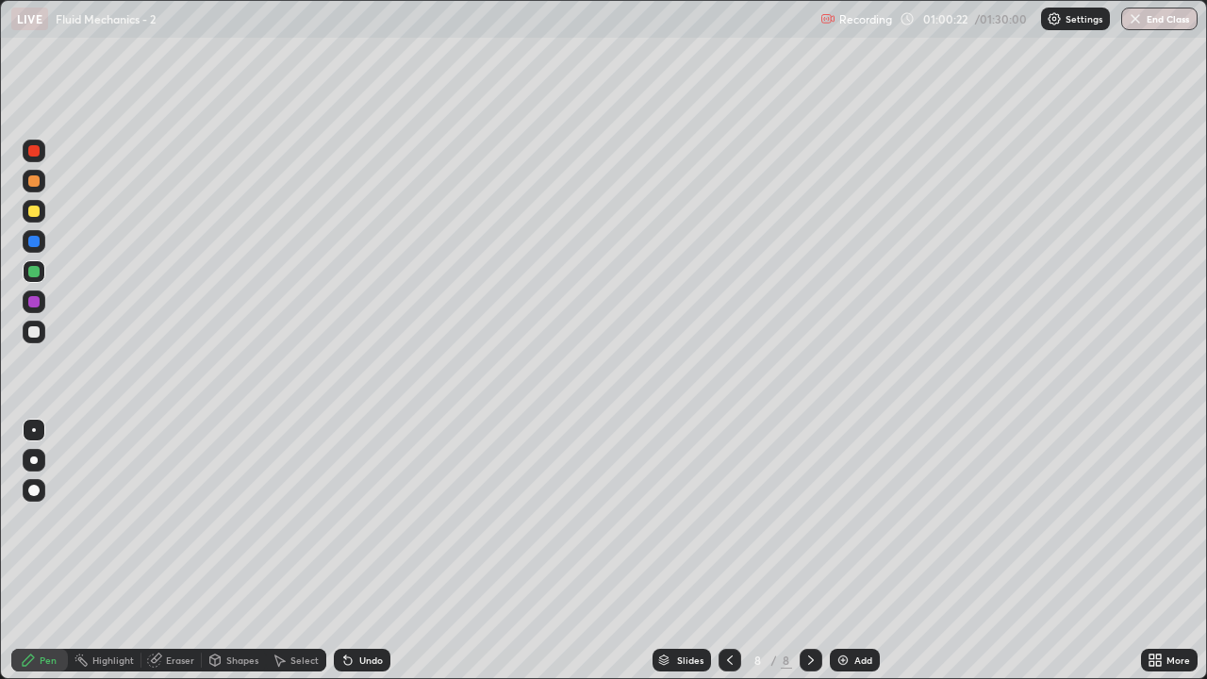
click at [355, 545] on div "Undo" at bounding box center [362, 660] width 57 height 23
click at [359, 545] on div "Undo" at bounding box center [371, 659] width 24 height 9
click at [358, 545] on div "Undo" at bounding box center [362, 660] width 57 height 23
click at [359, 545] on div "Undo" at bounding box center [371, 659] width 24 height 9
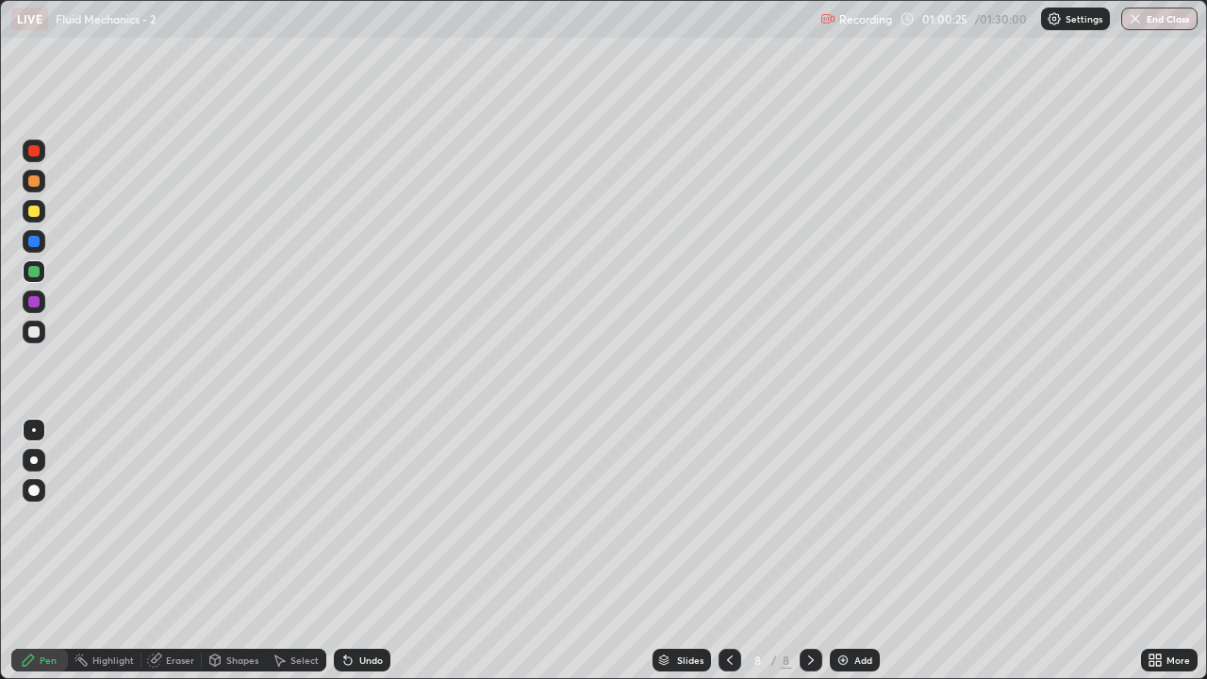
click at [358, 545] on div "Undo" at bounding box center [362, 660] width 57 height 23
click at [356, 545] on div "Undo" at bounding box center [362, 660] width 57 height 23
click at [355, 545] on div "Undo" at bounding box center [362, 660] width 57 height 23
click at [356, 545] on div "Undo" at bounding box center [362, 660] width 57 height 23
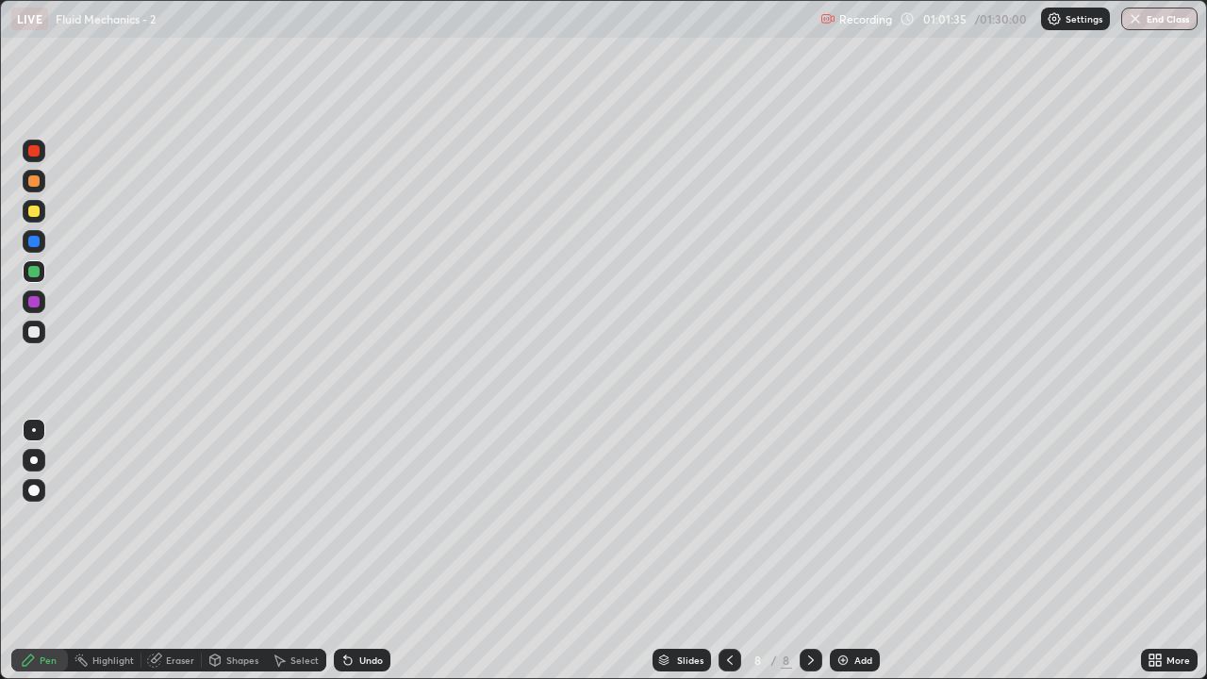
click at [372, 545] on div "Undo" at bounding box center [371, 659] width 24 height 9
click at [35, 216] on div at bounding box center [33, 211] width 11 height 11
click at [34, 330] on div at bounding box center [33, 331] width 11 height 11
click at [41, 158] on div at bounding box center [34, 151] width 23 height 23
click at [223, 545] on div "Shapes" at bounding box center [234, 660] width 64 height 23
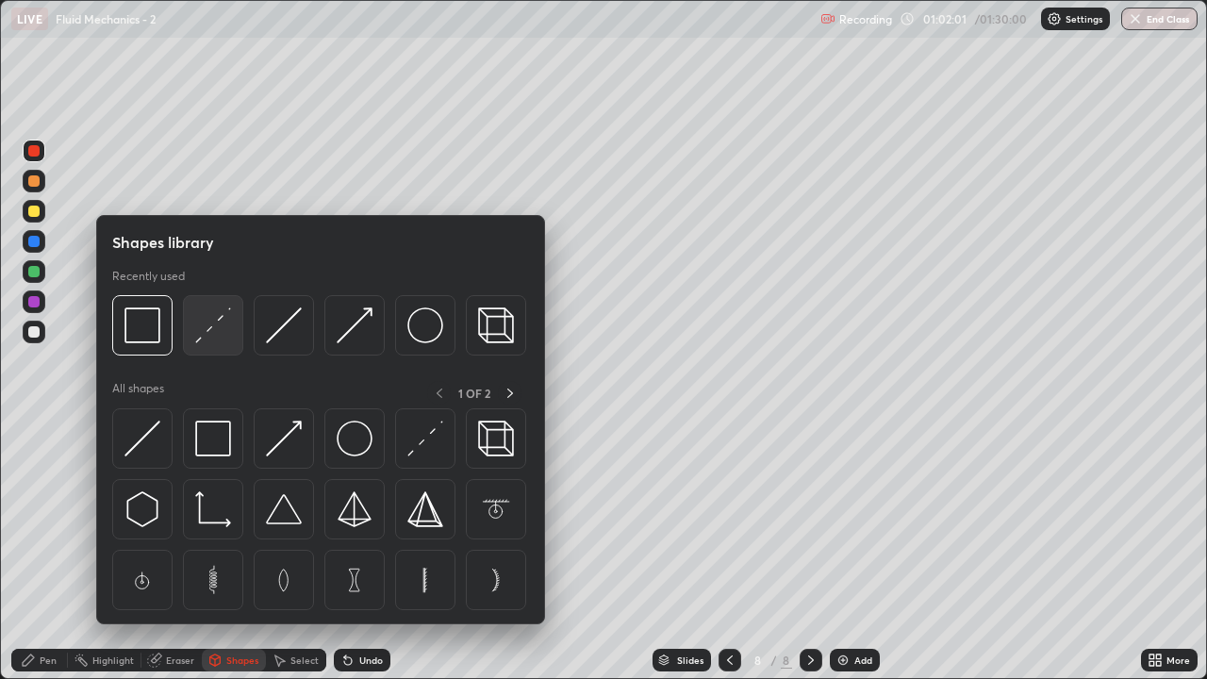
click at [211, 333] on img at bounding box center [213, 325] width 36 height 36
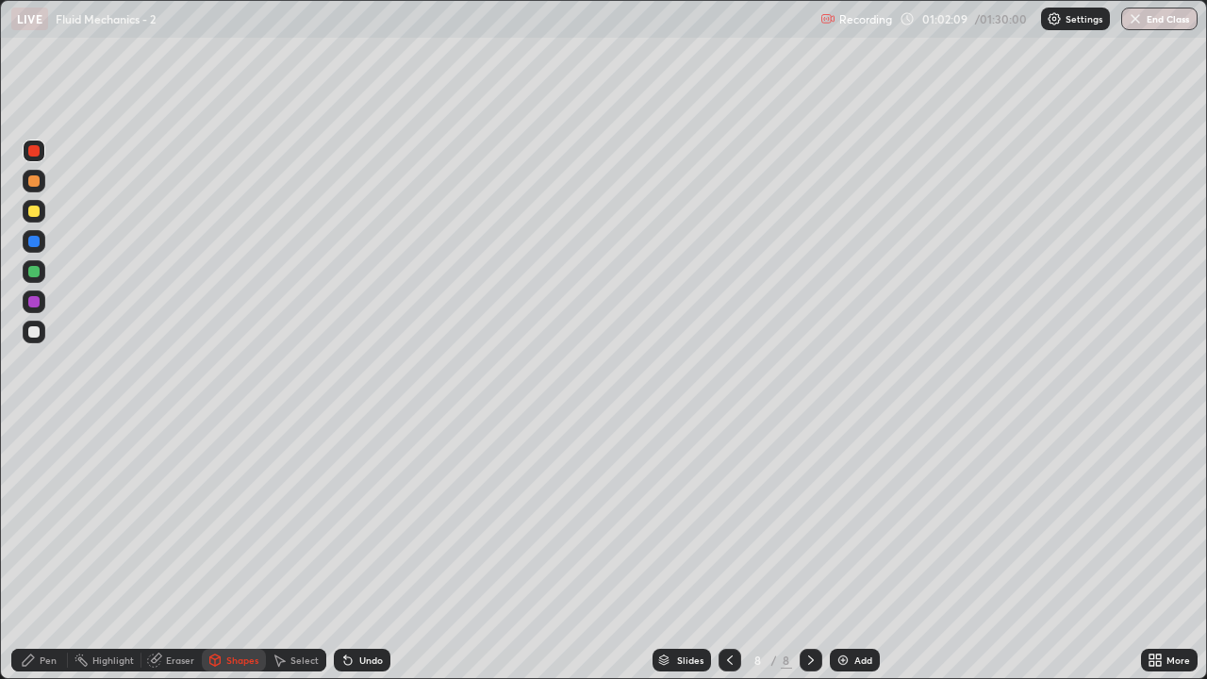
click at [37, 215] on div at bounding box center [33, 211] width 11 height 11
click at [364, 545] on div "Undo" at bounding box center [362, 660] width 57 height 23
click at [34, 333] on div at bounding box center [33, 331] width 11 height 11
click at [372, 545] on div "Undo" at bounding box center [371, 659] width 24 height 9
click at [51, 545] on div "Pen" at bounding box center [48, 659] width 17 height 9
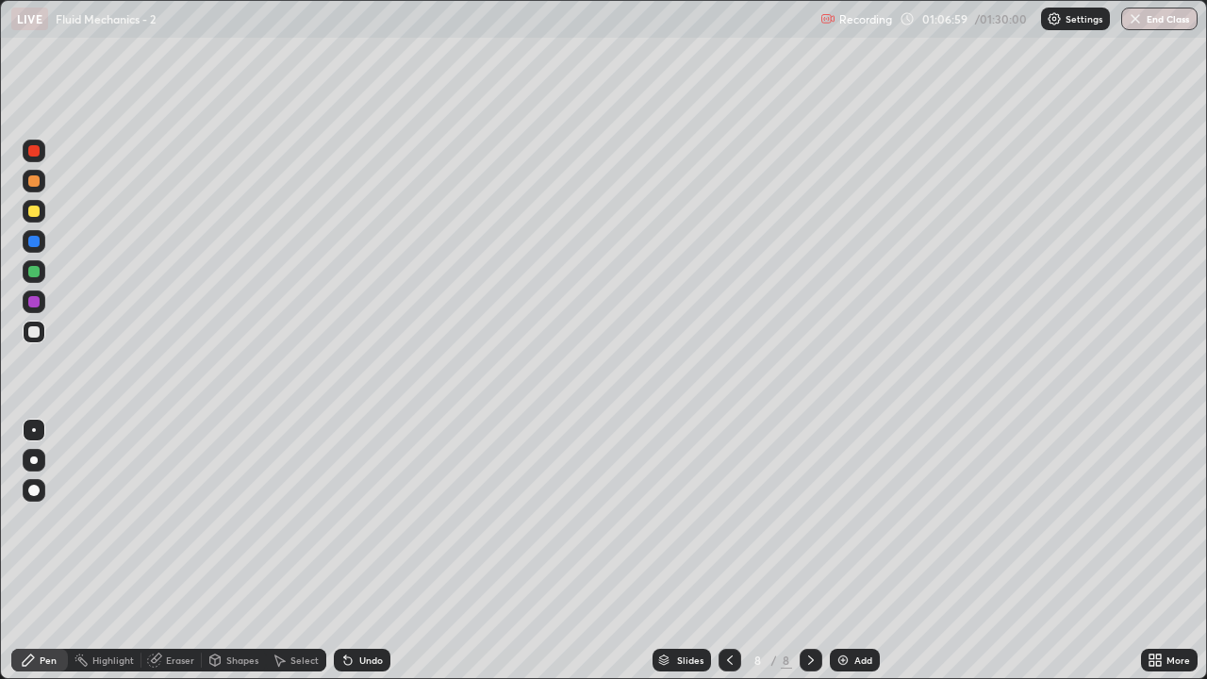
click at [359, 545] on div "Undo" at bounding box center [362, 660] width 57 height 23
click at [359, 545] on div "Undo" at bounding box center [371, 659] width 24 height 9
click at [355, 545] on div "Undo" at bounding box center [362, 660] width 57 height 23
click at [375, 545] on div "Undo" at bounding box center [371, 659] width 24 height 9
click at [859, 545] on div "Add" at bounding box center [863, 659] width 18 height 9
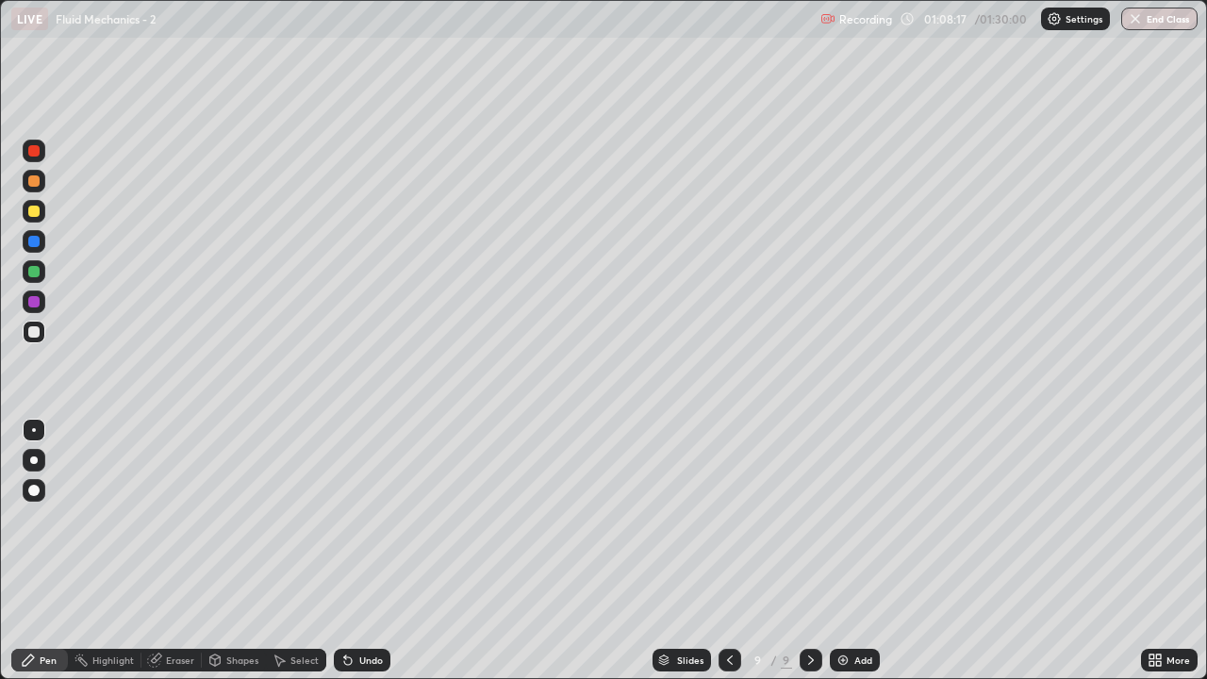
click at [230, 545] on div "Shapes" at bounding box center [242, 659] width 32 height 9
click at [58, 545] on div "Pen" at bounding box center [39, 660] width 57 height 23
click at [366, 545] on div "Undo" at bounding box center [371, 659] width 24 height 9
click at [361, 545] on div "Undo" at bounding box center [371, 659] width 24 height 9
click at [359, 545] on div "Undo" at bounding box center [371, 659] width 24 height 9
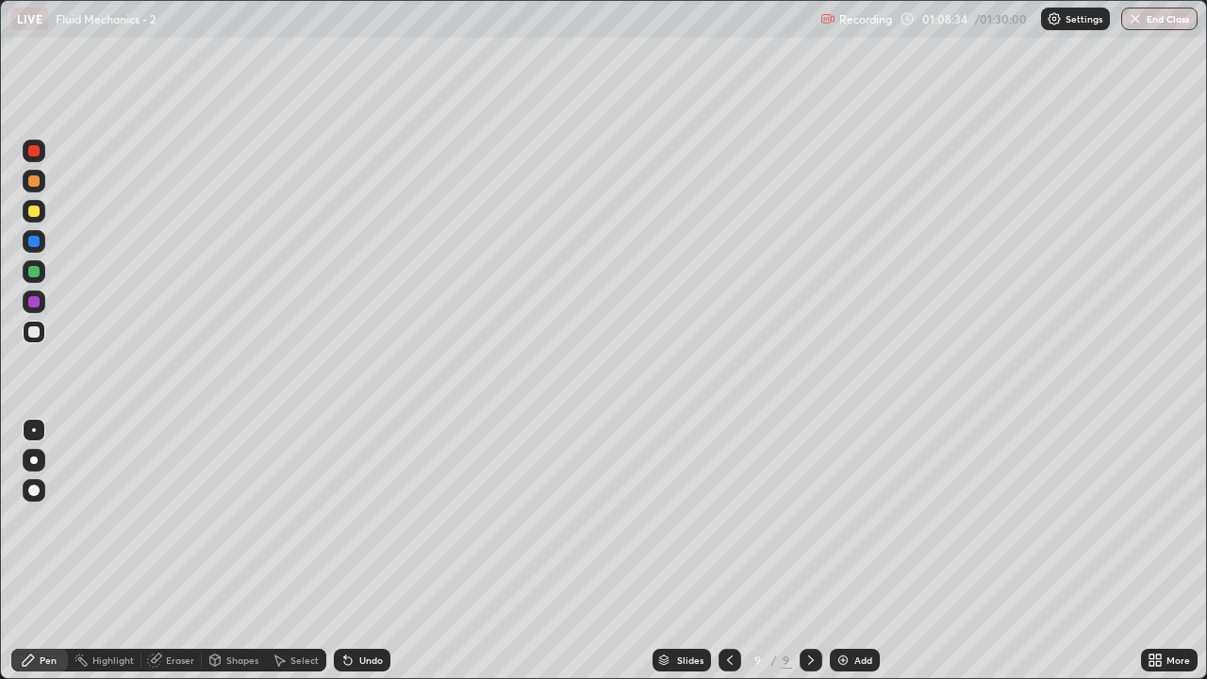
click at [362, 545] on div "Undo" at bounding box center [371, 659] width 24 height 9
click at [36, 272] on div at bounding box center [33, 271] width 11 height 11
click at [35, 208] on div at bounding box center [33, 211] width 11 height 11
click at [43, 331] on div at bounding box center [34, 332] width 23 height 23
click at [371, 545] on div "Undo" at bounding box center [362, 660] width 57 height 23
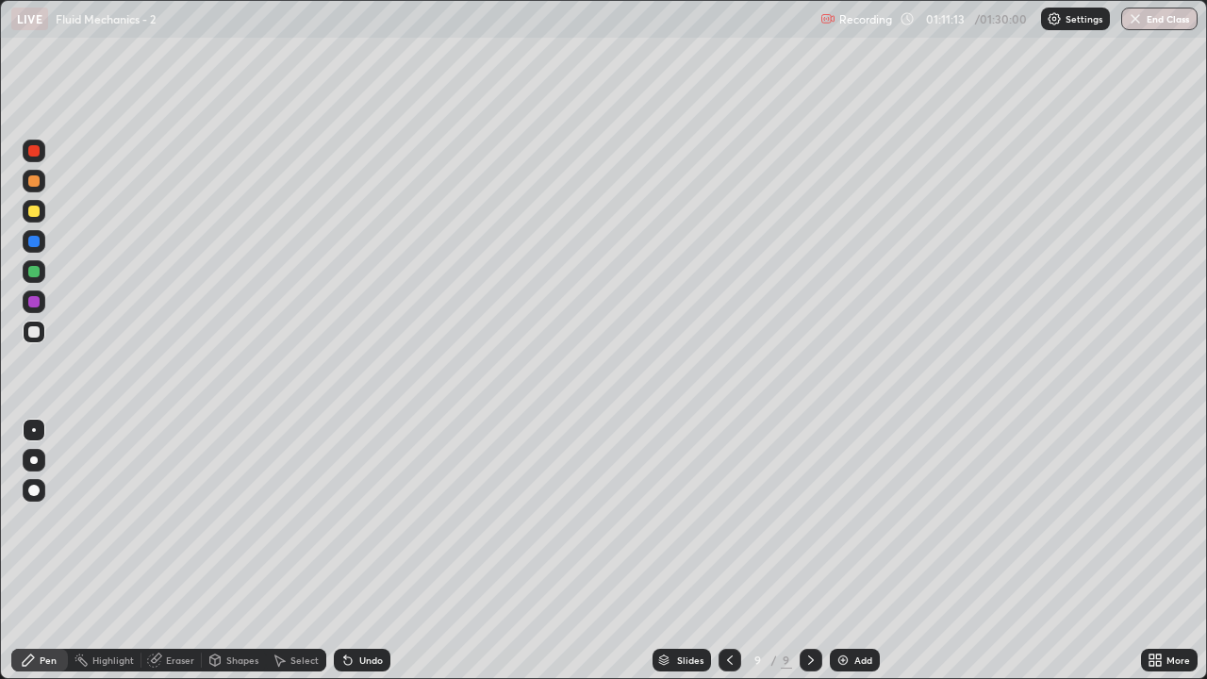
click at [381, 545] on div "Undo" at bounding box center [362, 660] width 57 height 23
click at [376, 545] on div "Undo" at bounding box center [371, 659] width 24 height 9
click at [374, 545] on div "Undo" at bounding box center [362, 660] width 57 height 23
click at [370, 545] on div "Undo" at bounding box center [371, 659] width 24 height 9
click at [367, 545] on div "Undo" at bounding box center [371, 659] width 24 height 9
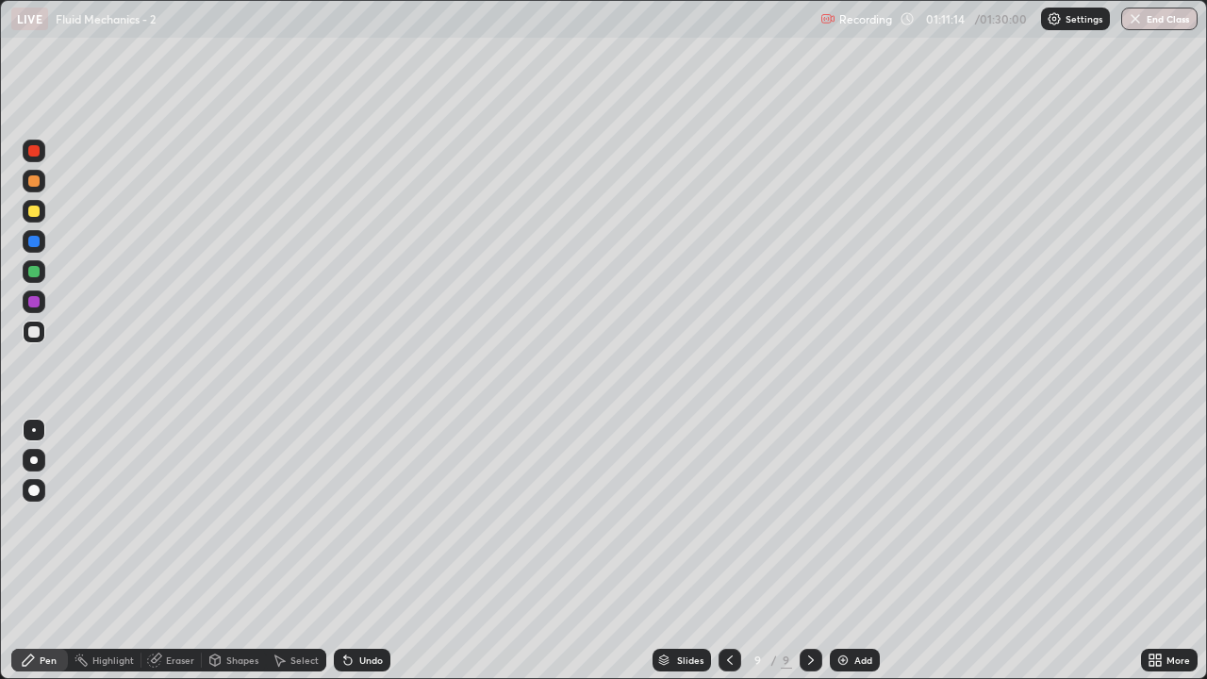
click at [369, 545] on div "Undo" at bounding box center [362, 660] width 57 height 23
click at [363, 545] on div "Undo" at bounding box center [371, 659] width 24 height 9
click at [29, 213] on div at bounding box center [33, 211] width 11 height 11
click at [861, 545] on div "Add" at bounding box center [863, 659] width 18 height 9
click at [233, 545] on div "Shapes" at bounding box center [242, 659] width 32 height 9
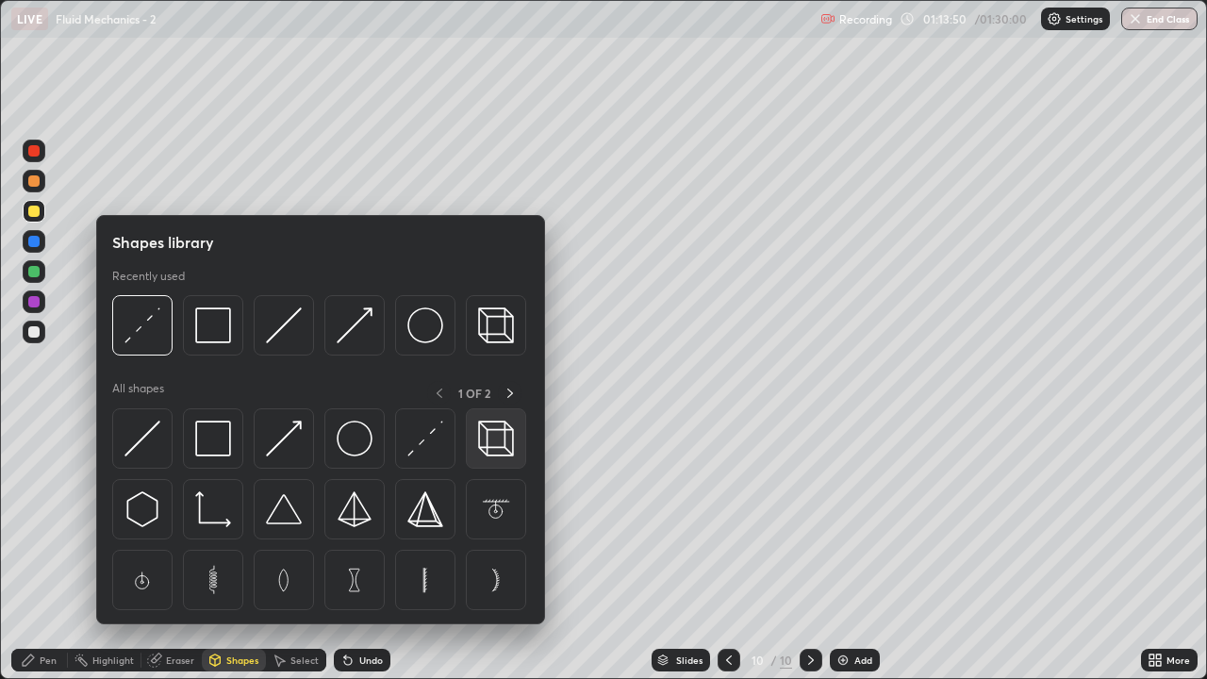
click at [488, 445] on img at bounding box center [496, 439] width 36 height 36
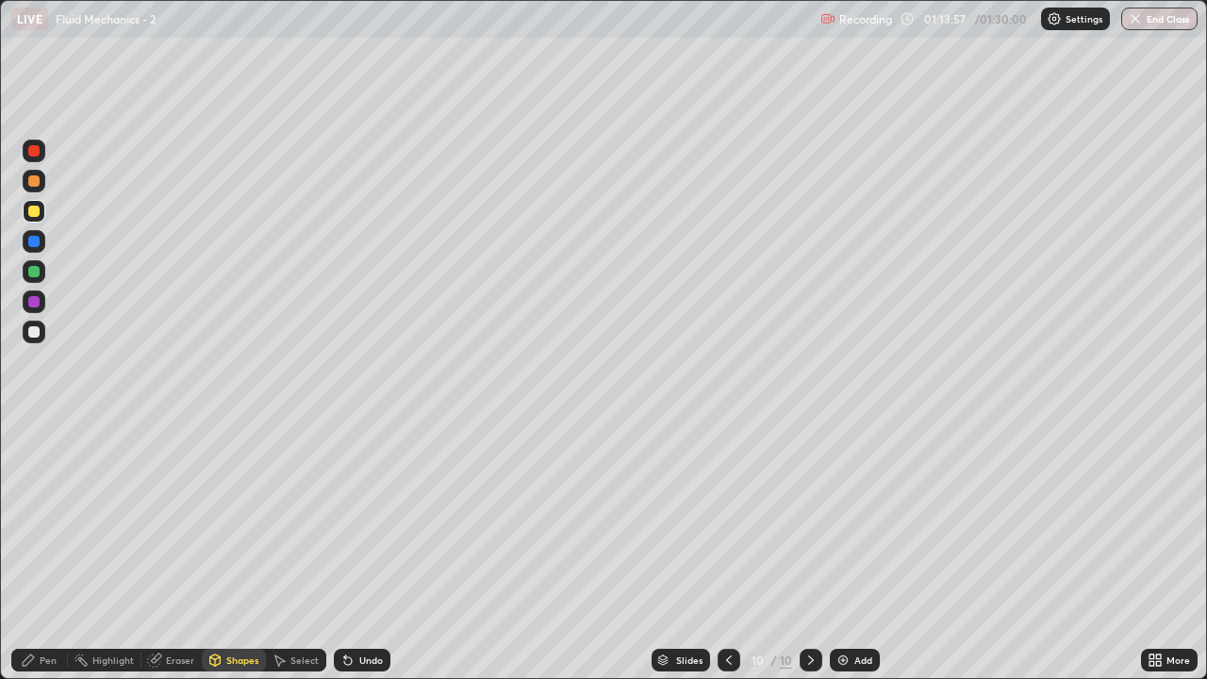
click at [43, 545] on div "Pen" at bounding box center [48, 659] width 17 height 9
click at [42, 334] on div at bounding box center [34, 332] width 23 height 23
click at [41, 333] on div at bounding box center [34, 332] width 23 height 23
click at [361, 545] on div "Undo" at bounding box center [371, 659] width 24 height 9
click at [359, 545] on div "Undo" at bounding box center [371, 659] width 24 height 9
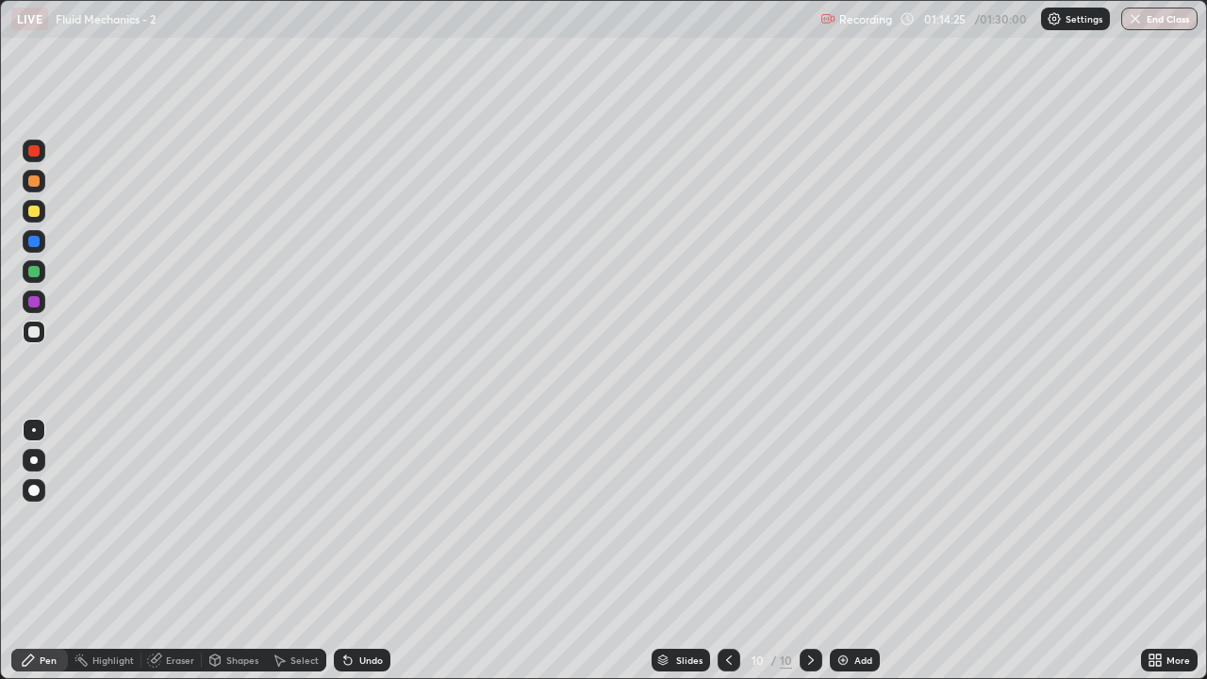
click at [359, 545] on div "Undo" at bounding box center [371, 659] width 24 height 9
click at [360, 545] on div "Undo" at bounding box center [371, 659] width 24 height 9
click at [357, 545] on div "Undo" at bounding box center [362, 660] width 57 height 23
click at [355, 545] on div "Undo" at bounding box center [362, 660] width 57 height 23
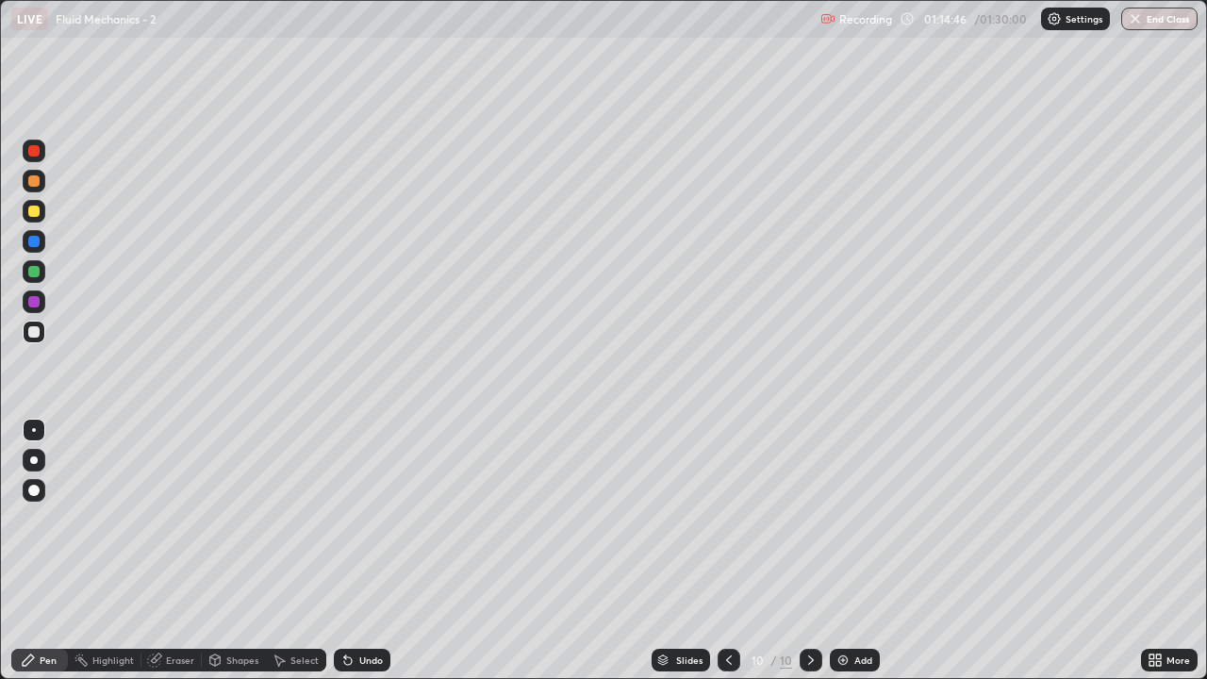
click at [352, 545] on icon at bounding box center [347, 659] width 15 height 15
click at [37, 217] on div at bounding box center [34, 211] width 23 height 23
click at [378, 545] on div "Undo" at bounding box center [371, 659] width 24 height 9
click at [36, 334] on div at bounding box center [33, 331] width 11 height 11
click at [34, 182] on div at bounding box center [33, 180] width 11 height 11
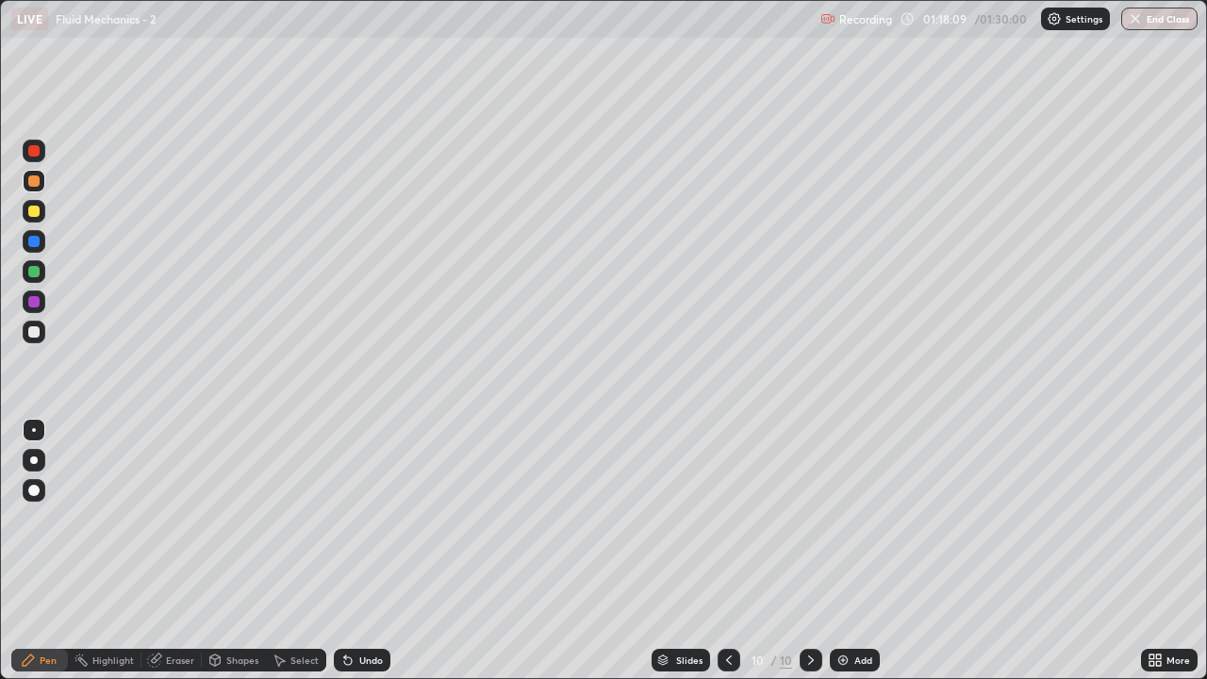
click at [31, 216] on div at bounding box center [33, 211] width 11 height 11
click at [39, 161] on div at bounding box center [34, 151] width 23 height 23
click at [364, 545] on div "Undo" at bounding box center [371, 659] width 24 height 9
click at [365, 545] on div "Undo" at bounding box center [371, 659] width 24 height 9
click at [1150, 15] on button "End Class" at bounding box center [1159, 19] width 76 height 23
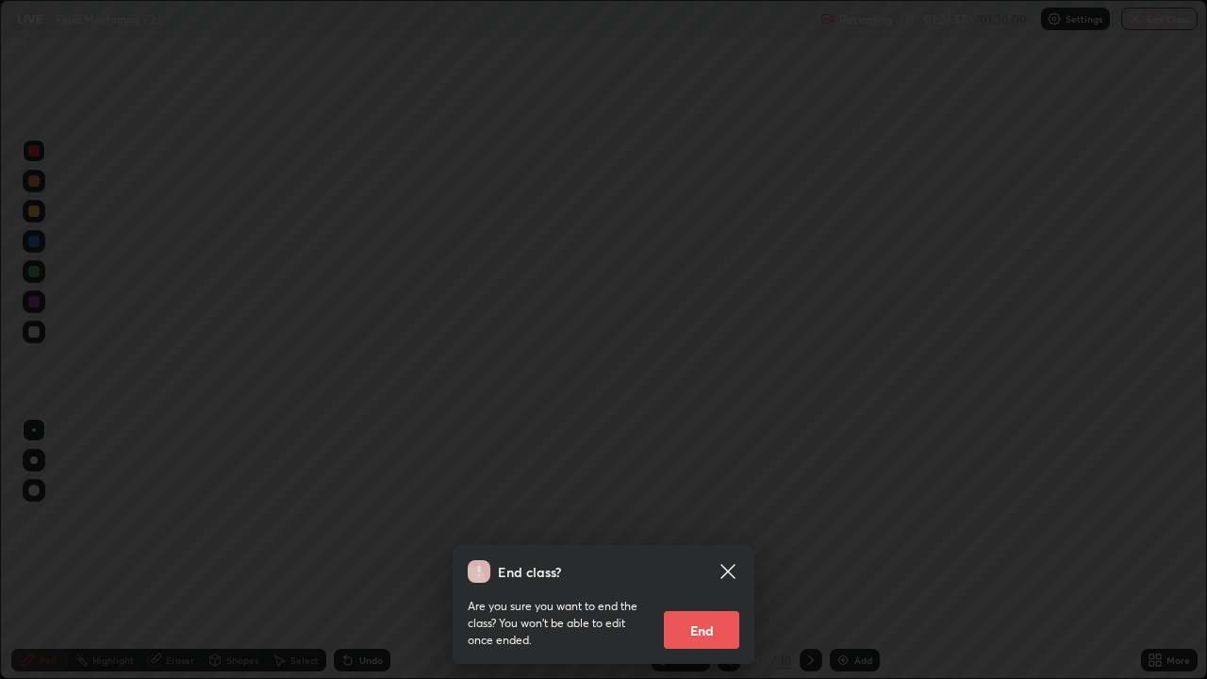
click at [704, 545] on button "End" at bounding box center [701, 630] width 75 height 38
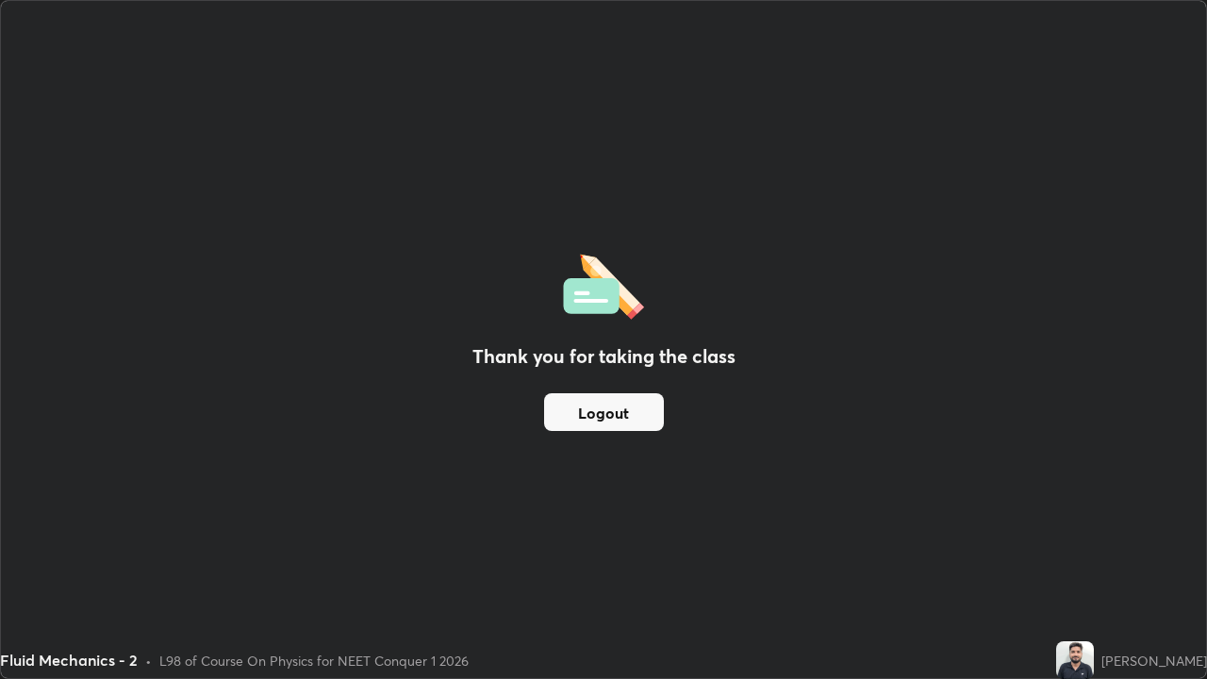
click at [614, 417] on button "Logout" at bounding box center [604, 412] width 120 height 38
